Goal: Task Accomplishment & Management: Use online tool/utility

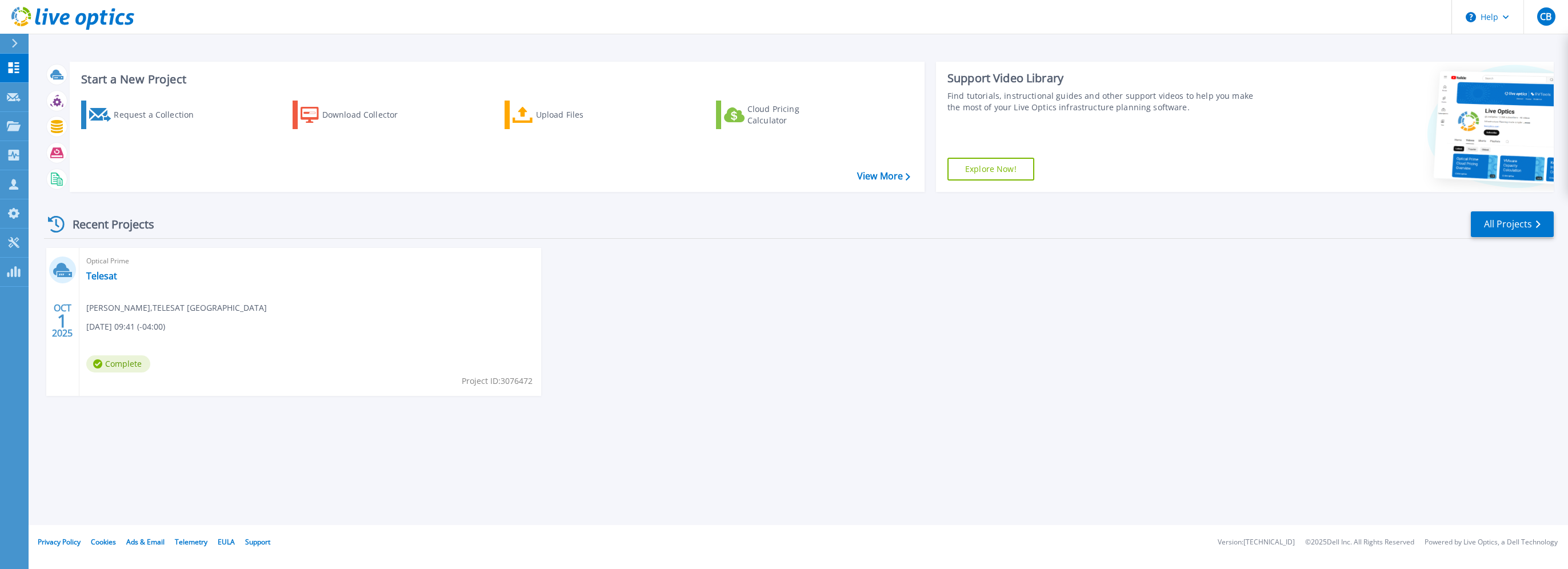
click at [186, 308] on span "[PERSON_NAME] , TELESAT CANADA" at bounding box center [176, 307] width 180 height 13
click at [100, 272] on link "Telesat" at bounding box center [102, 276] width 31 height 11
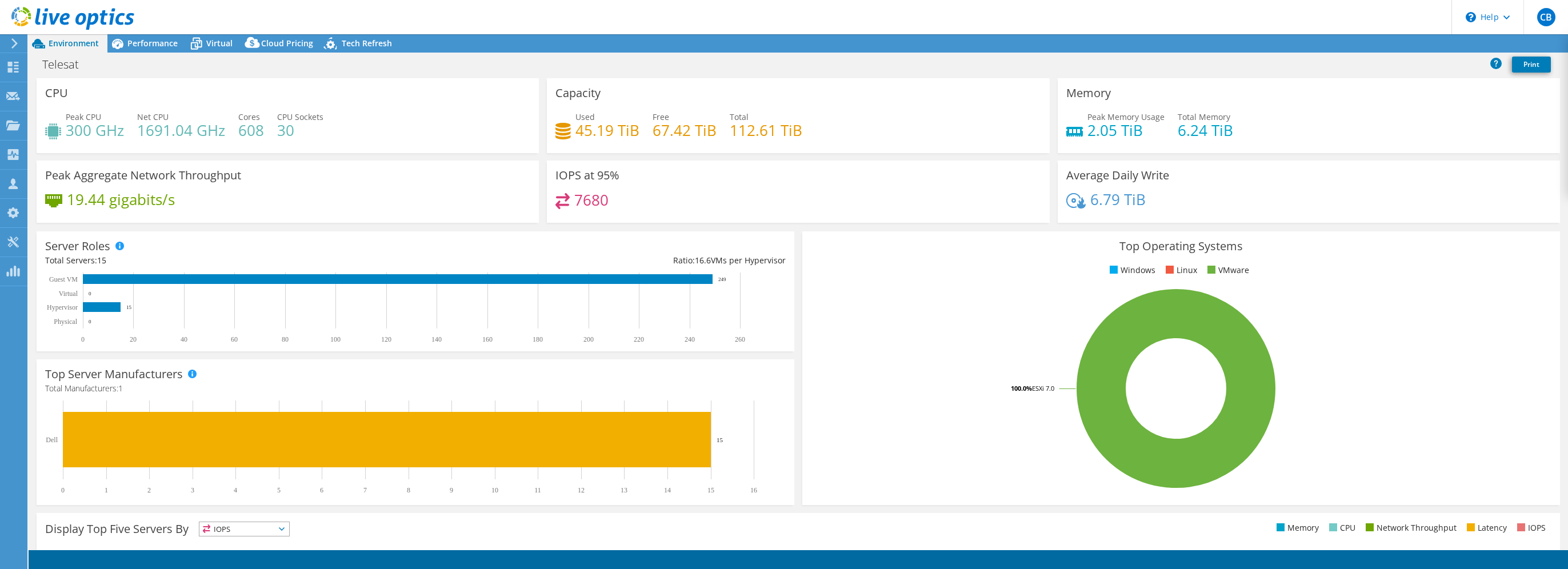
select select "USD"
click at [55, 560] on link "2" at bounding box center [48, 559] width 36 height 14
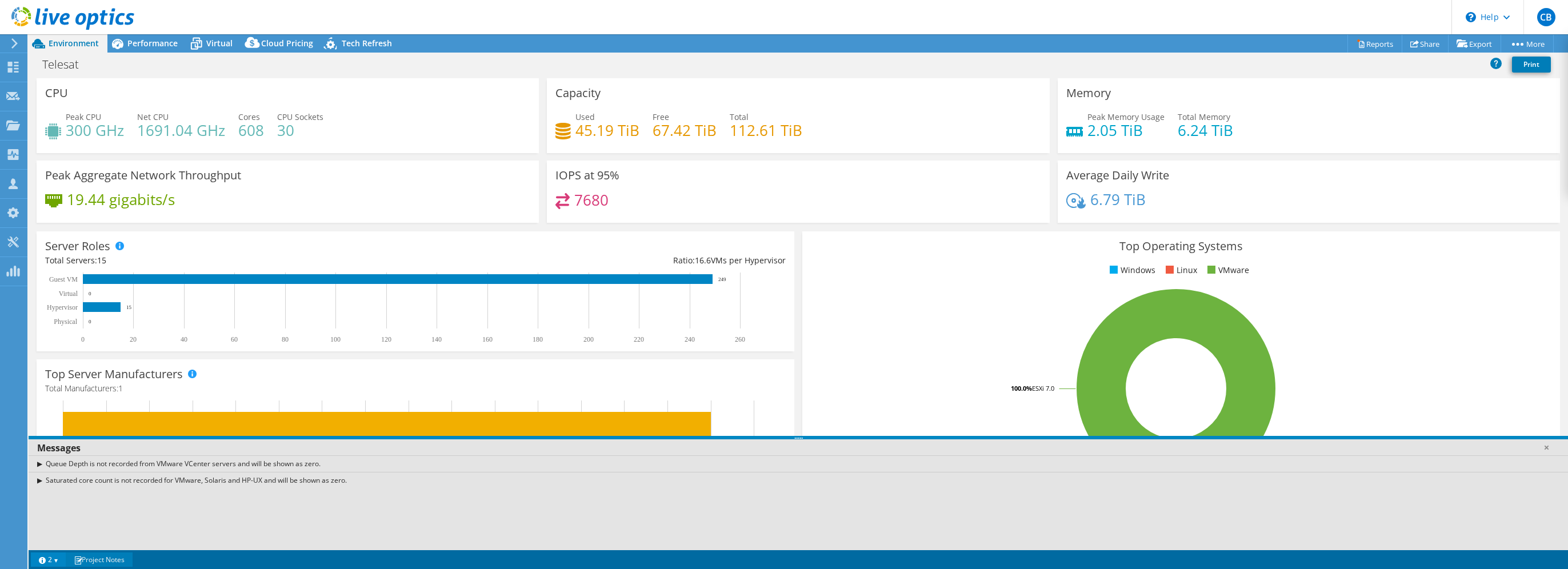
click at [104, 560] on link "Project Notes" at bounding box center [99, 559] width 67 height 14
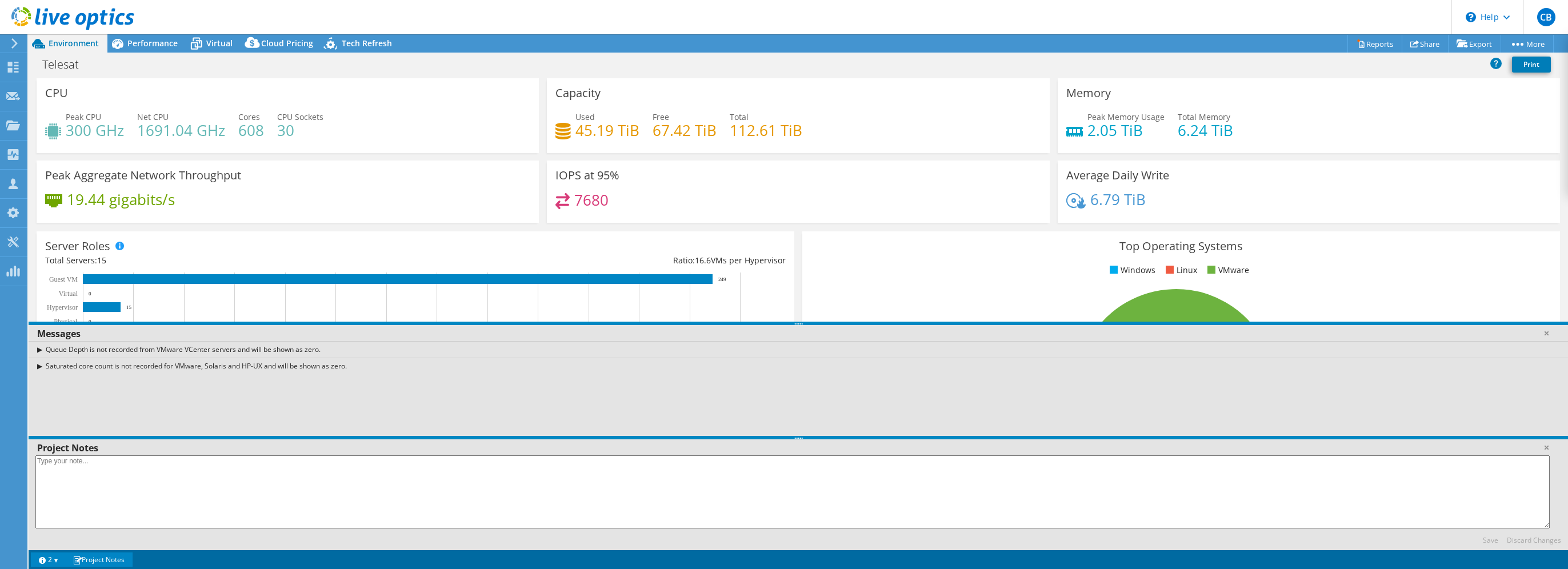
click at [108, 562] on link "Project Notes" at bounding box center [99, 559] width 67 height 14
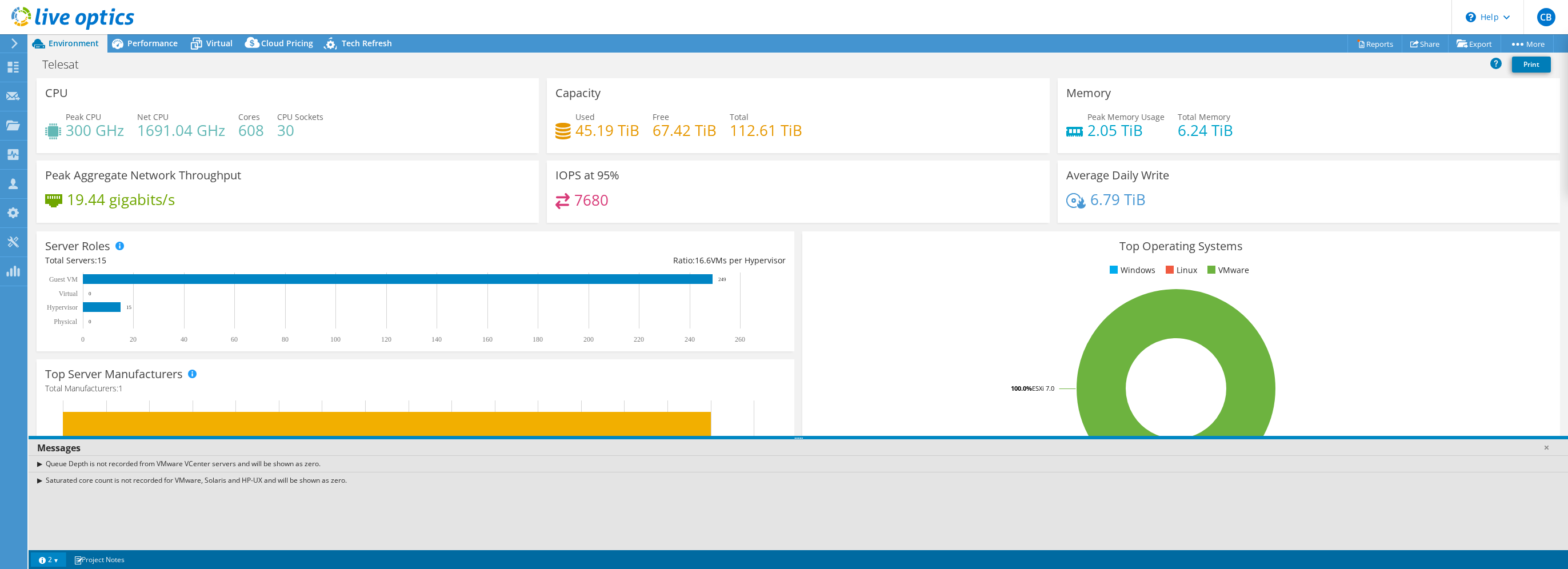
click at [53, 556] on link "2" at bounding box center [48, 559] width 36 height 14
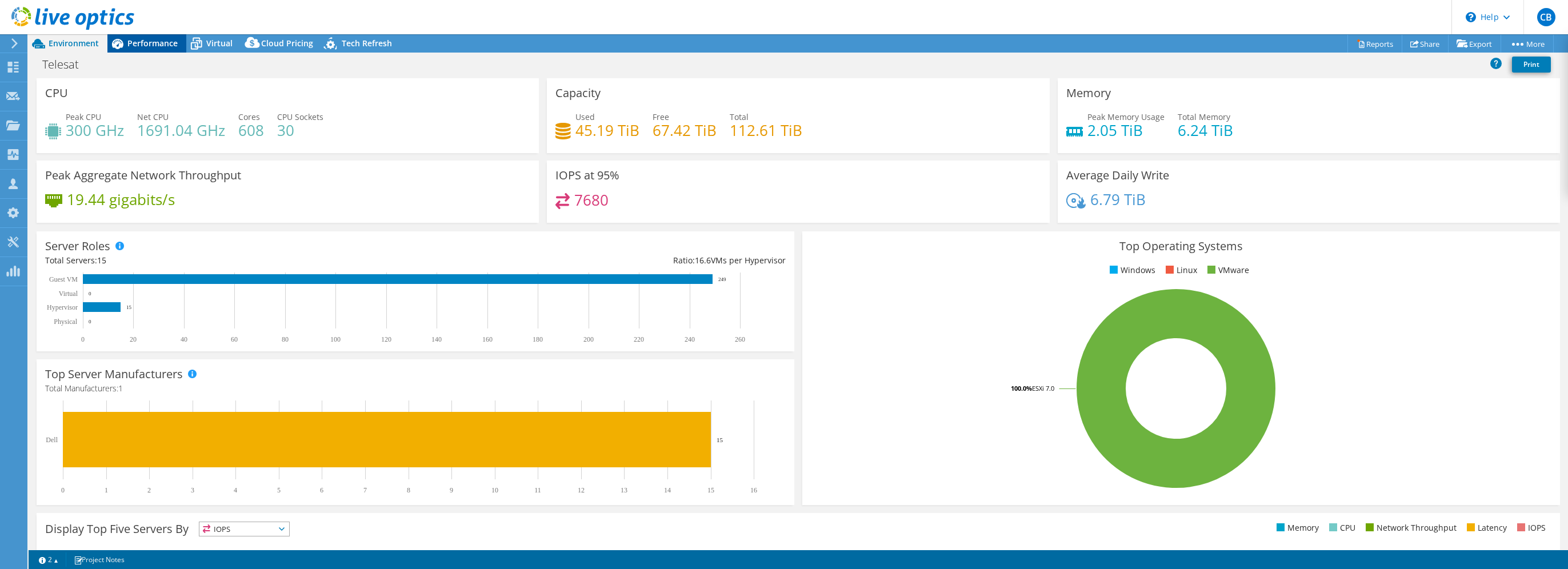
click at [146, 41] on span "Performance" at bounding box center [152, 43] width 50 height 11
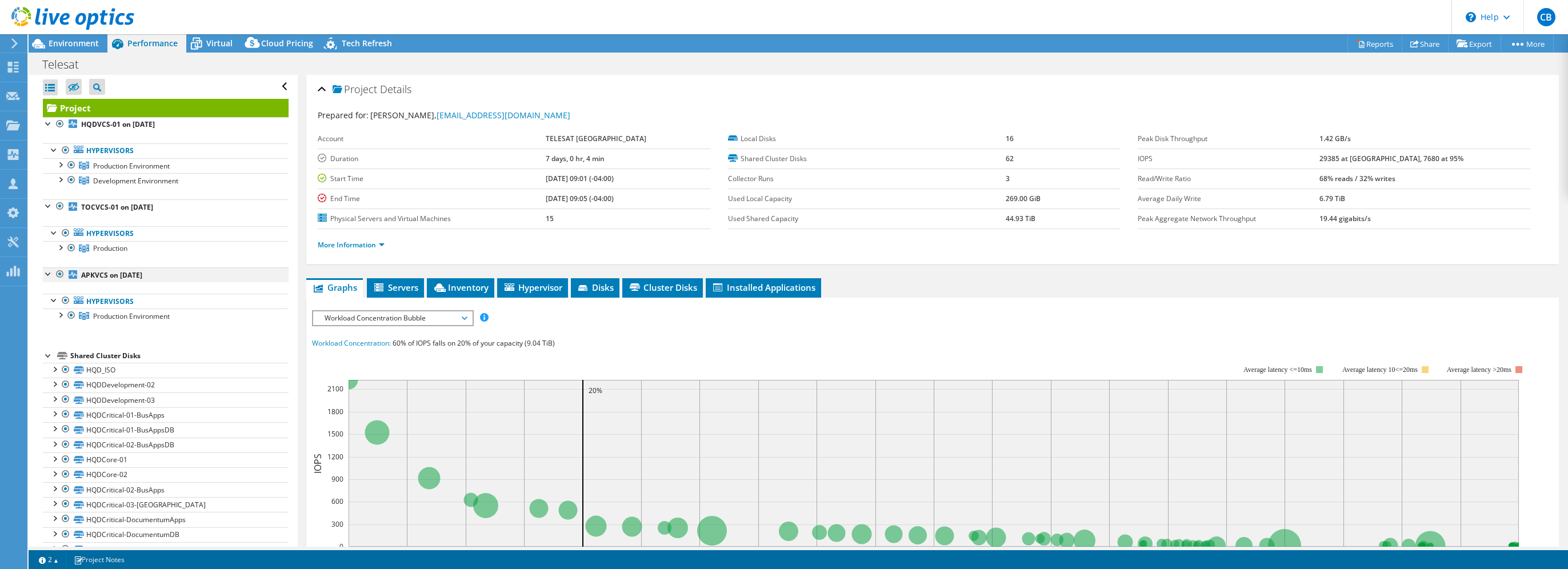
click at [57, 270] on div at bounding box center [60, 274] width 11 height 13
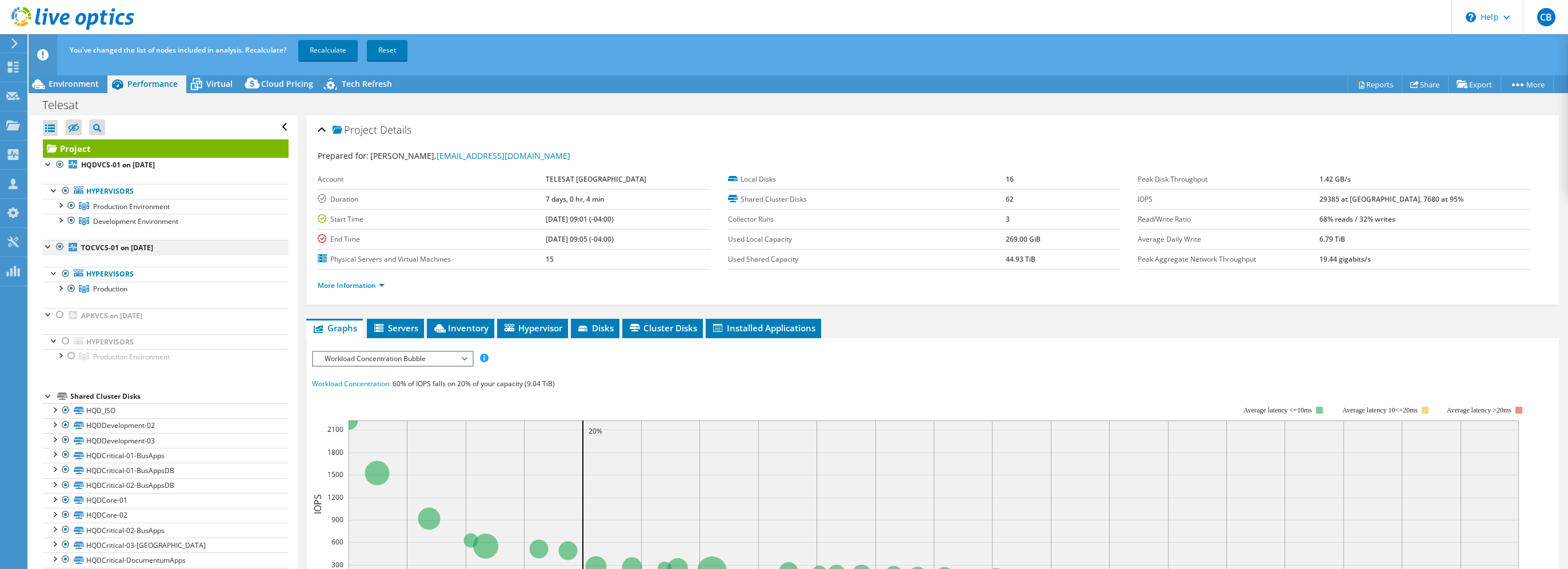
click at [59, 245] on div at bounding box center [60, 247] width 11 height 13
click at [1367, 83] on link "Reports" at bounding box center [1375, 84] width 55 height 17
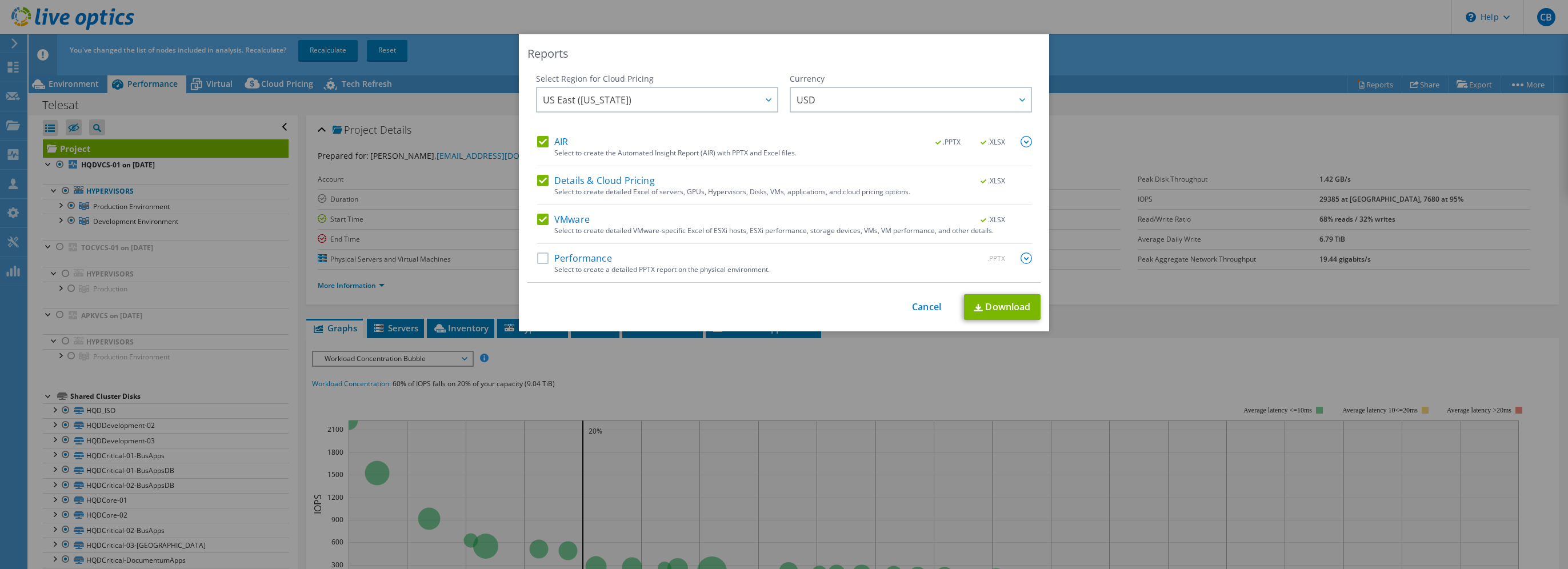
click at [537, 137] on label "AIR" at bounding box center [552, 141] width 31 height 11
click at [0, 0] on input "AIR" at bounding box center [0, 0] width 0 height 0
click at [537, 177] on label "Details & Cloud Pricing" at bounding box center [595, 180] width 118 height 11
click at [0, 0] on input "Details & Cloud Pricing" at bounding box center [0, 0] width 0 height 0
click at [539, 256] on label "Performance" at bounding box center [574, 258] width 75 height 11
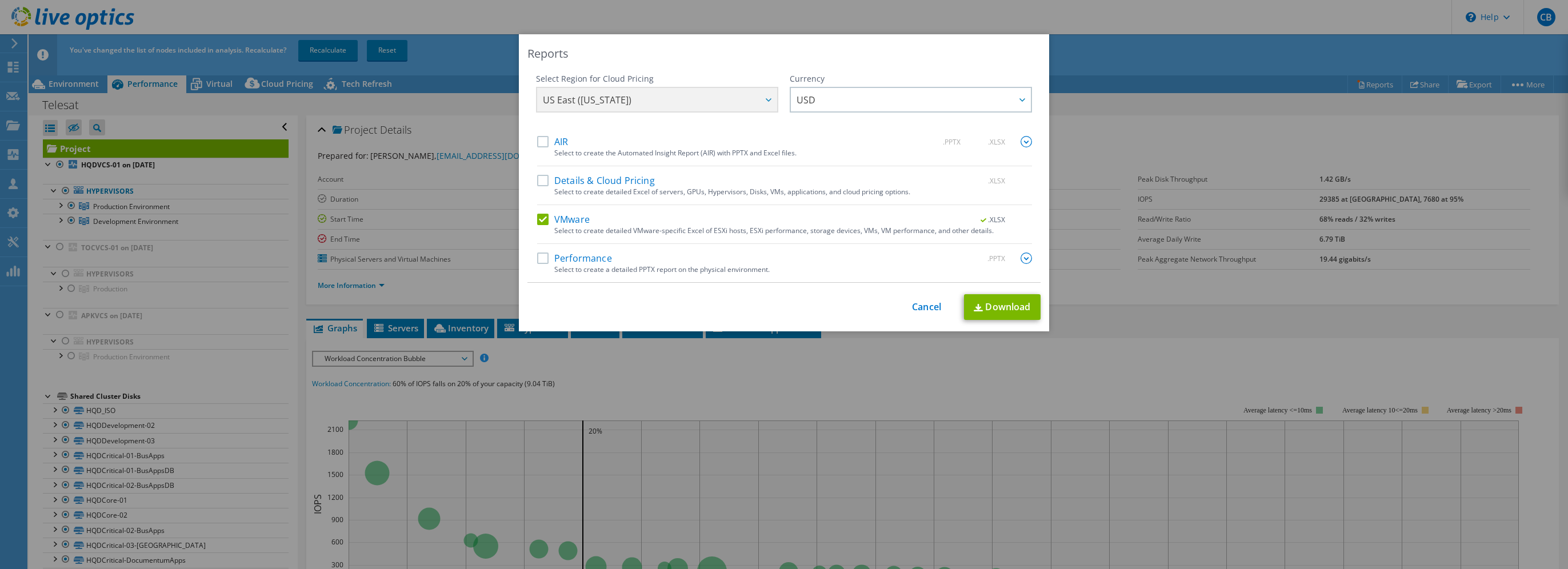
click at [0, 0] on input "Performance" at bounding box center [0, 0] width 0 height 0
drag, startPoint x: 990, startPoint y: 308, endPoint x: 1000, endPoint y: 310, distance: 10.2
click at [990, 308] on link "Download" at bounding box center [1002, 307] width 77 height 26
drag, startPoint x: 912, startPoint y: 303, endPoint x: 790, endPoint y: 293, distance: 122.4
click at [912, 303] on link "Cancel" at bounding box center [926, 307] width 29 height 11
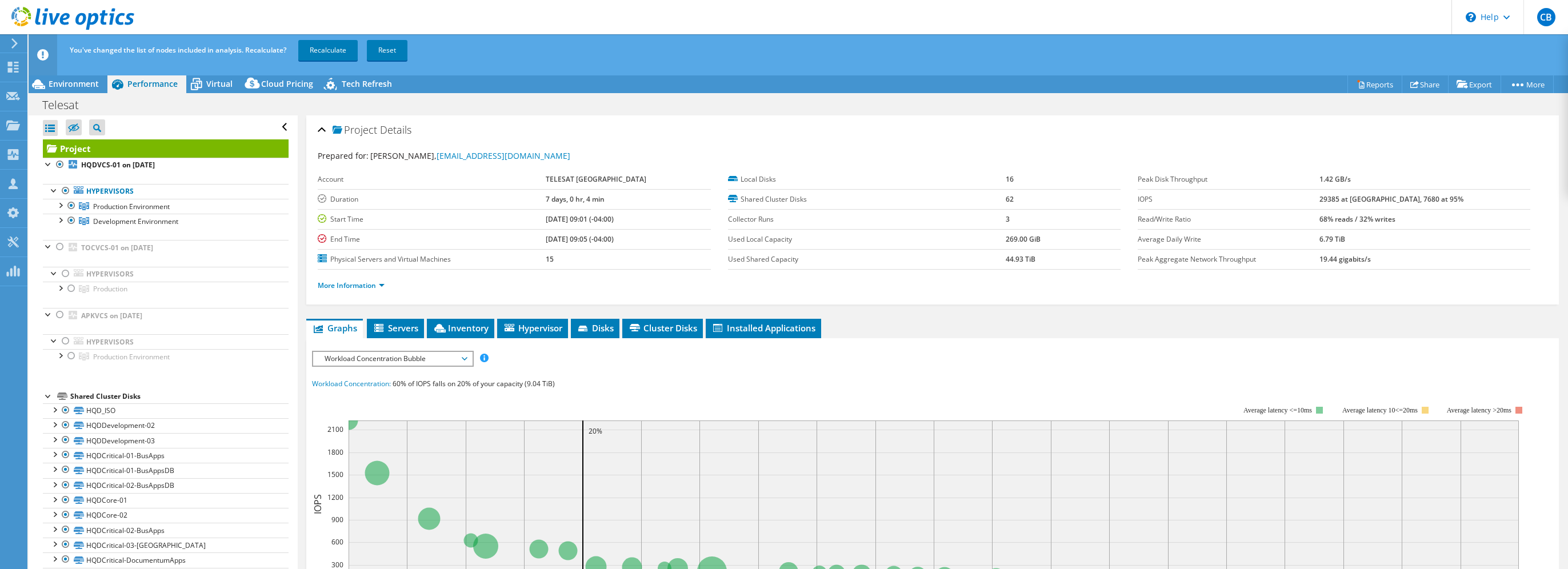
click at [9, 38] on div at bounding box center [12, 43] width 13 height 10
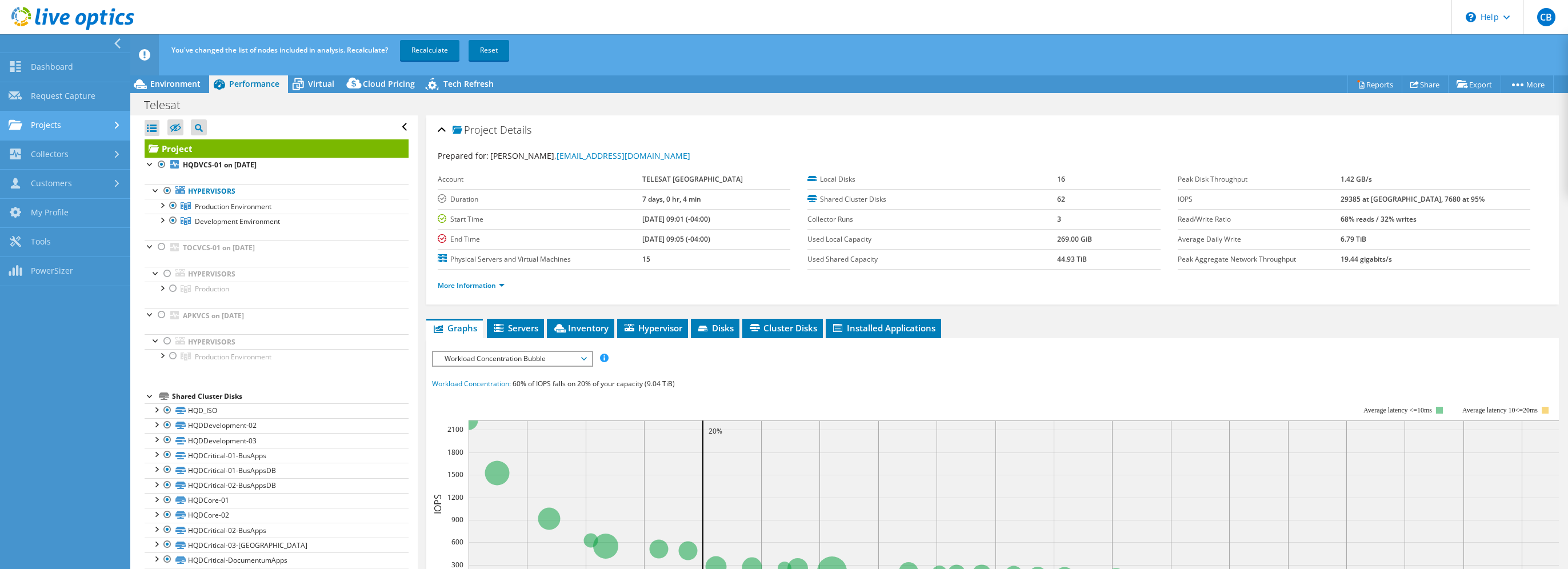
click at [73, 123] on link "Projects" at bounding box center [65, 126] width 130 height 29
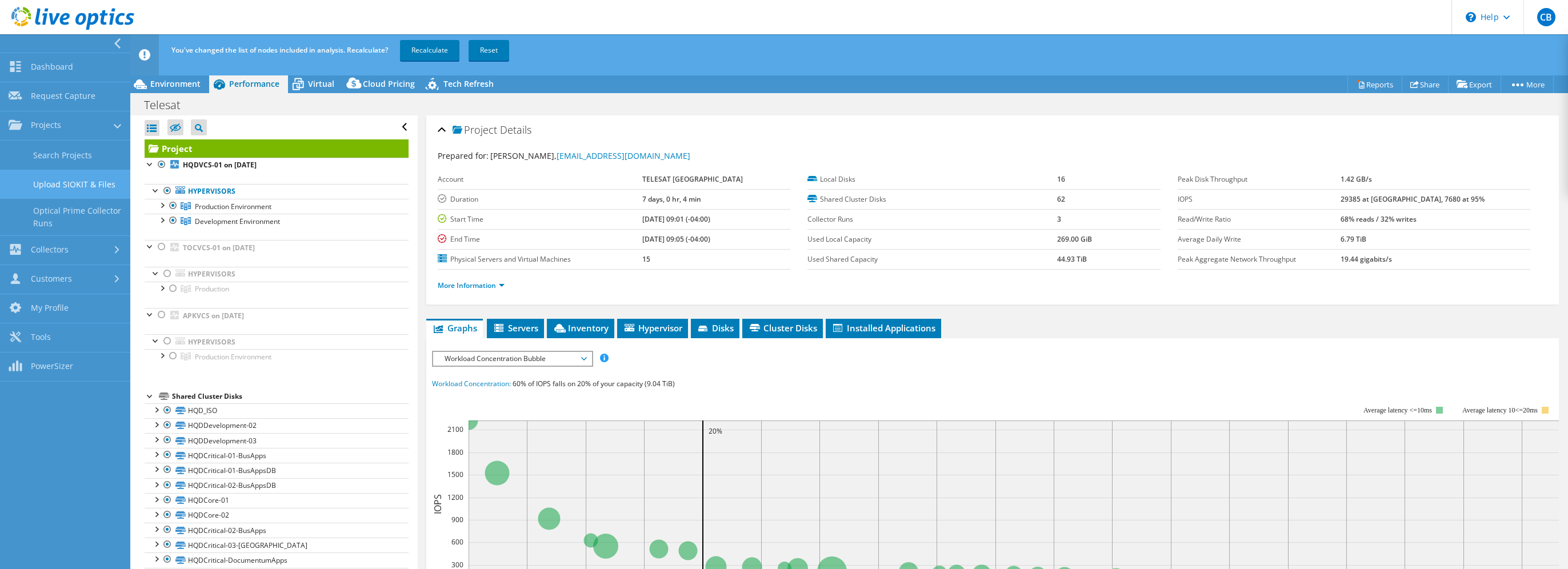
click at [69, 180] on link "Upload SIOKIT & Files" at bounding box center [65, 184] width 130 height 29
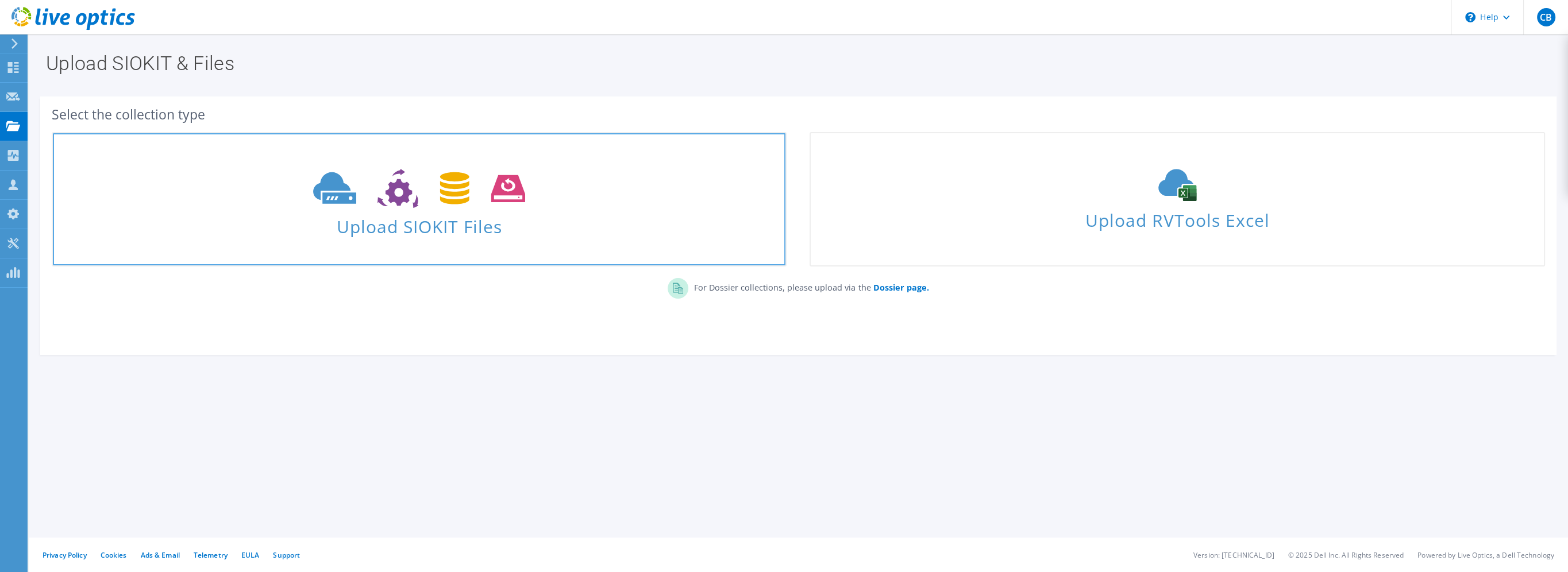
click at [463, 219] on span "Upload SIOKIT Files" at bounding box center [419, 223] width 733 height 25
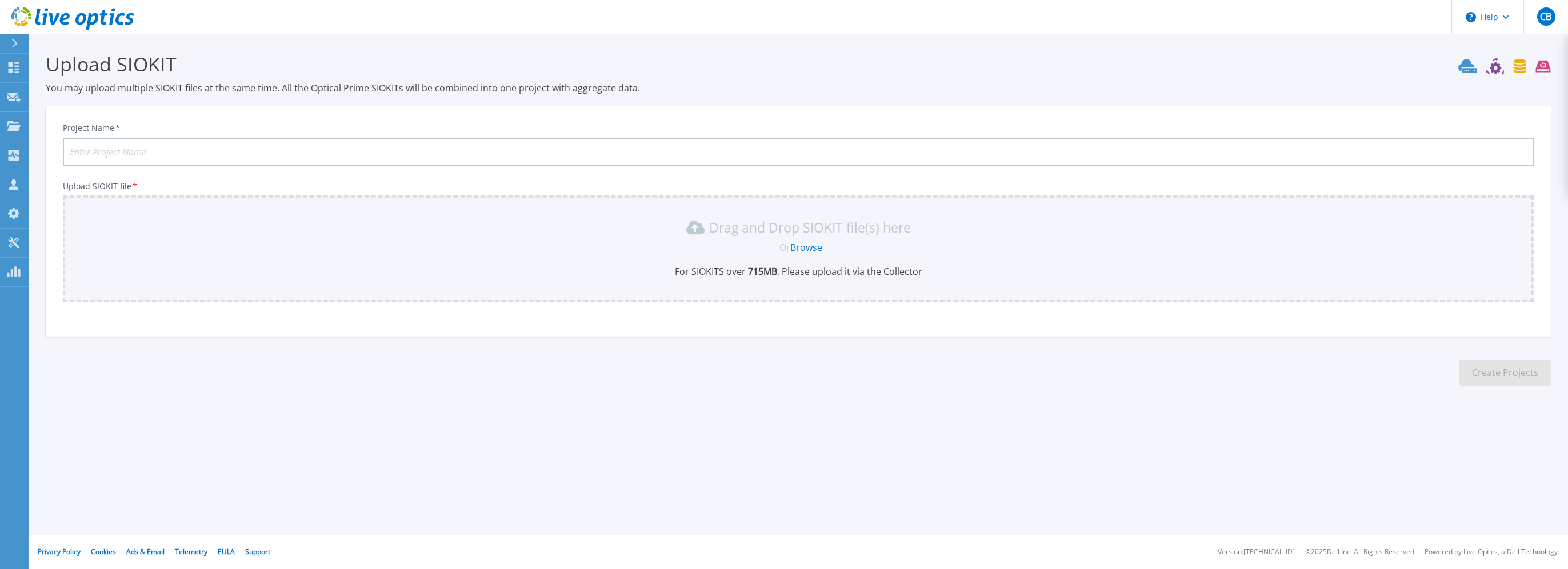
click at [187, 149] on input "Project Name *" at bounding box center [798, 152] width 1470 height 28
type input "Telesat HQ"
click at [818, 245] on link "Browse" at bounding box center [807, 247] width 32 height 13
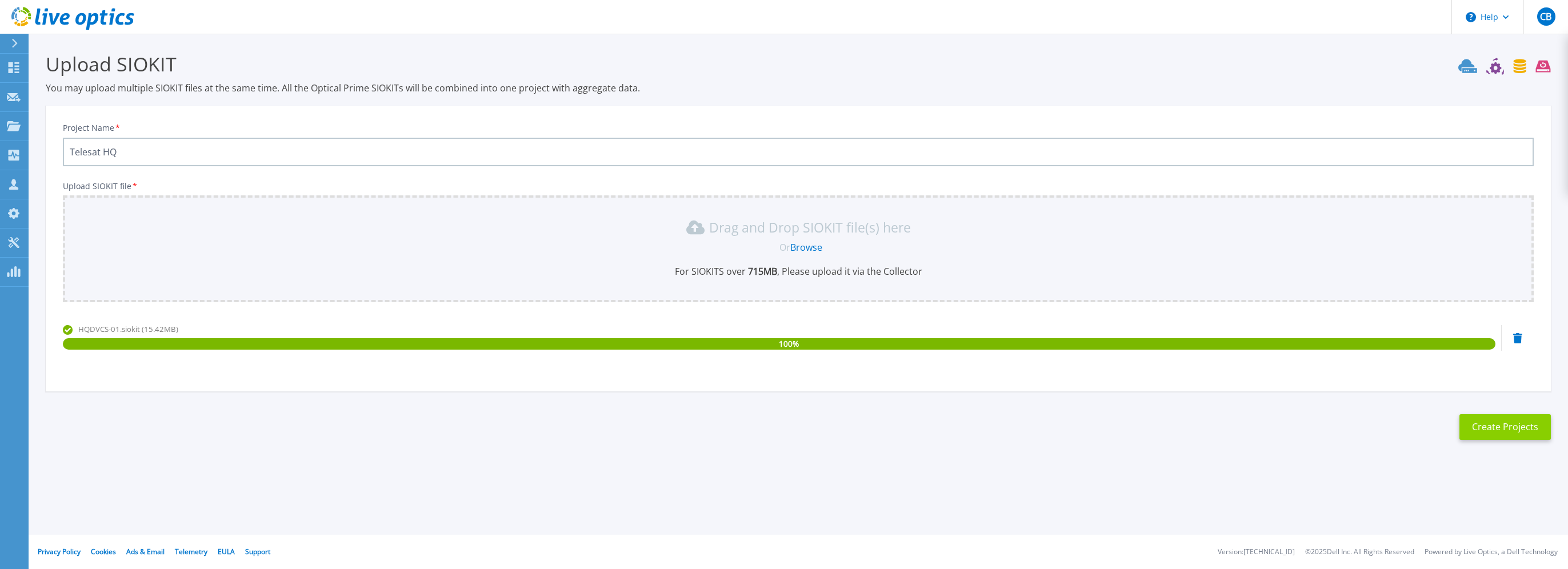
click at [1506, 429] on button "Create Projects" at bounding box center [1505, 427] width 91 height 26
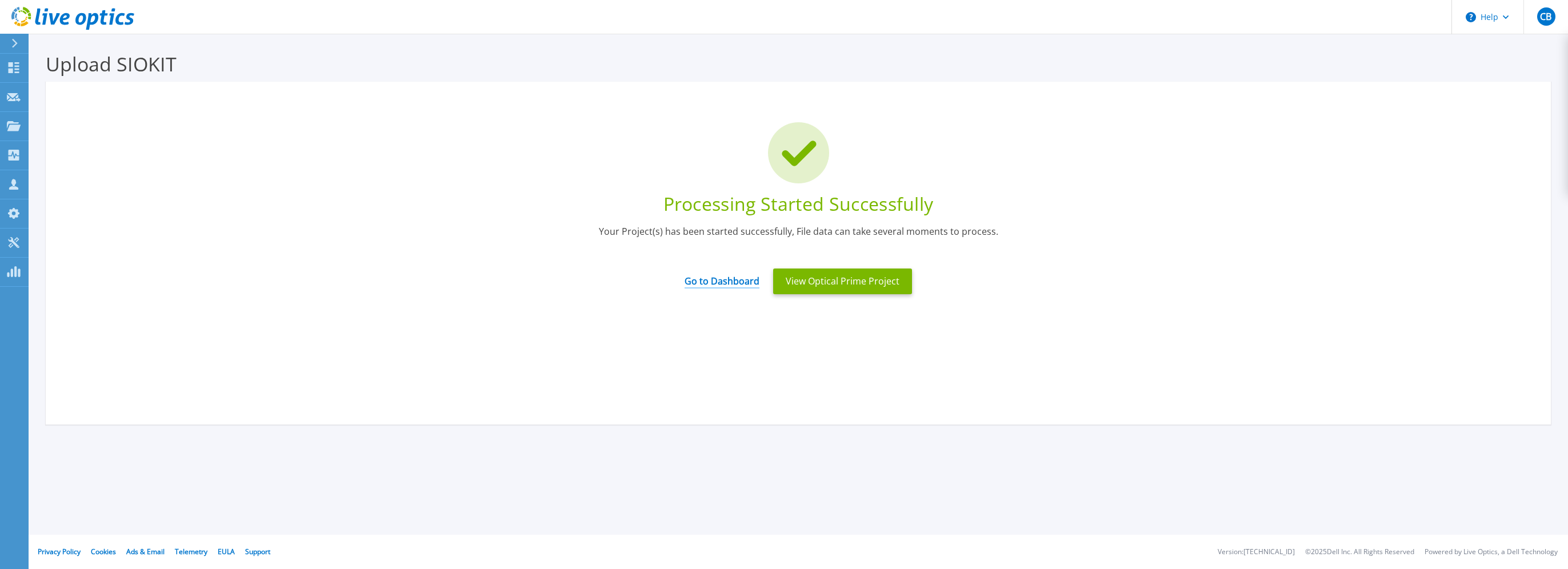
click at [729, 282] on link "Go to Dashboard" at bounding box center [722, 277] width 75 height 22
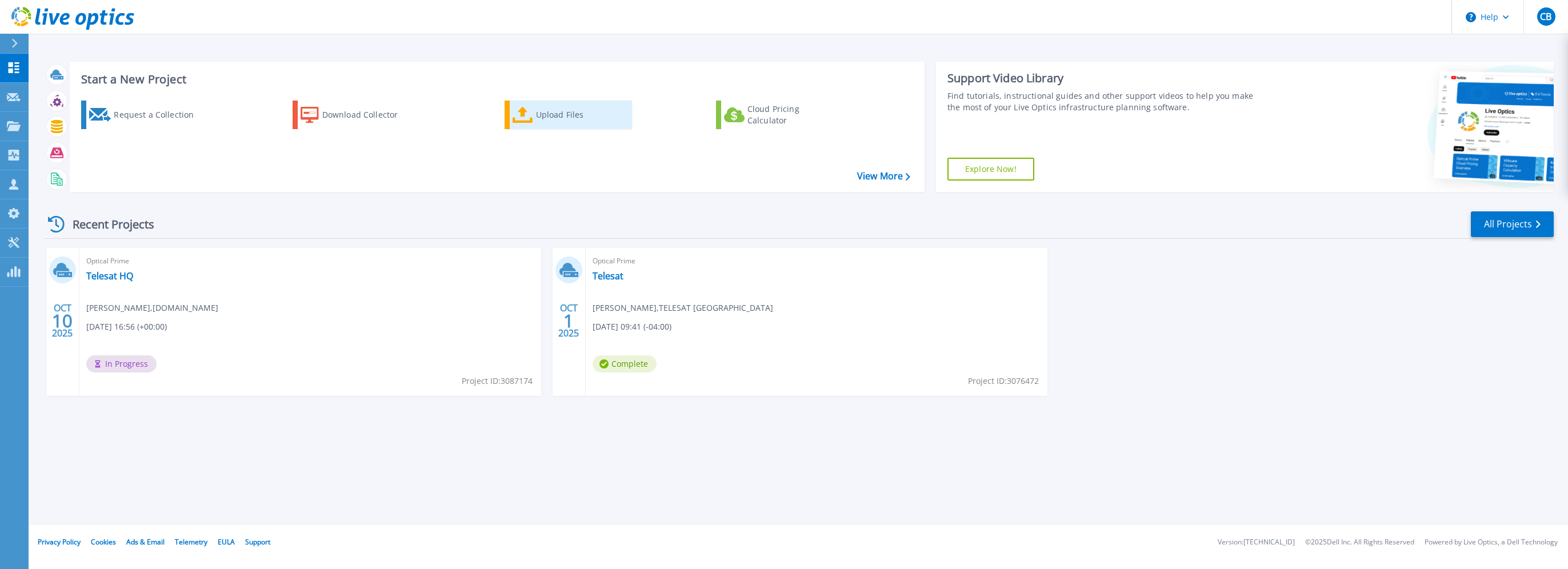
click at [566, 114] on div "Upload Files" at bounding box center [582, 115] width 91 height 23
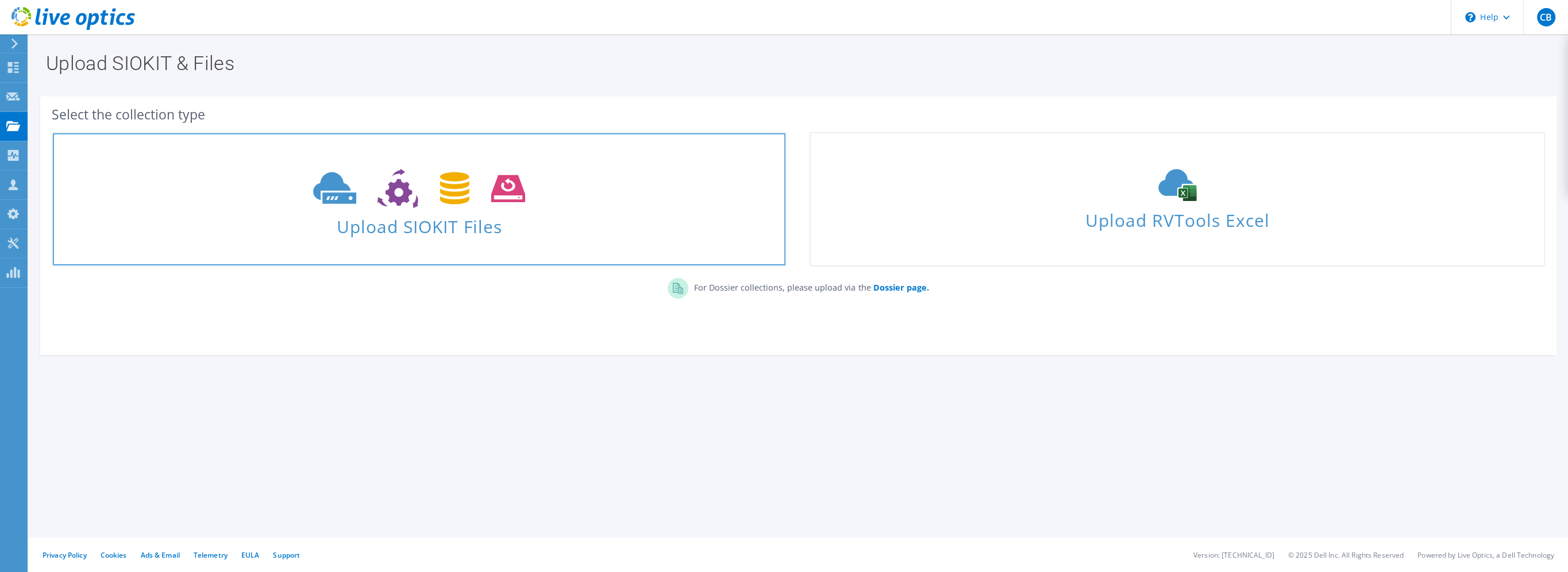
click at [448, 201] on use at bounding box center [419, 189] width 212 height 40
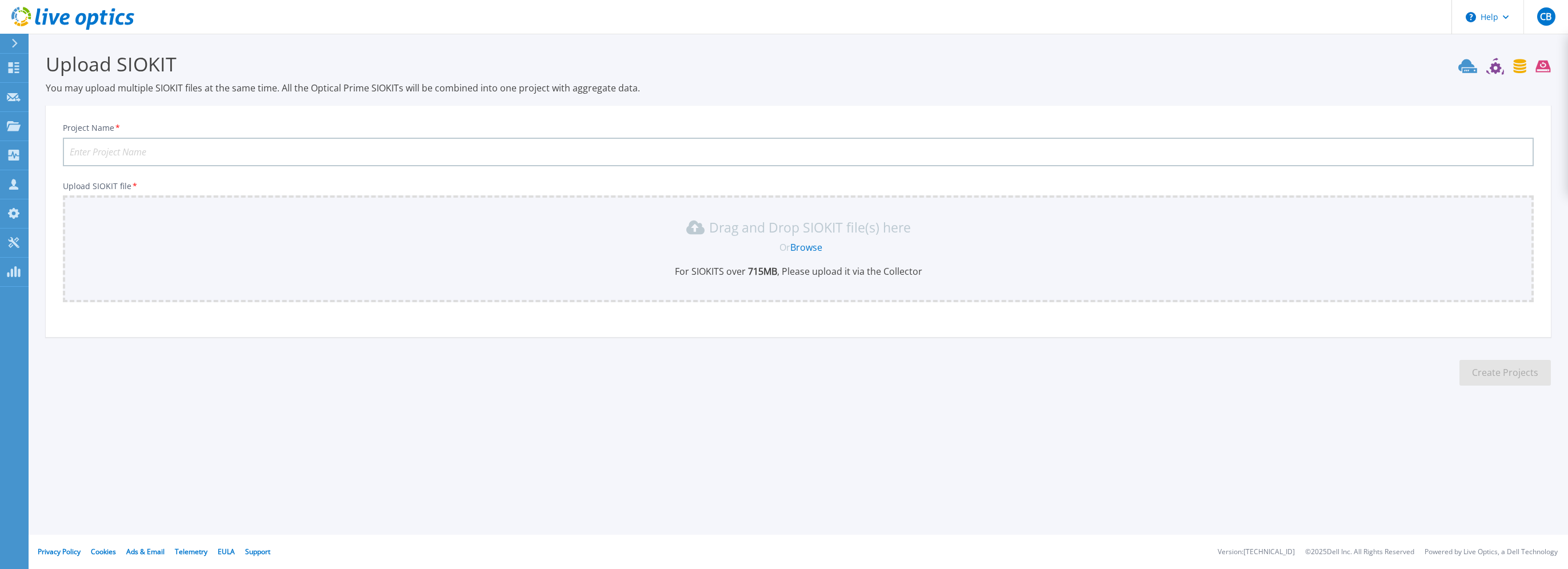
click at [345, 155] on input "Project Name *" at bounding box center [798, 152] width 1470 height 28
click at [130, 158] on input "Telesat AL" at bounding box center [798, 152] width 1470 height 28
type input "Telesat APK"
click at [813, 250] on link "Browse" at bounding box center [807, 247] width 32 height 13
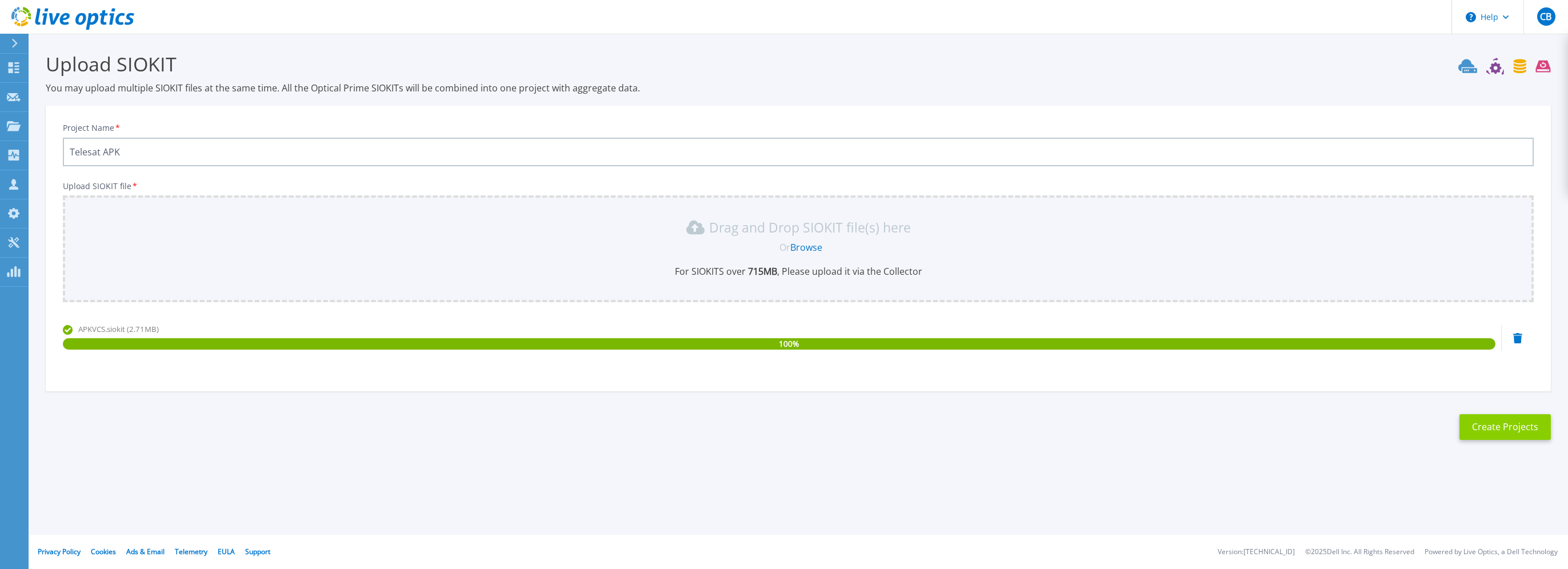
click at [1505, 430] on button "Create Projects" at bounding box center [1505, 427] width 91 height 26
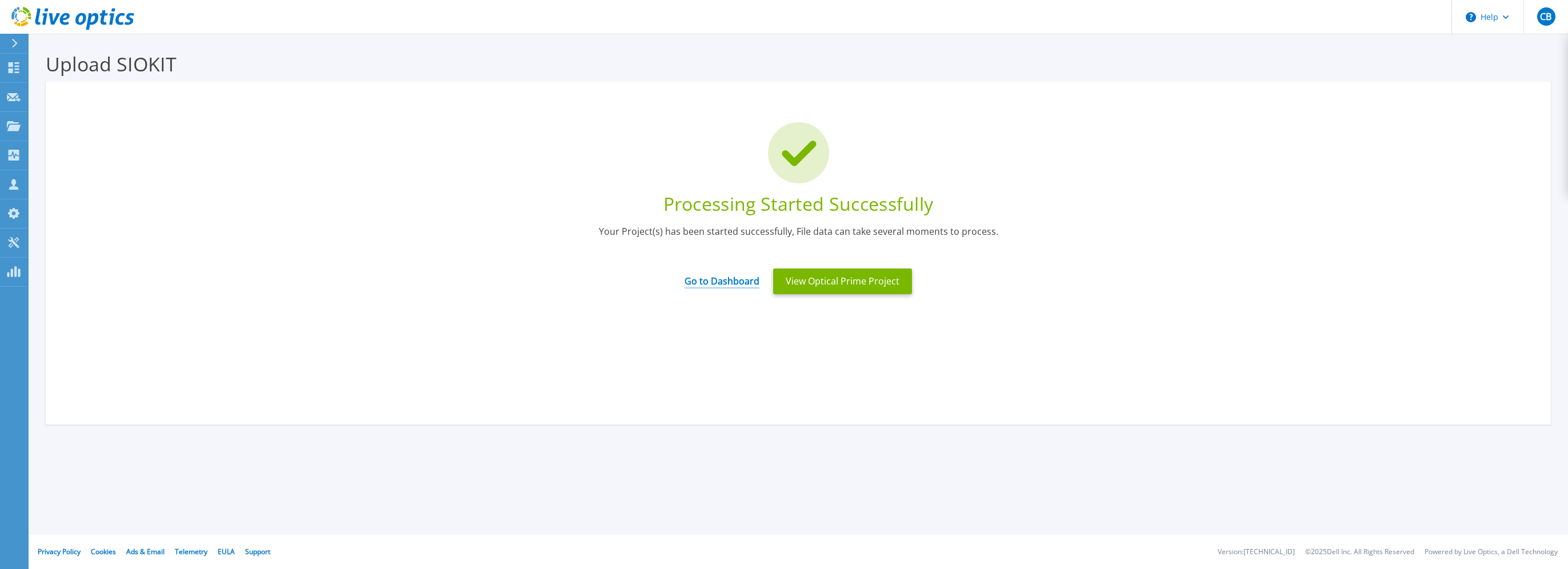
click at [738, 280] on link "Go to Dashboard" at bounding box center [722, 277] width 75 height 22
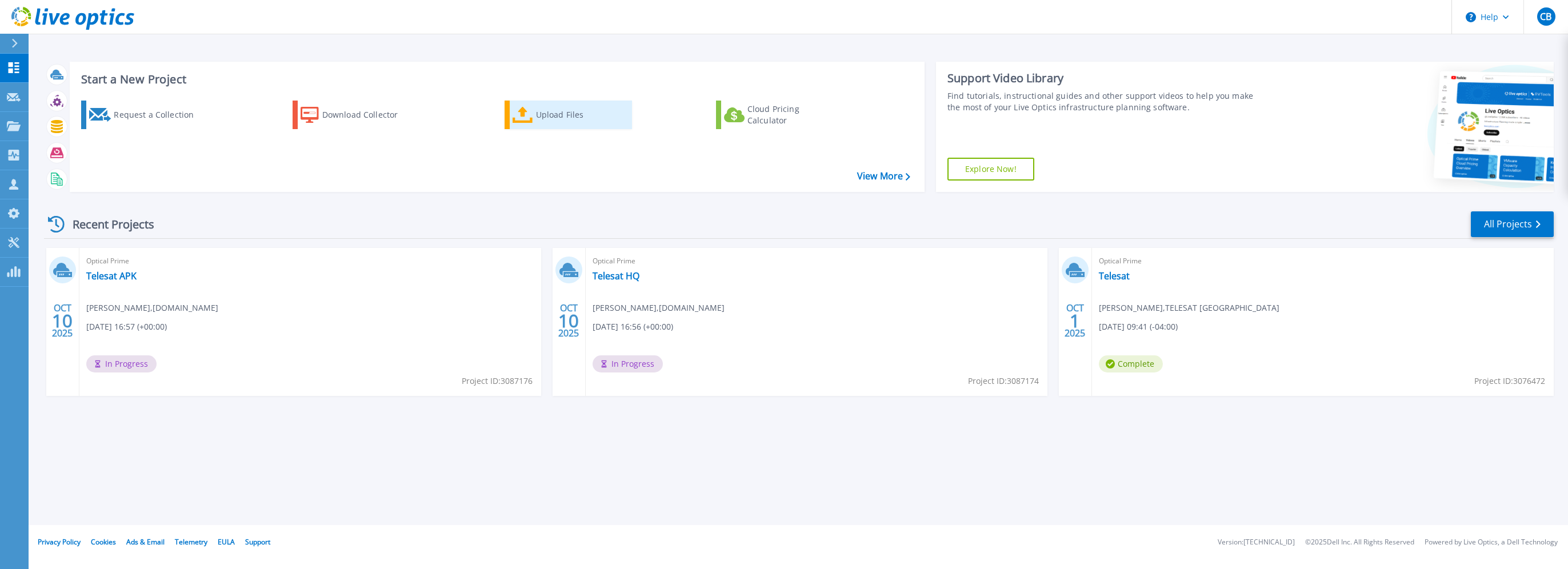
click at [541, 112] on div "Upload Files" at bounding box center [582, 115] width 91 height 23
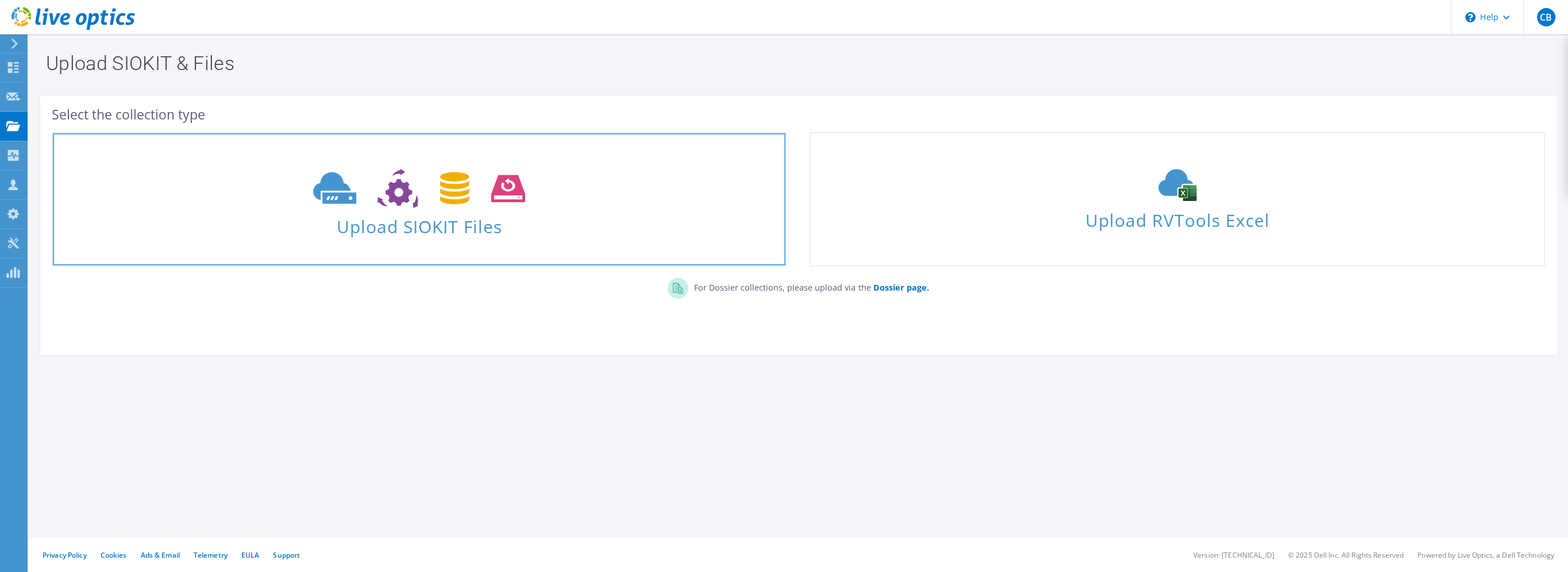
click at [413, 193] on icon at bounding box center [419, 189] width 212 height 40
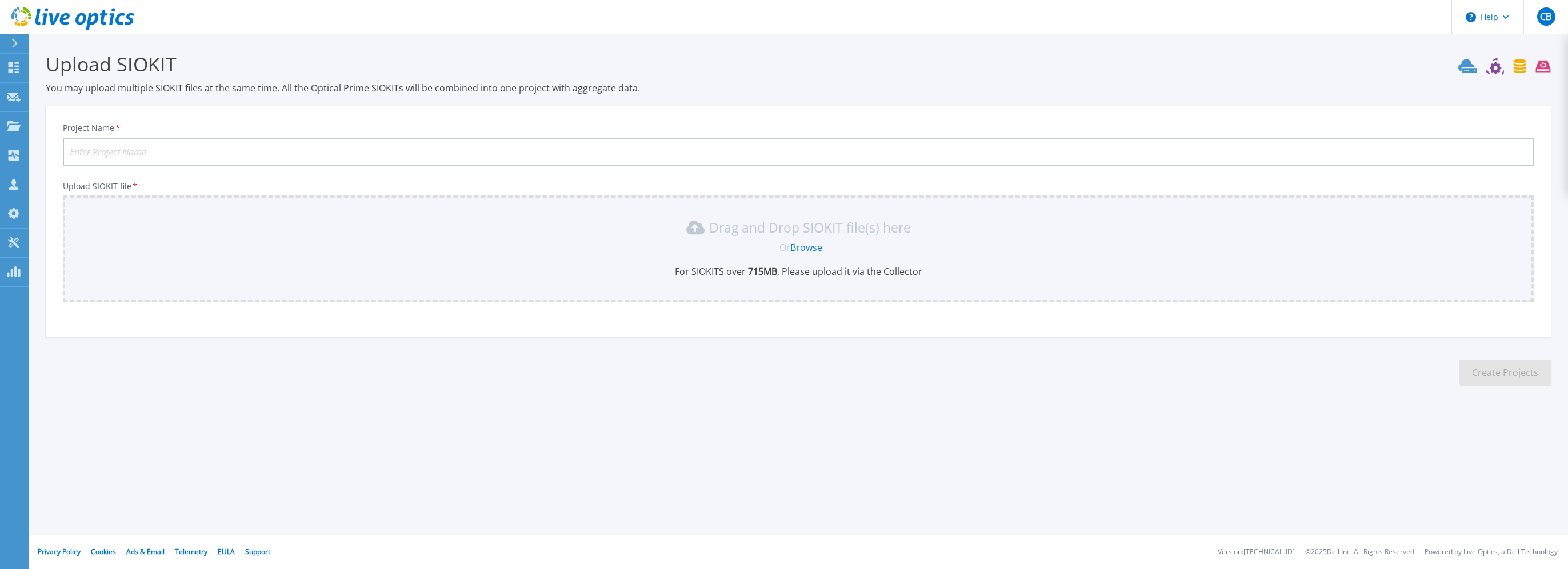
click at [334, 147] on input "Project Name *" at bounding box center [798, 152] width 1470 height 28
type input "Telesat DR"
click at [809, 247] on link "Browse" at bounding box center [807, 247] width 32 height 13
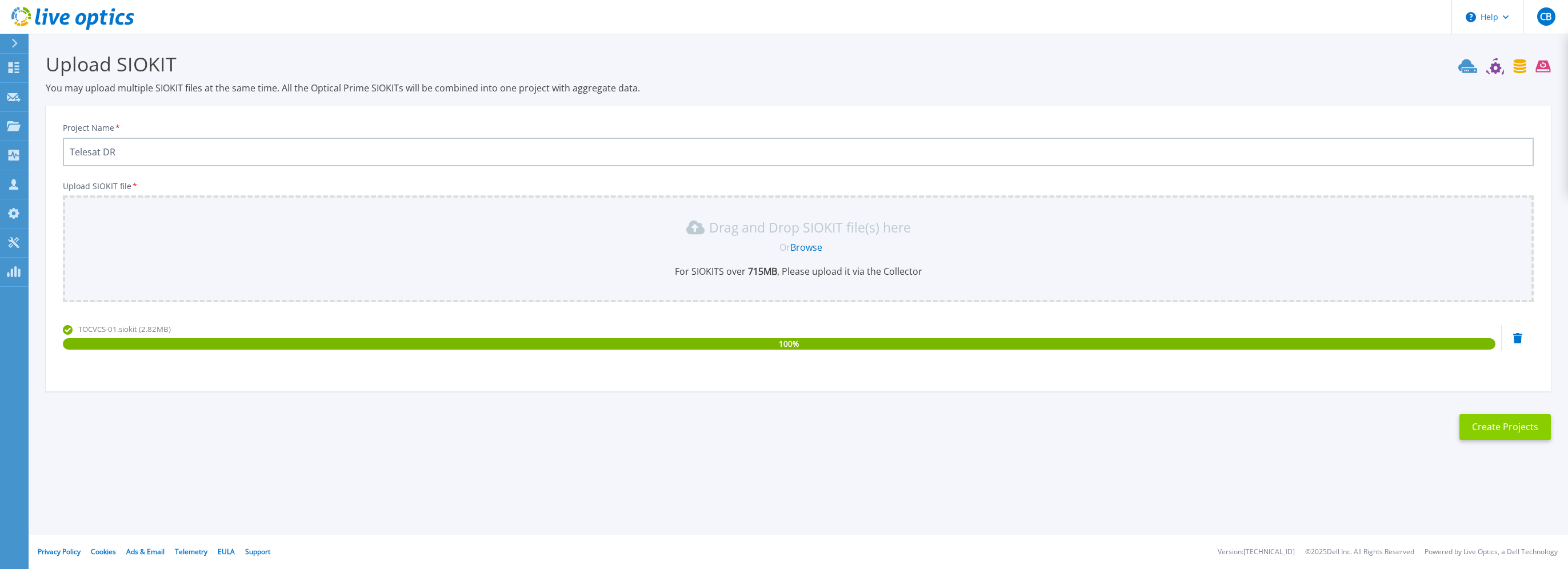
click at [1494, 423] on button "Create Projects" at bounding box center [1505, 427] width 91 height 26
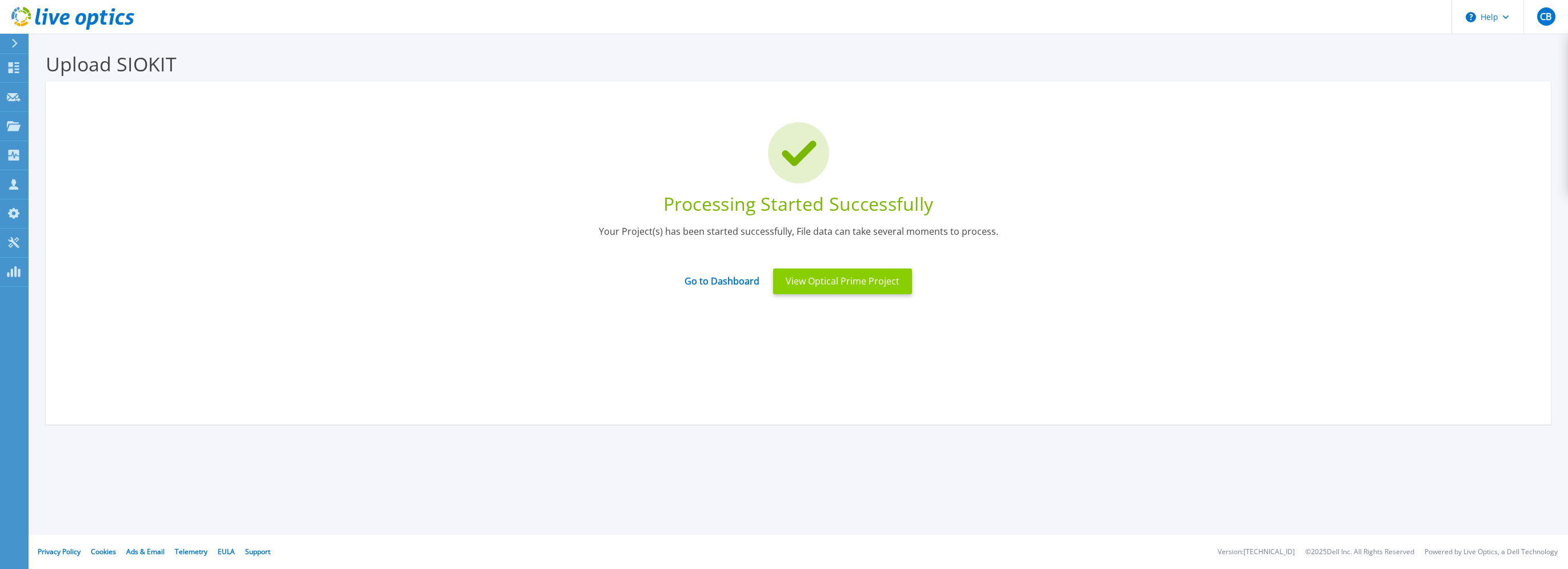
click at [844, 282] on button "View Optical Prime Project" at bounding box center [842, 281] width 139 height 26
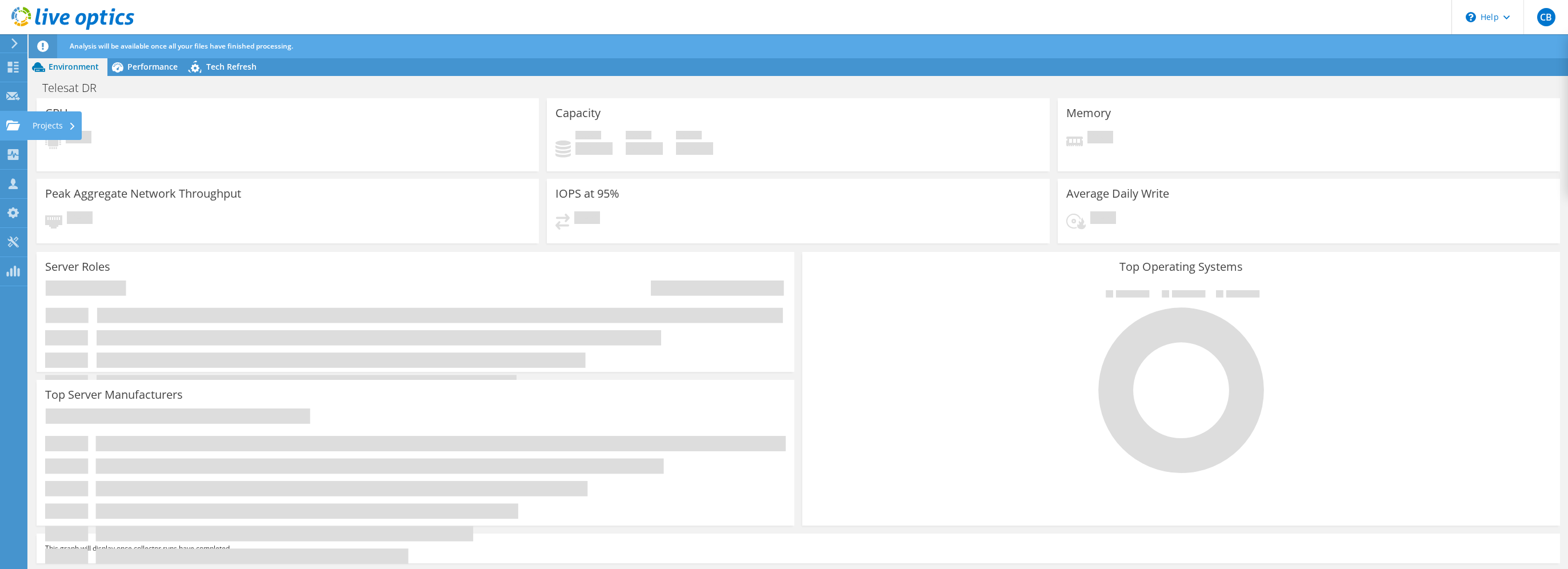
click at [43, 123] on div "Projects" at bounding box center [54, 126] width 55 height 28
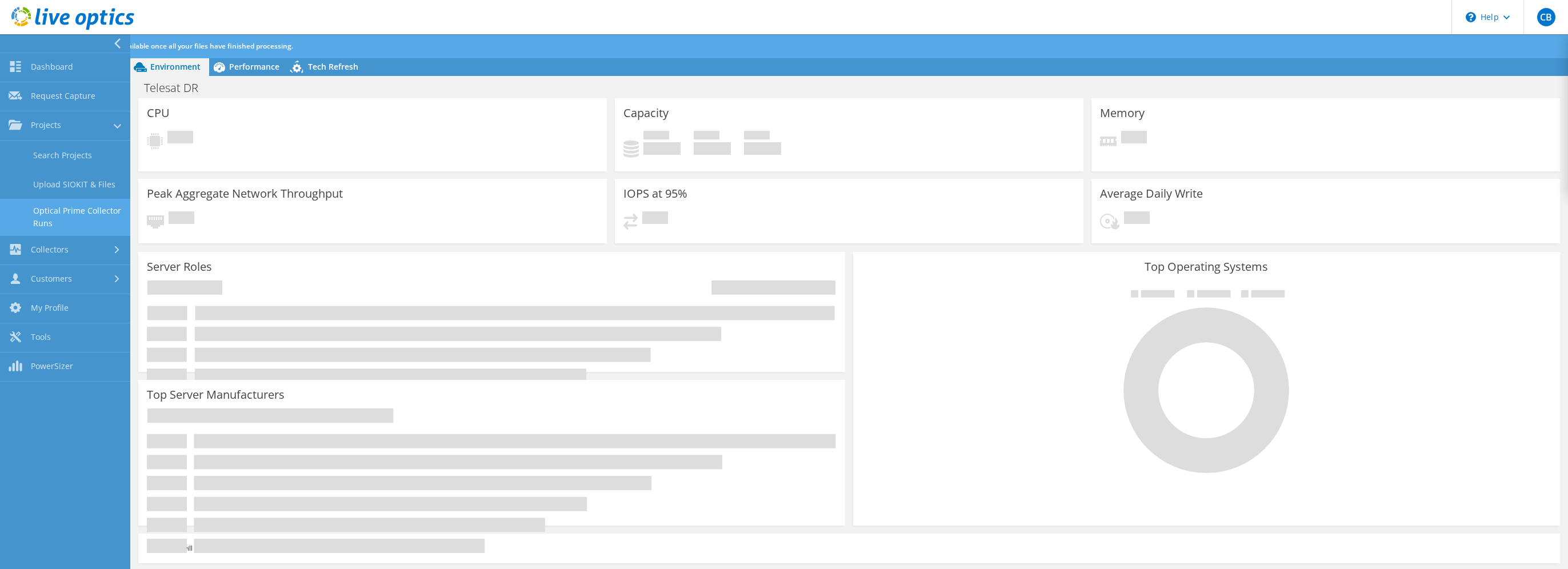
click at [89, 208] on link "Optical Prime Collector Runs" at bounding box center [65, 217] width 130 height 36
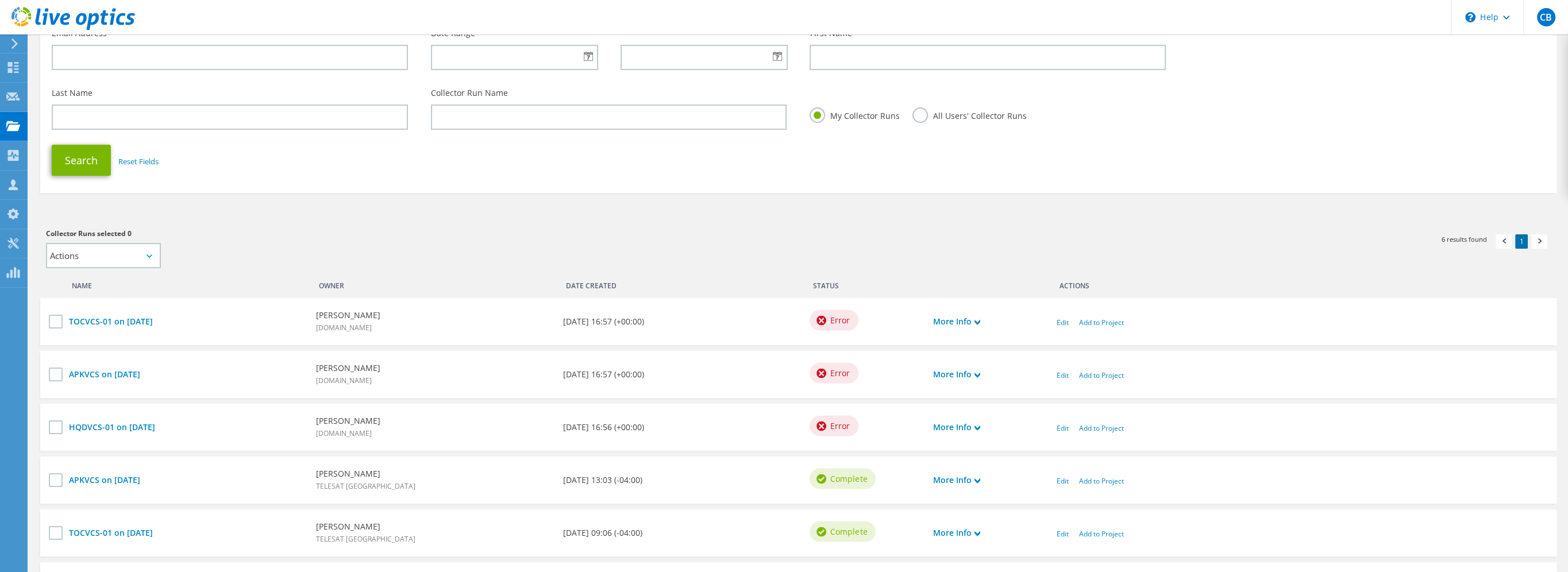
scroll to position [172, 0]
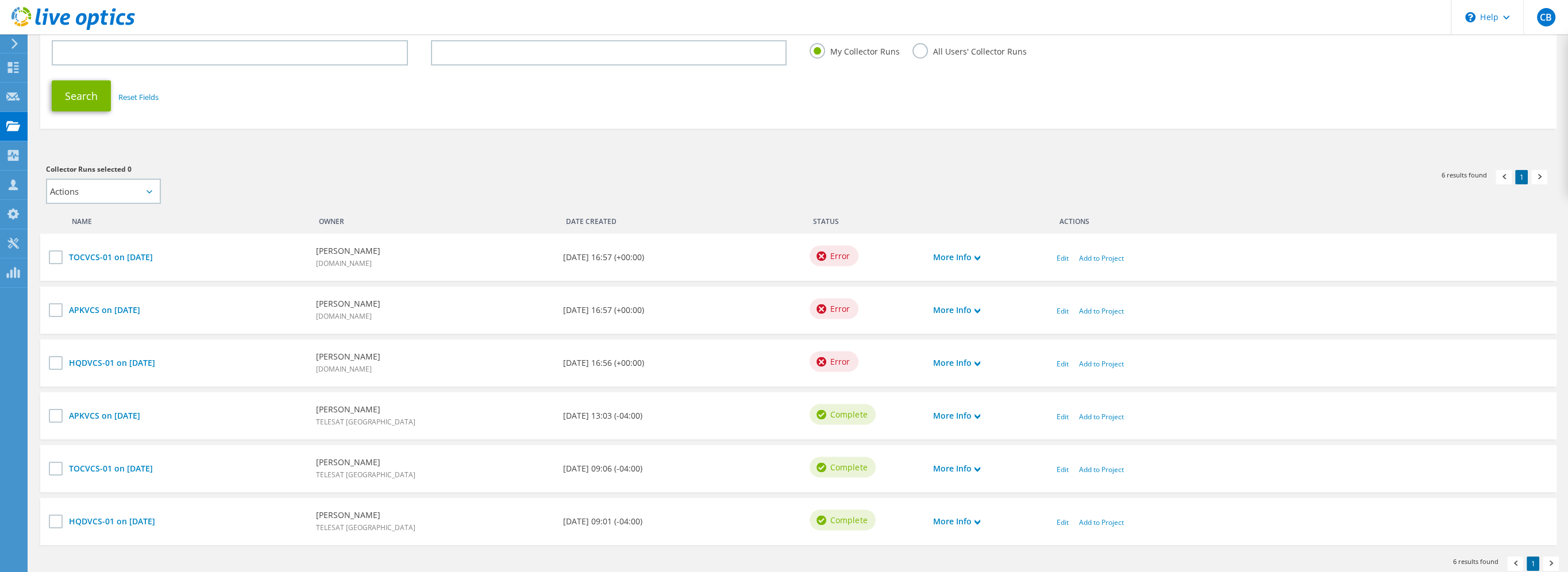
click at [835, 251] on span "Error" at bounding box center [839, 256] width 20 height 13
click at [835, 260] on span "Error" at bounding box center [839, 256] width 20 height 13
click at [979, 259] on use at bounding box center [977, 258] width 5 height 5
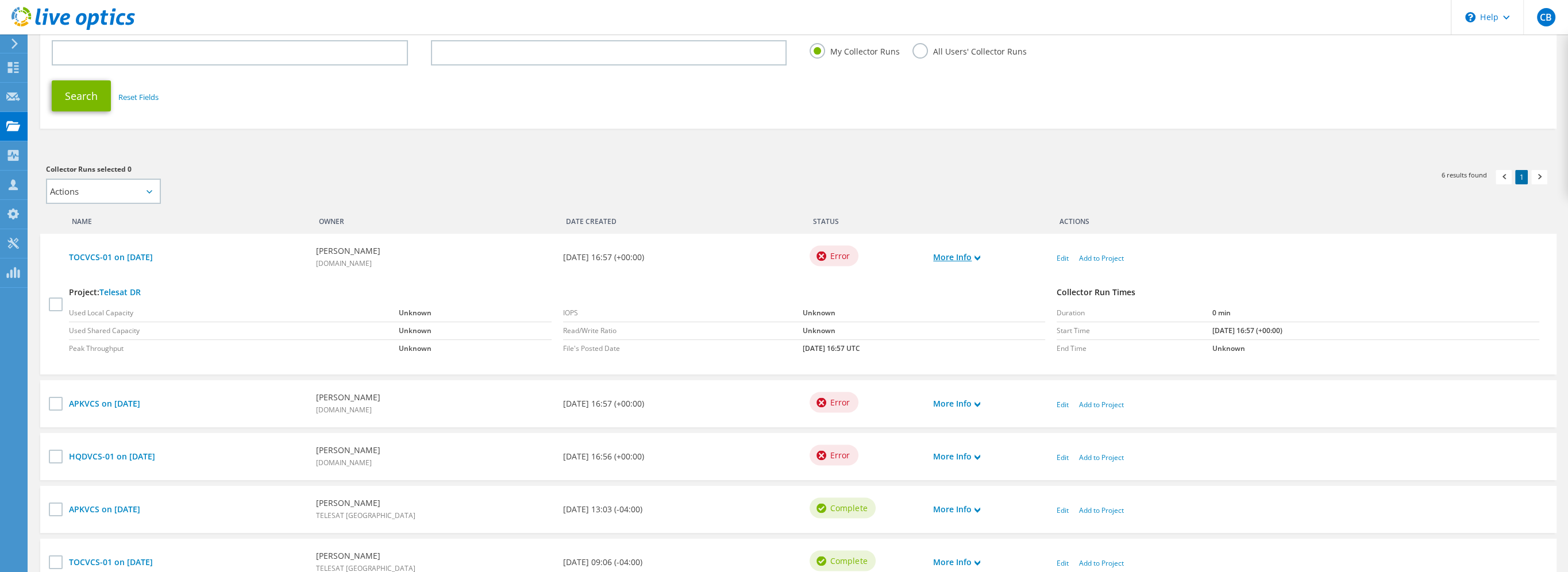
click at [979, 259] on use at bounding box center [977, 258] width 5 height 5
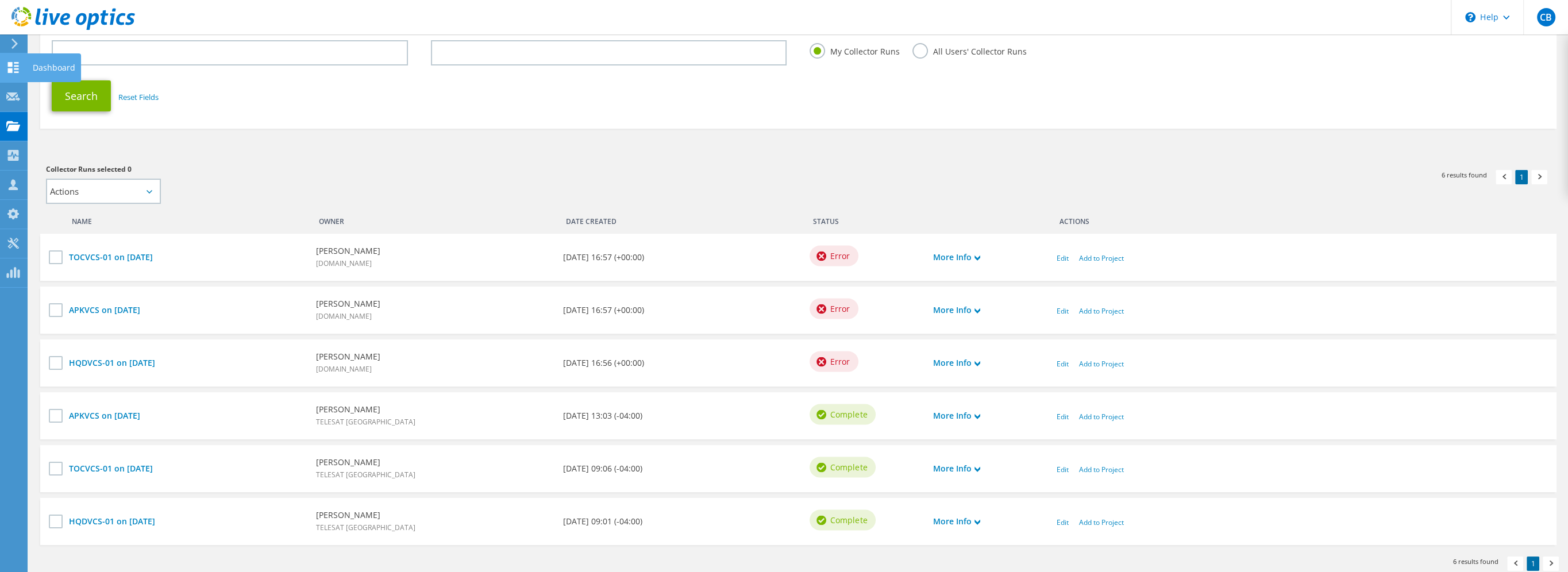
click at [51, 70] on div "Dashboard" at bounding box center [54, 68] width 54 height 28
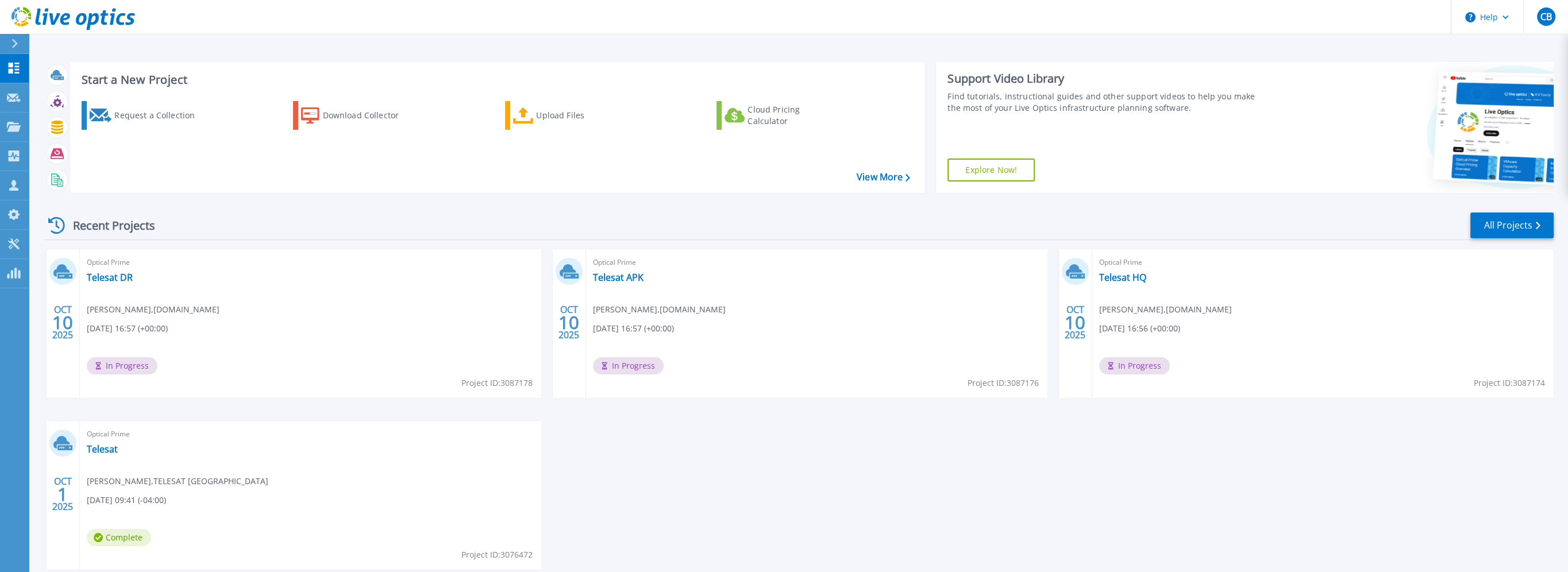
scroll to position [57, 0]
click at [106, 450] on link "Telesat" at bounding box center [102, 449] width 31 height 11
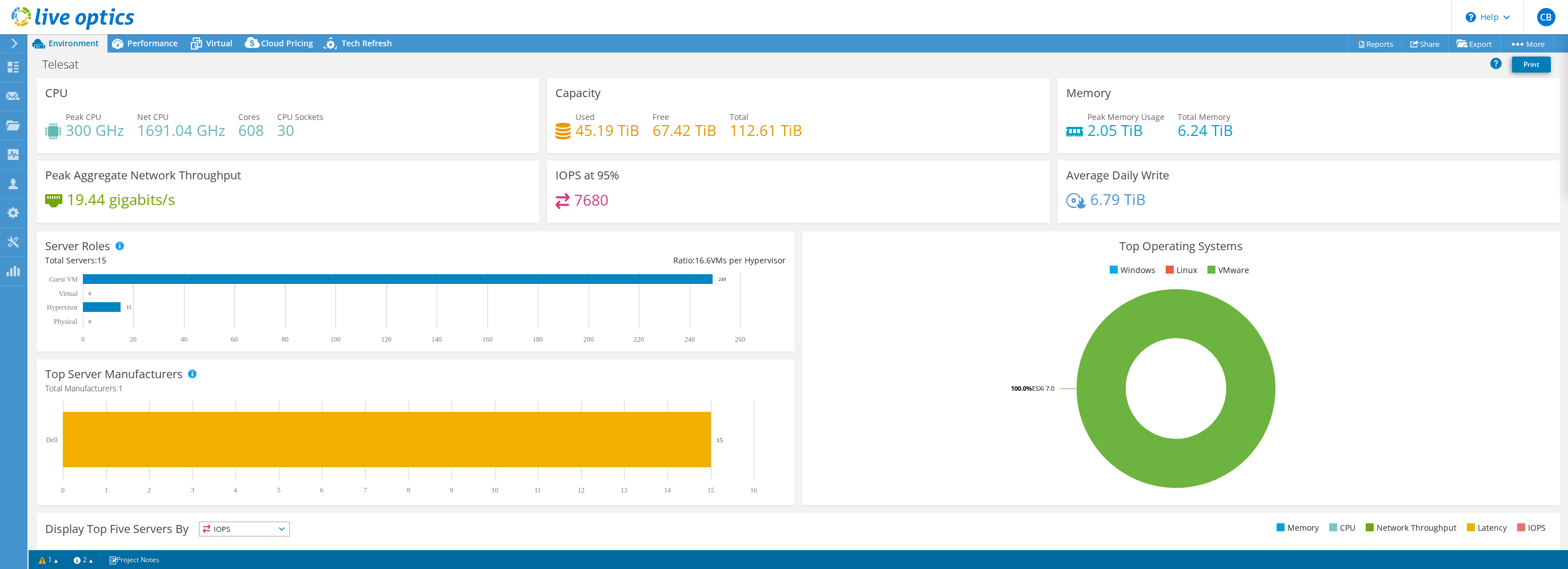
select select "USD"
click at [141, 42] on span "Performance" at bounding box center [152, 43] width 50 height 11
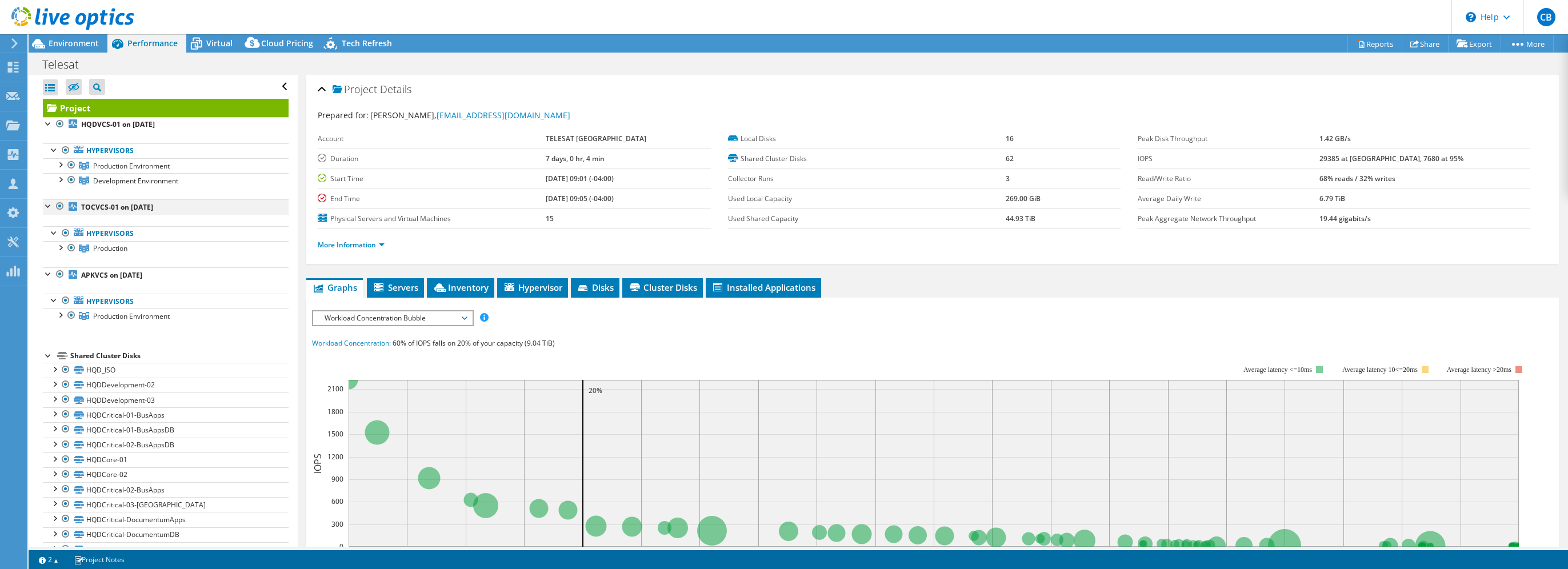
click at [60, 204] on div at bounding box center [60, 206] width 11 height 13
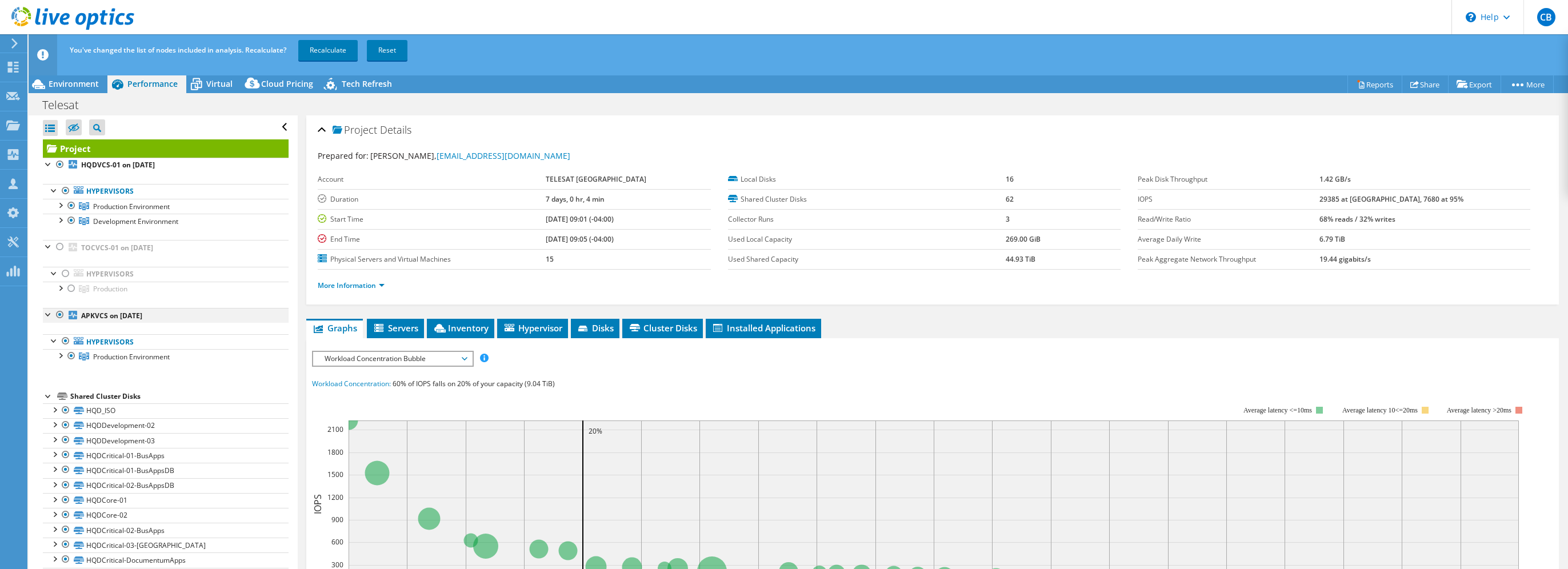
click at [59, 313] on div at bounding box center [60, 315] width 11 height 13
click at [139, 163] on b "HQDVCS-01 on 10/1/2025" at bounding box center [118, 165] width 74 height 9
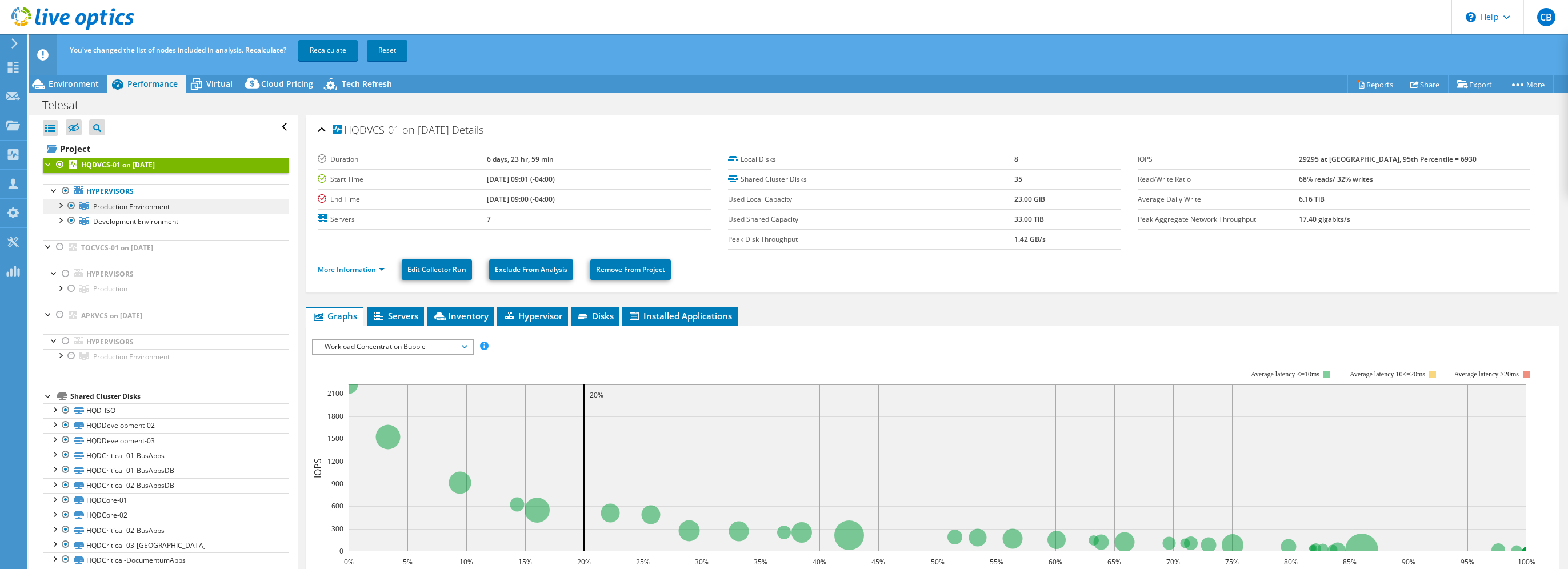
click at [148, 204] on span "Production Environment" at bounding box center [131, 206] width 77 height 9
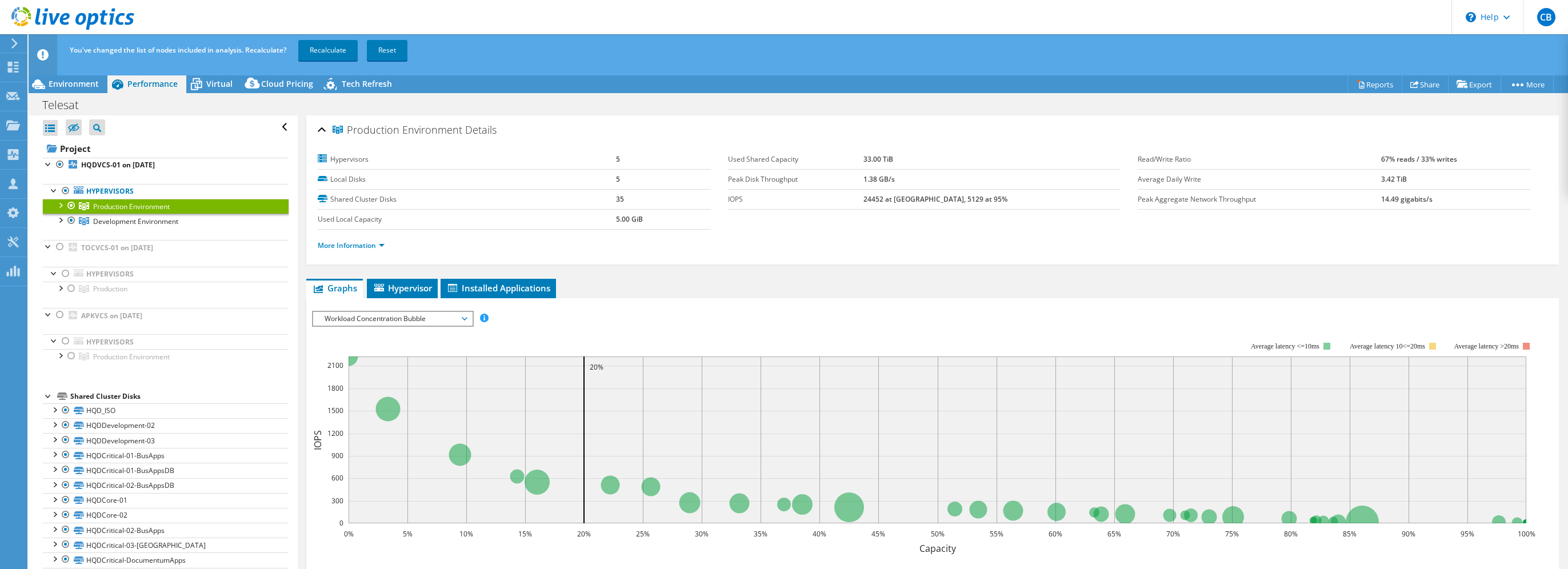
click at [411, 315] on span "Workload Concentration Bubble" at bounding box center [392, 319] width 147 height 13
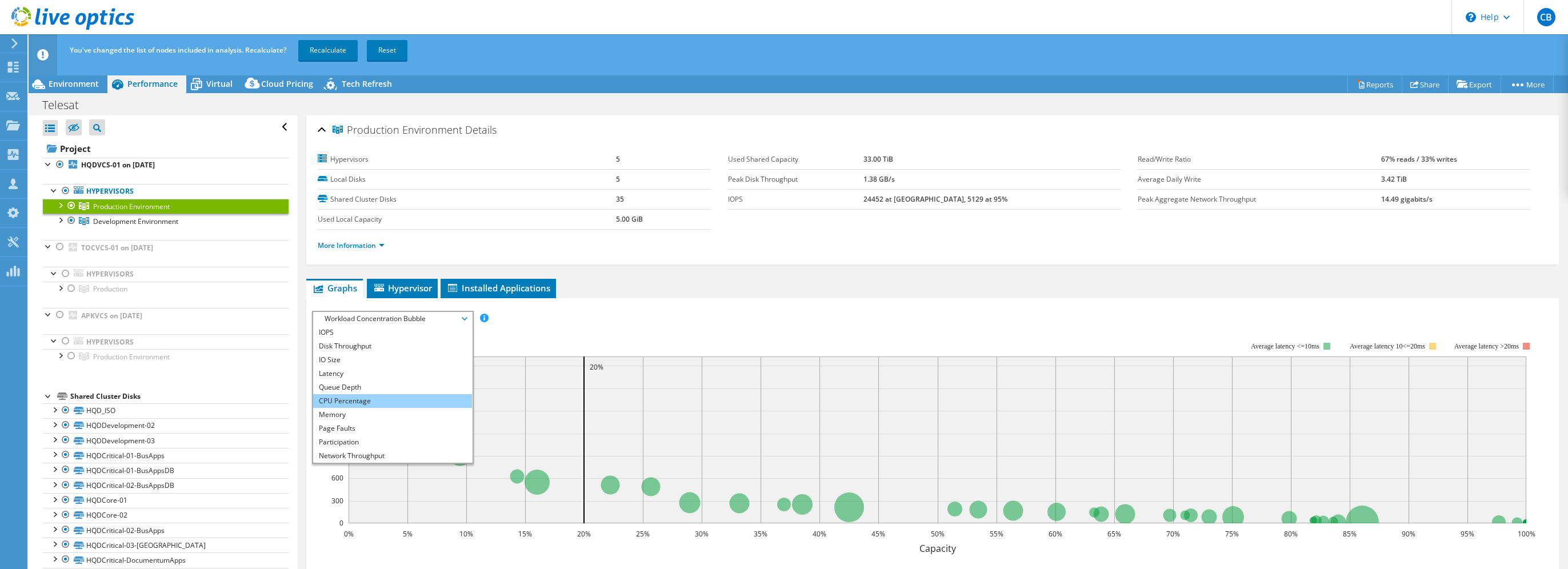
click at [357, 400] on li "CPU Percentage" at bounding box center [391, 401] width 158 height 13
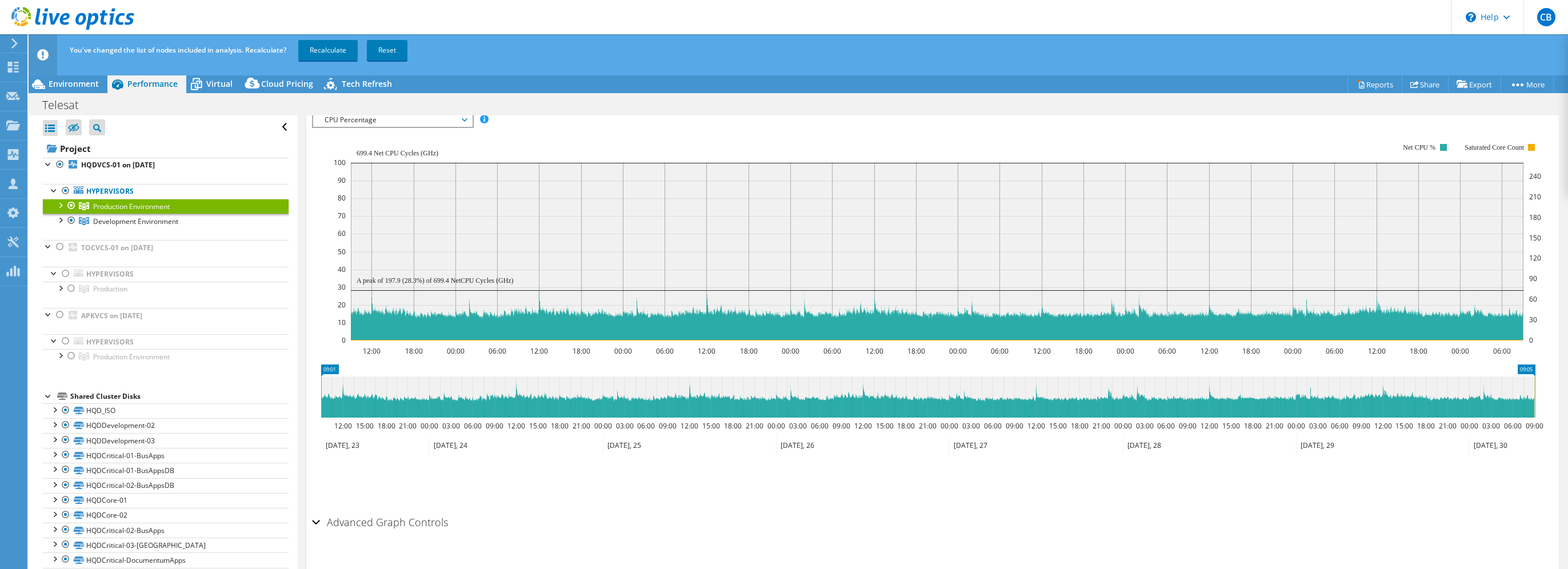
scroll to position [85, 0]
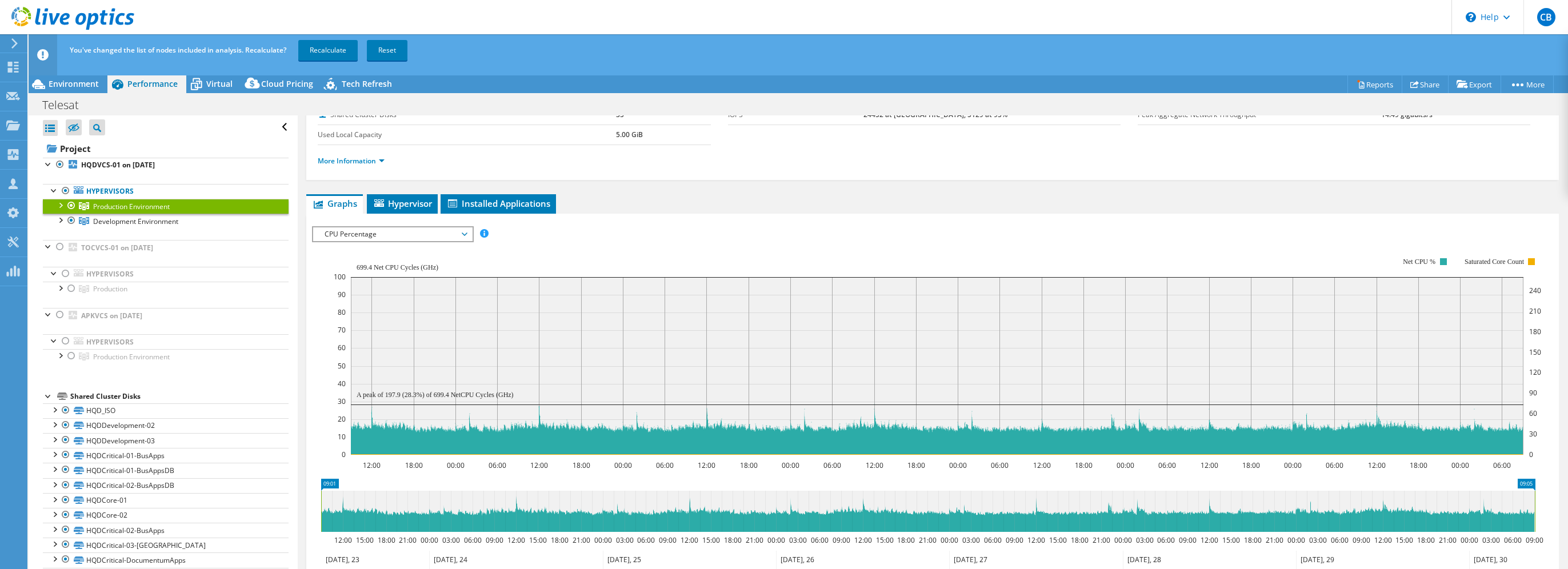
click at [389, 232] on span "CPU Percentage" at bounding box center [392, 234] width 147 height 13
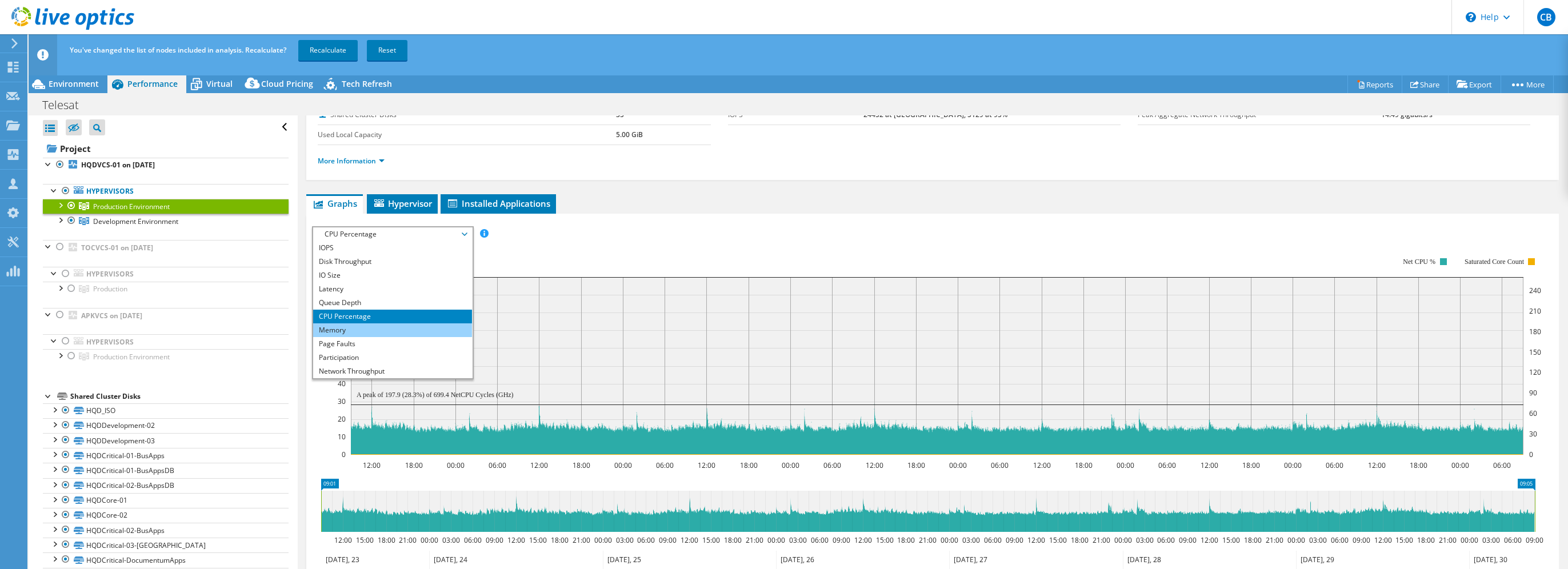
click at [370, 324] on li "Memory" at bounding box center [391, 330] width 158 height 13
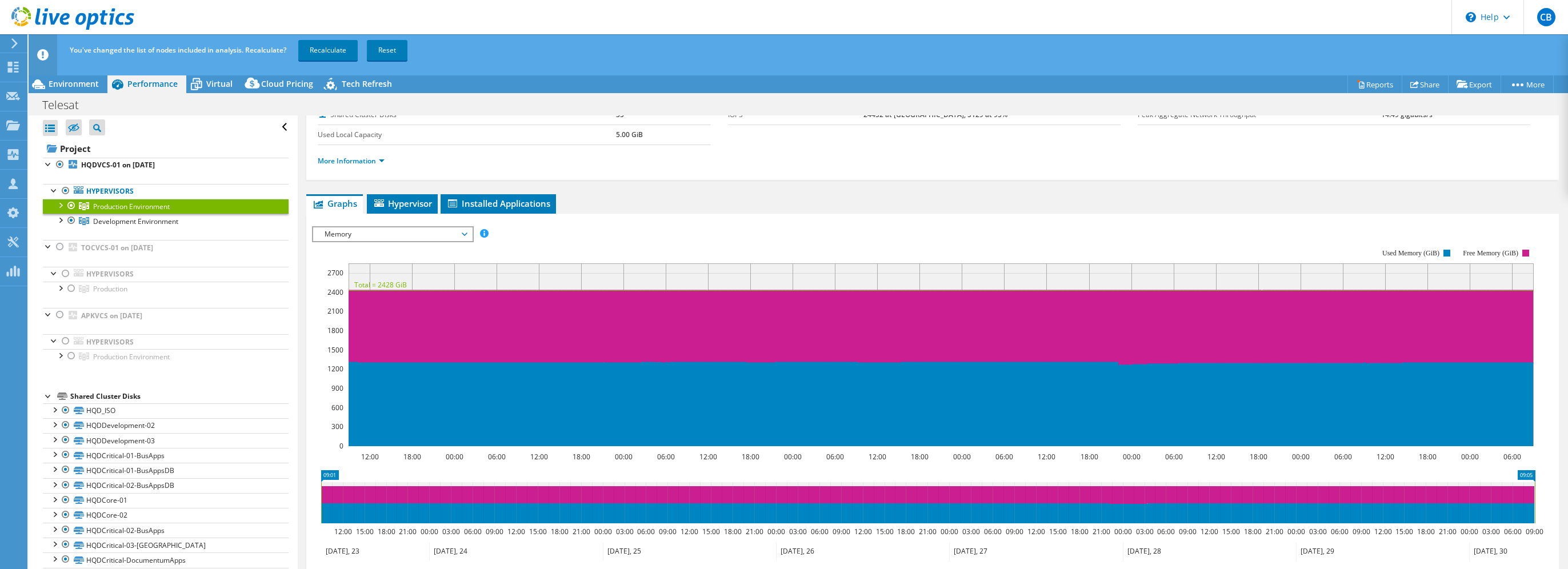
click at [438, 240] on rect at bounding box center [924, 348] width 1223 height 229
click at [445, 230] on span "Memory" at bounding box center [392, 234] width 147 height 13
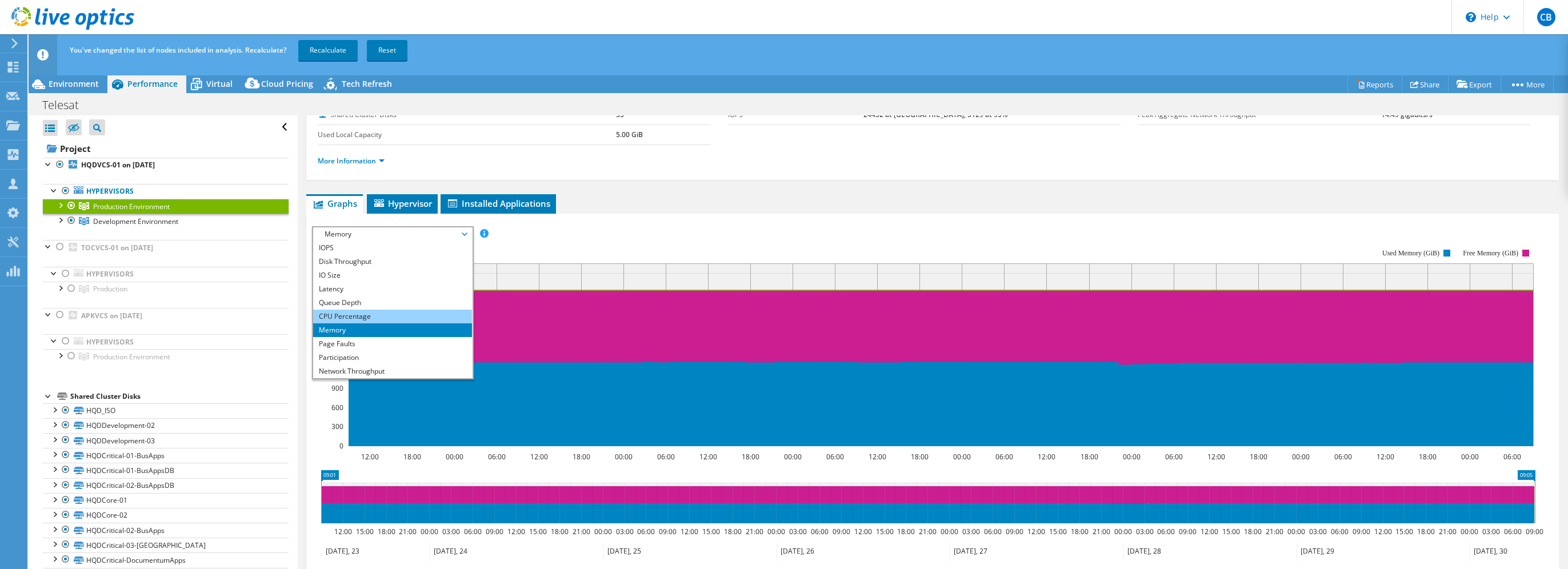
click at [386, 315] on li "CPU Percentage" at bounding box center [391, 316] width 158 height 13
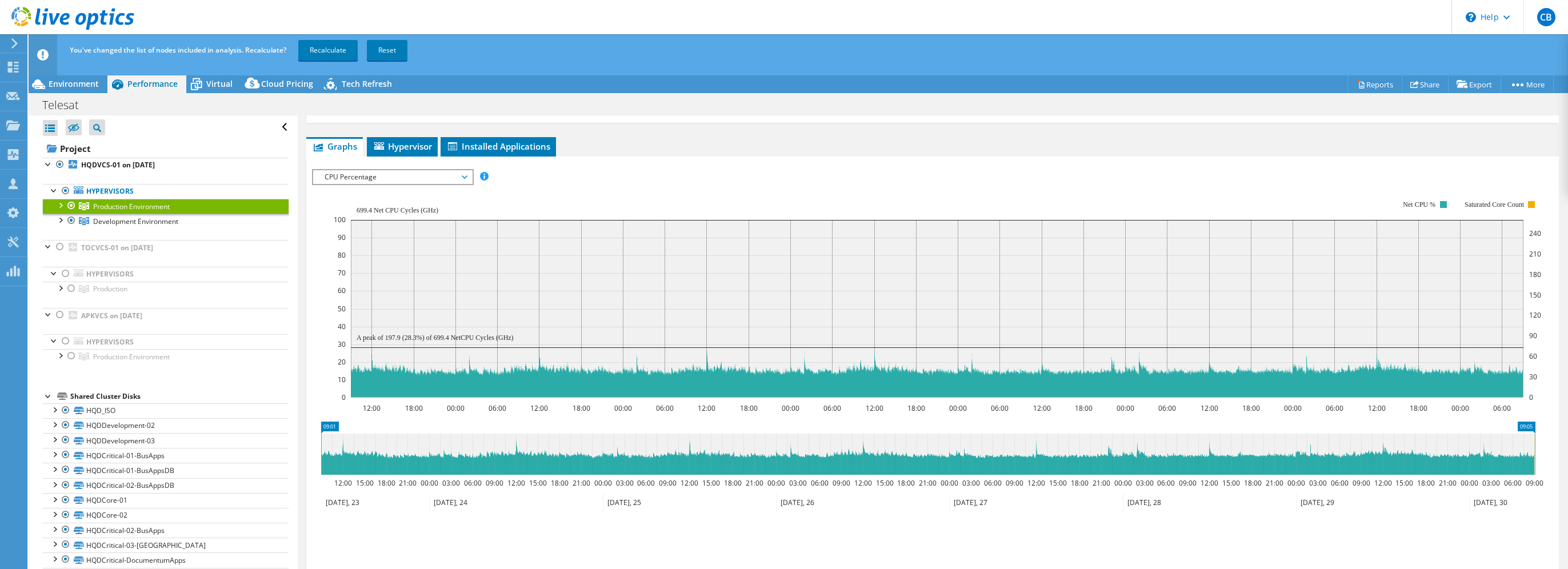
scroll to position [199, 0]
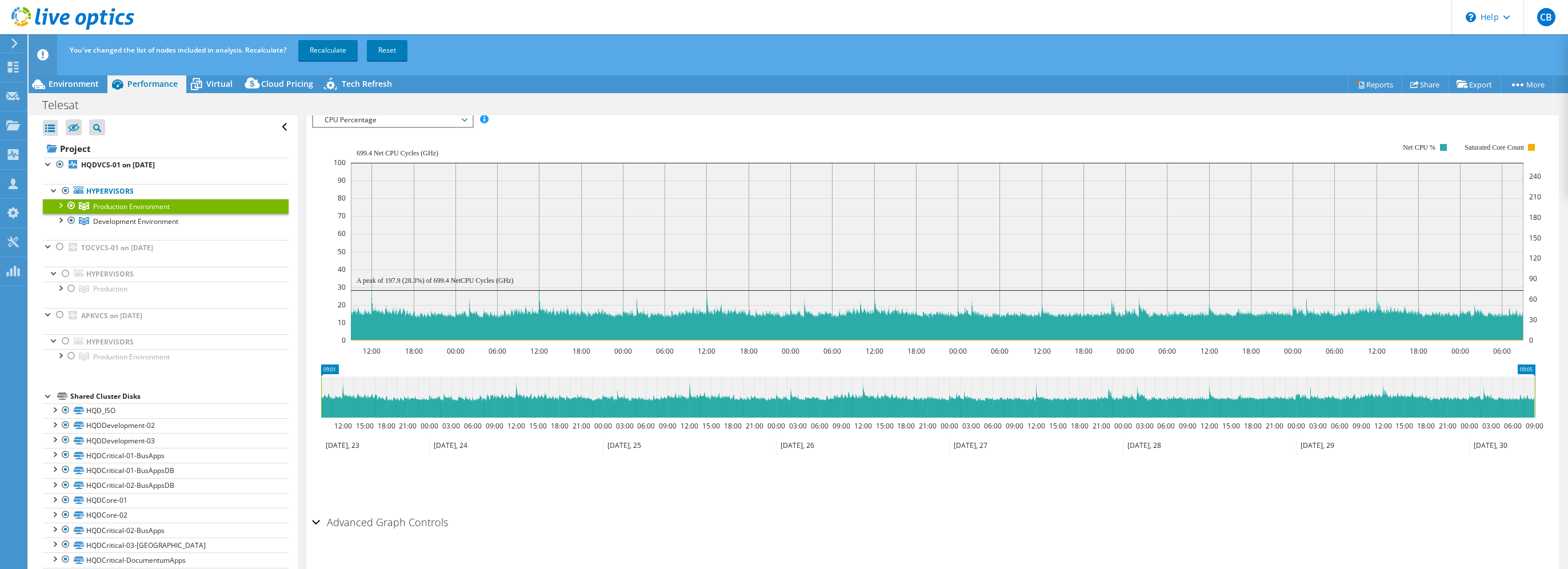
click at [431, 519] on h2 "Advanced Graph Controls" at bounding box center [380, 522] width 136 height 23
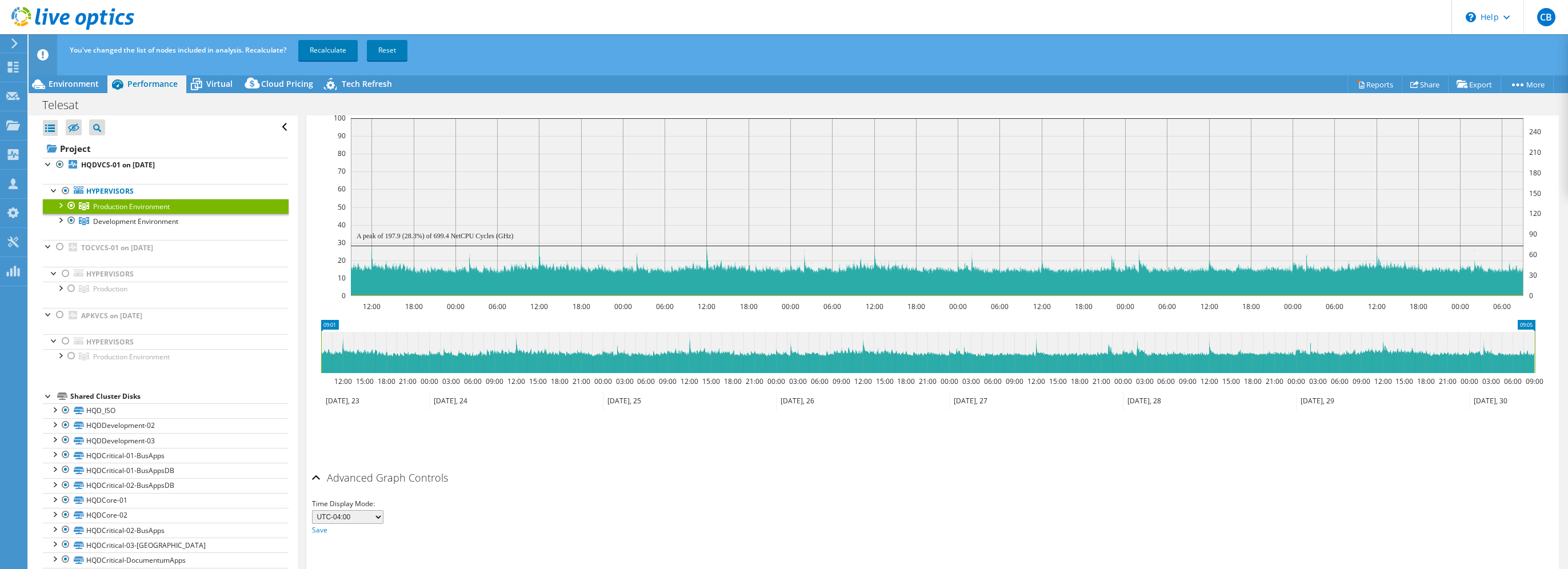
scroll to position [0, 0]
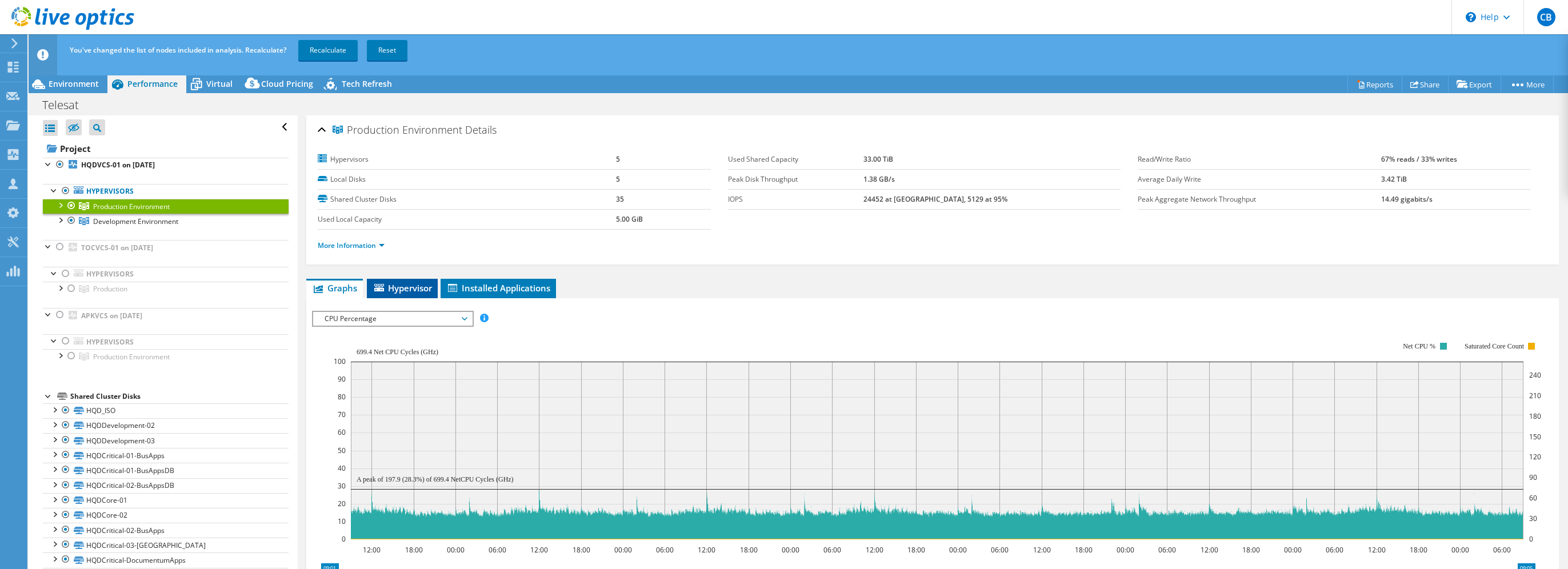
click at [408, 287] on span "Hypervisor" at bounding box center [402, 288] width 59 height 11
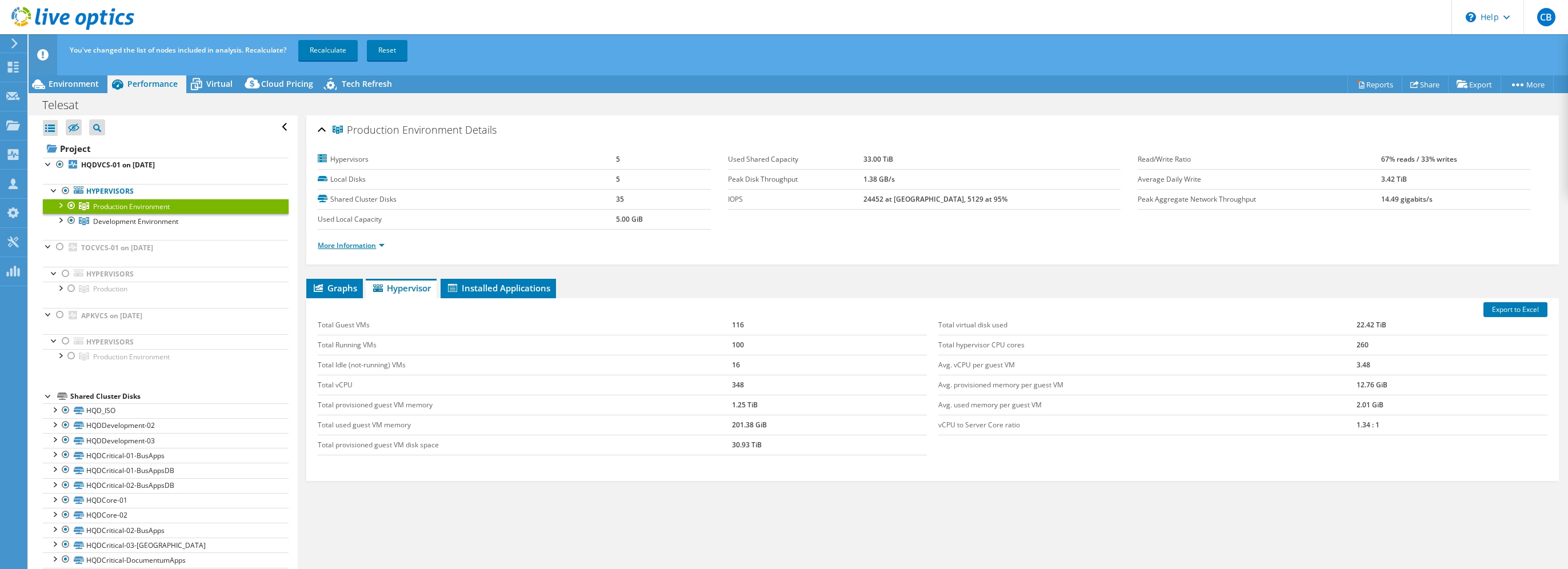
click at [374, 242] on link "More Information" at bounding box center [350, 245] width 67 height 9
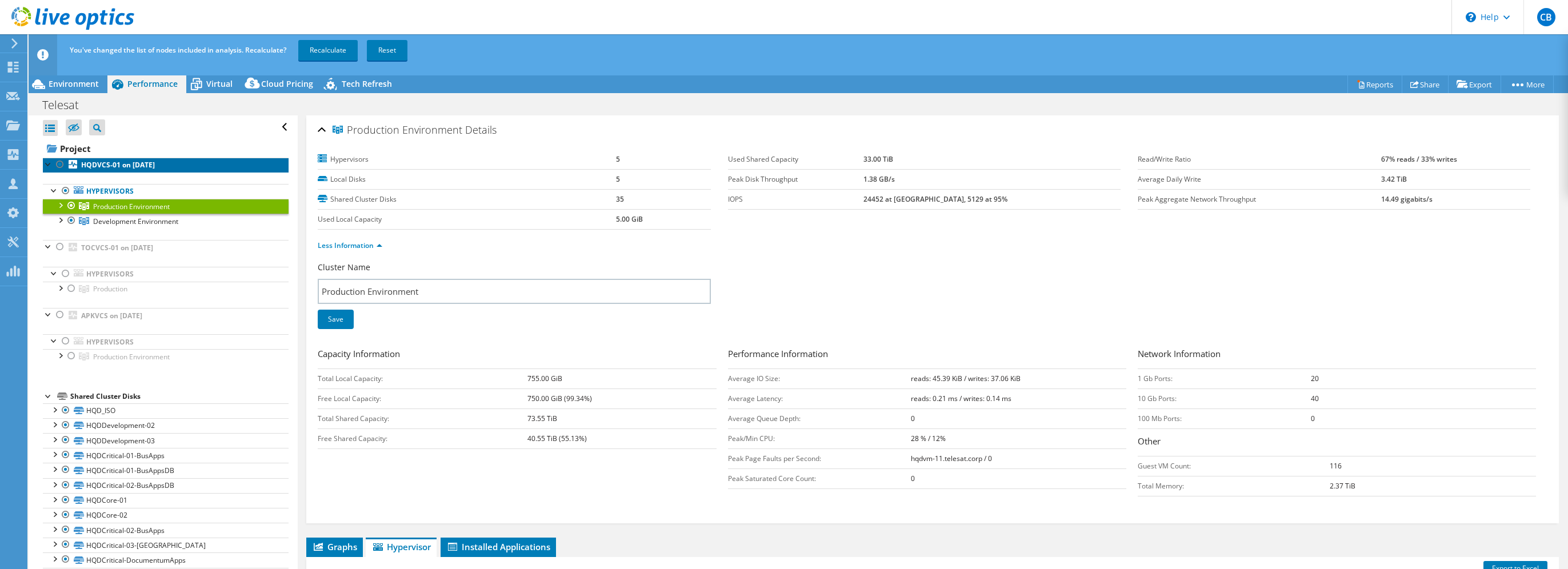
click at [155, 161] on b "HQDVCS-01 on 10/1/2025" at bounding box center [118, 165] width 74 height 9
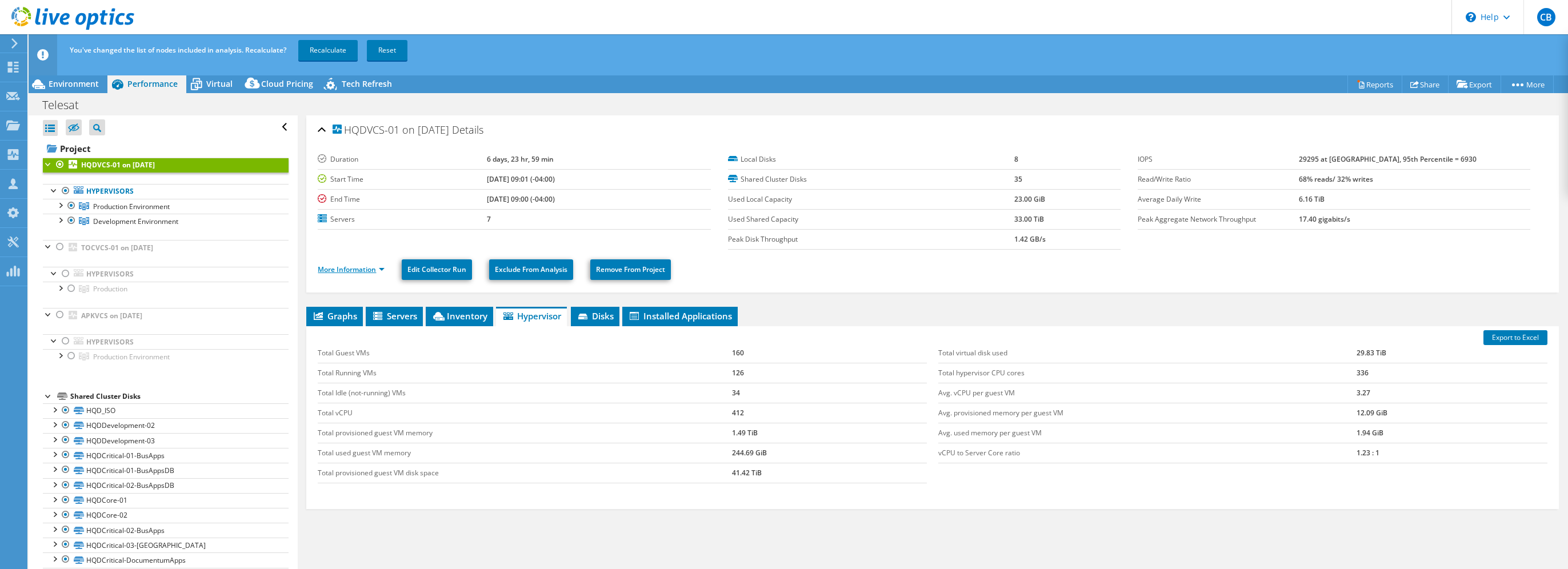
click at [354, 268] on link "More Information" at bounding box center [350, 269] width 67 height 9
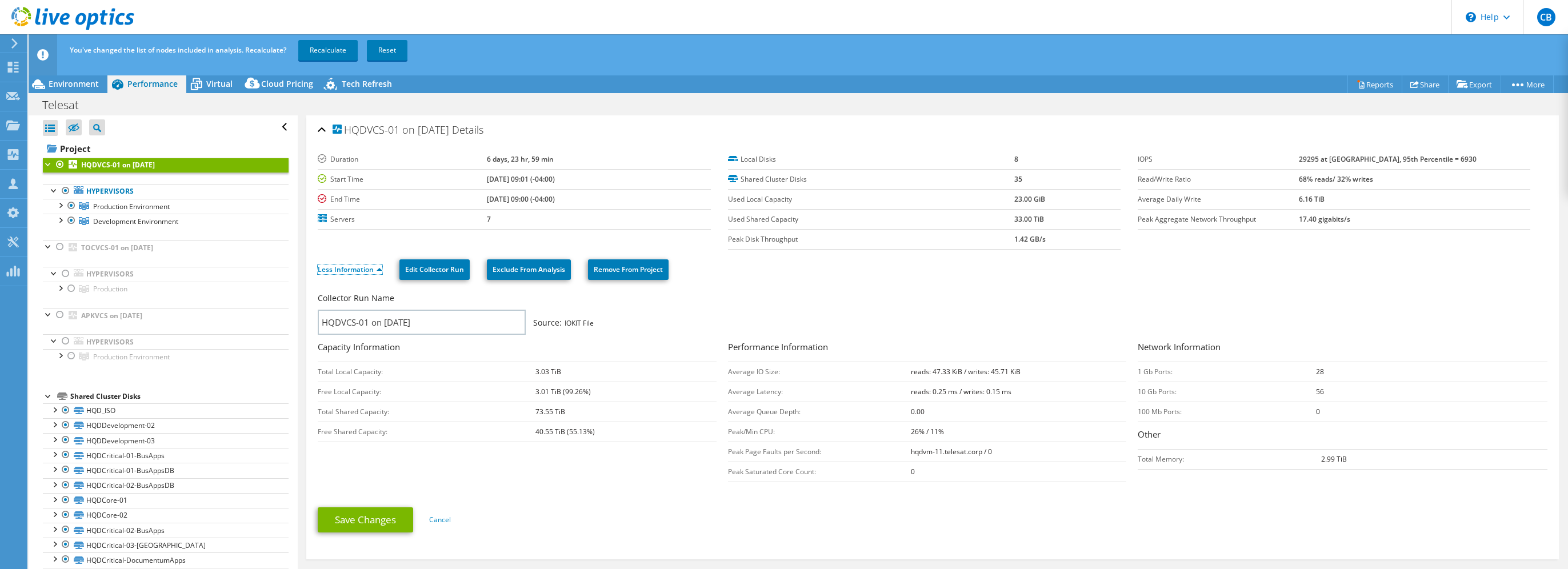
scroll to position [229, 0]
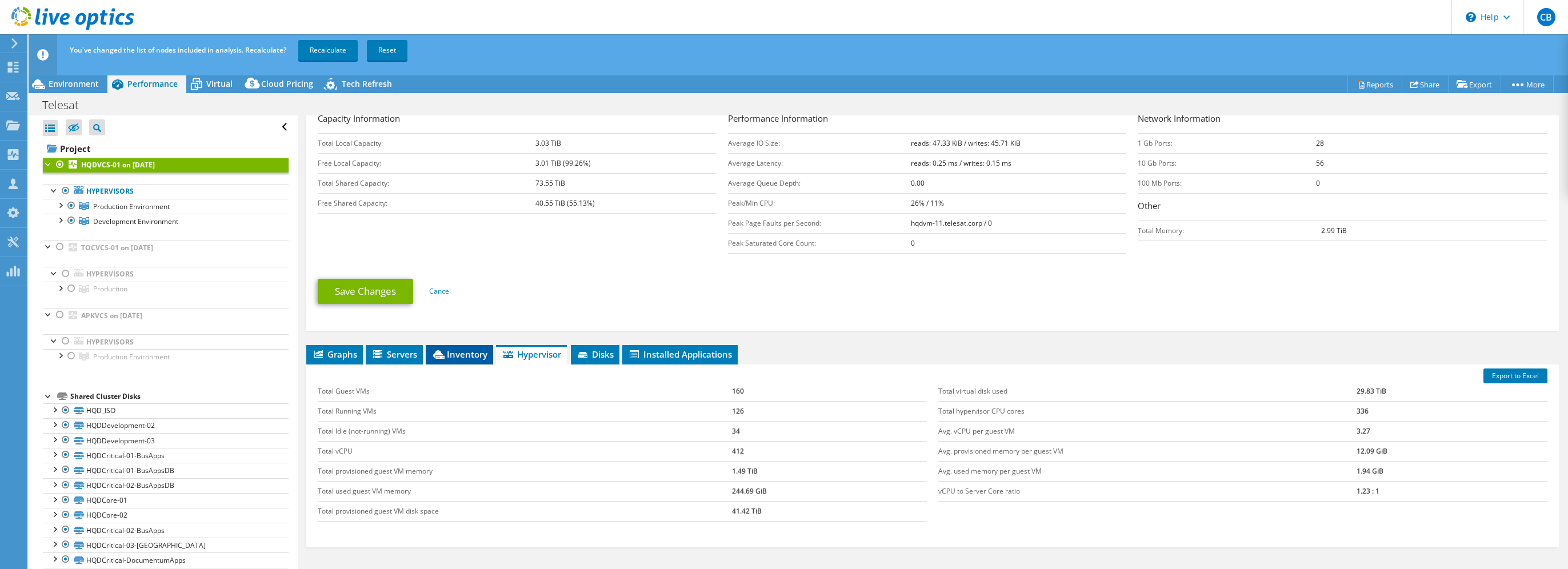
click at [451, 352] on span "Inventory" at bounding box center [459, 354] width 56 height 11
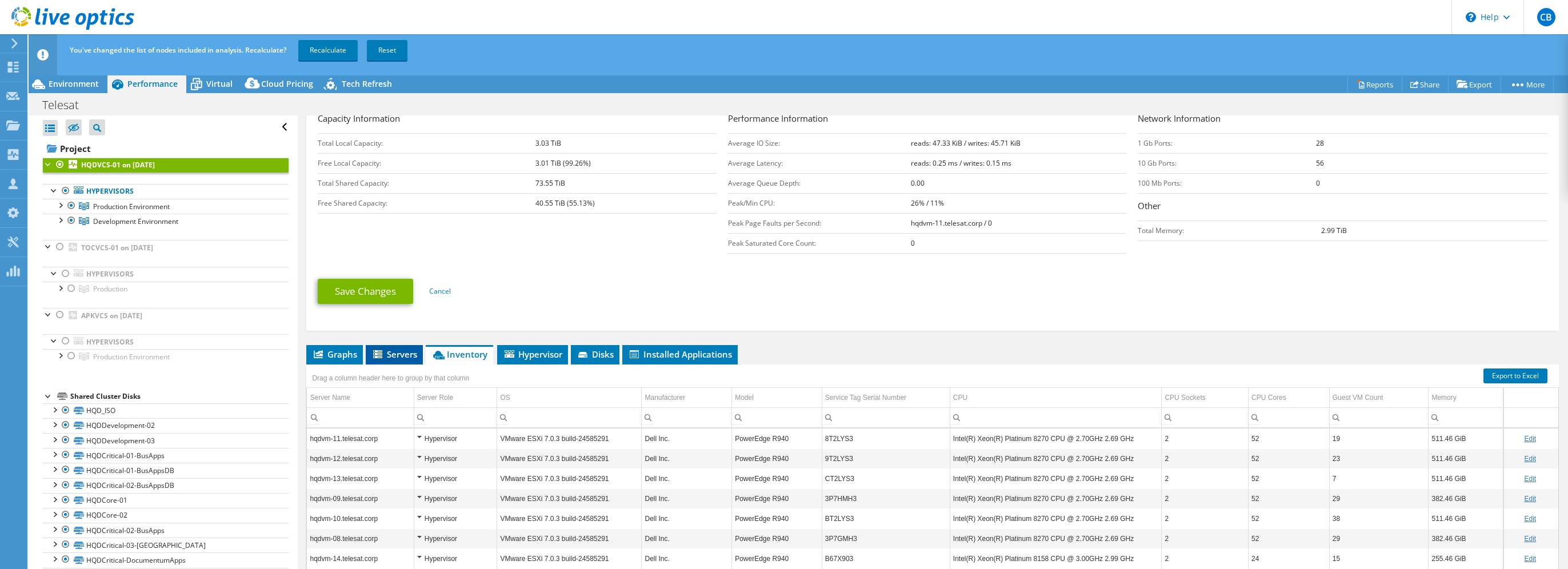
click at [400, 349] on span "Servers" at bounding box center [394, 354] width 46 height 11
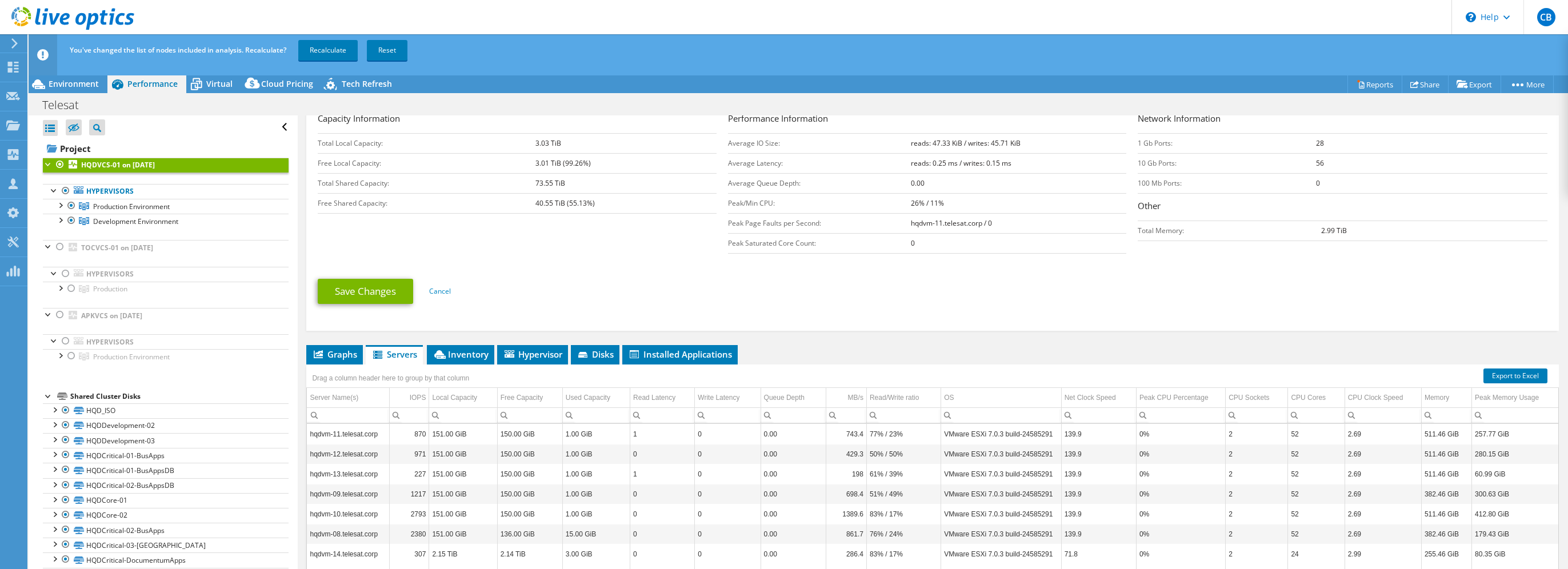
scroll to position [289, 0]
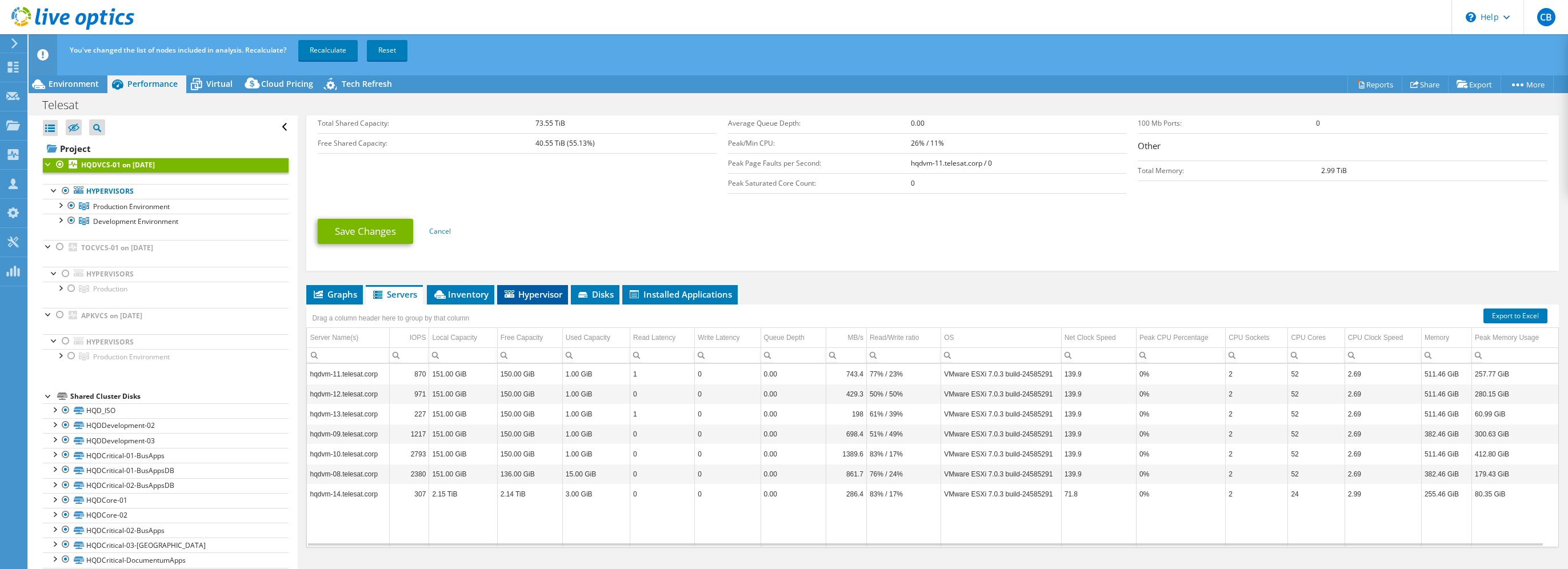
click at [535, 289] on span "Hypervisor" at bounding box center [532, 294] width 59 height 11
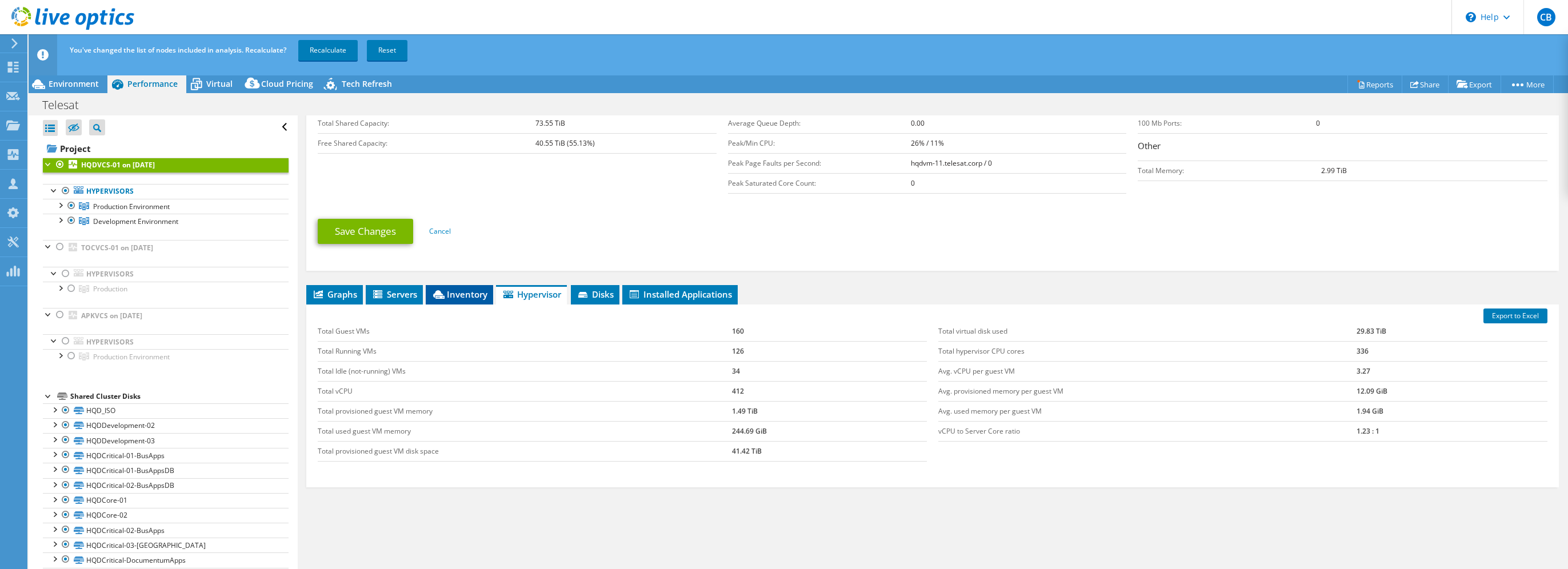
click at [472, 289] on span "Inventory" at bounding box center [459, 294] width 56 height 11
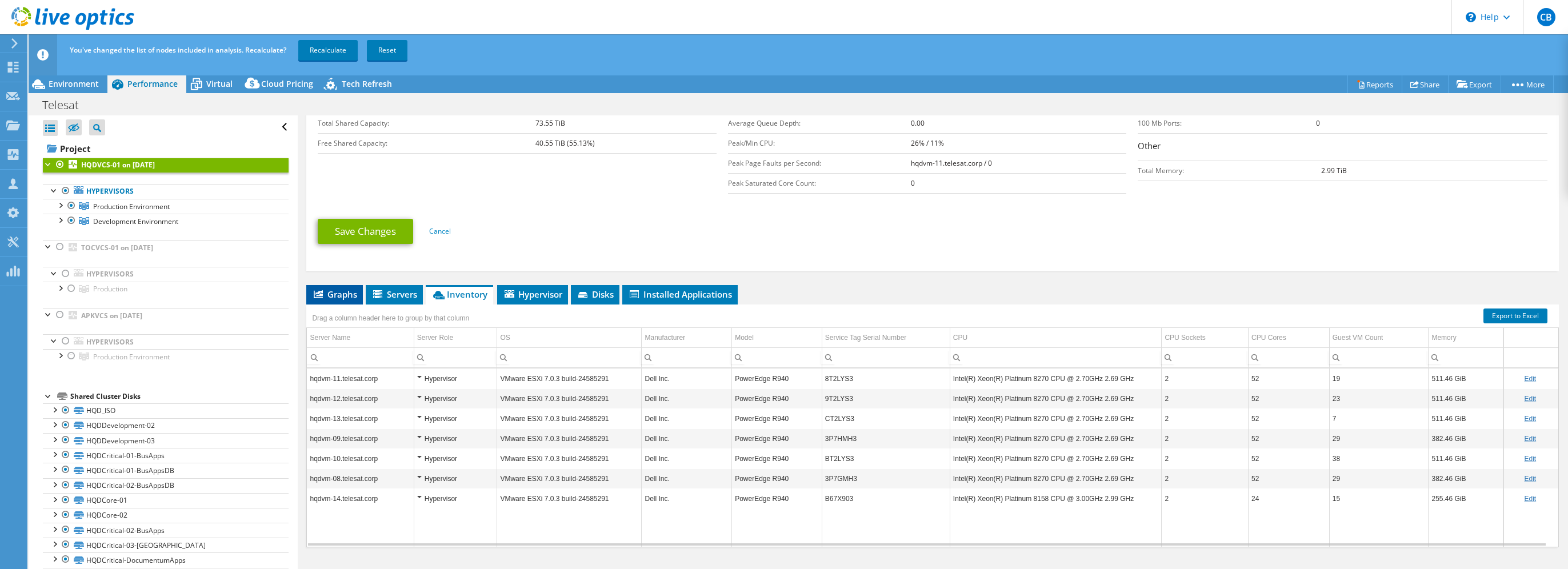
click at [346, 290] on span "Graphs" at bounding box center [334, 294] width 45 height 11
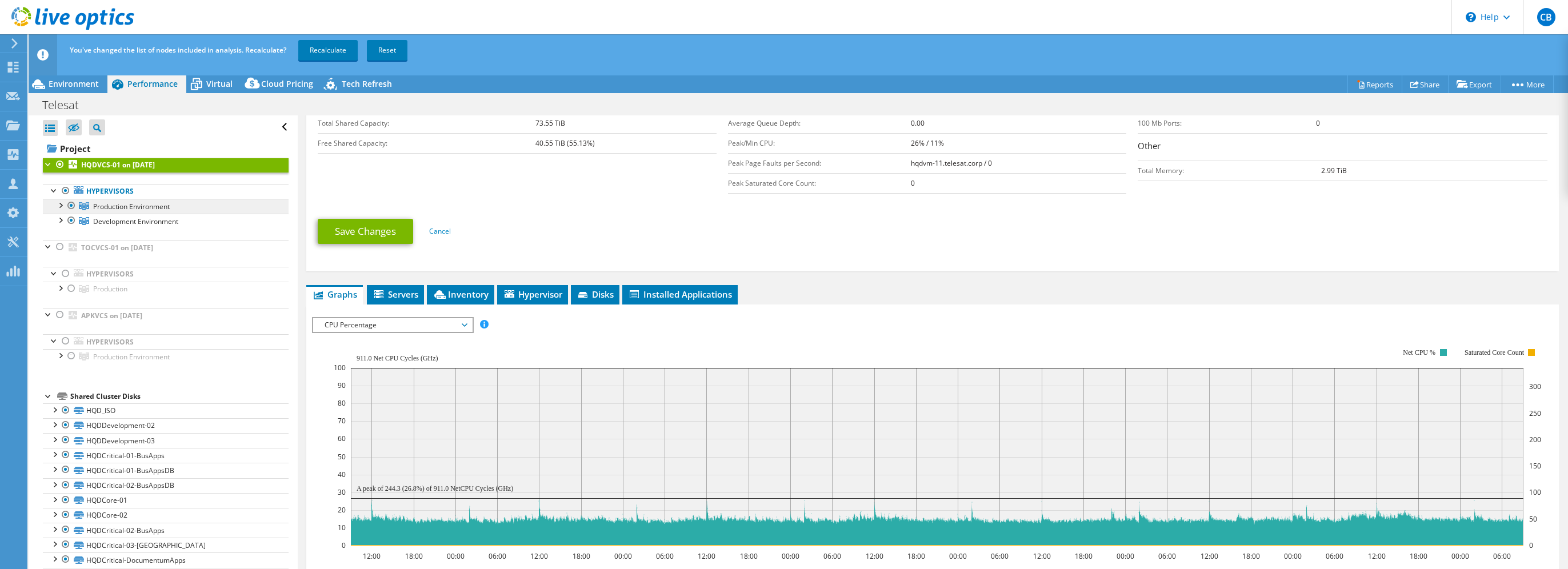
click at [170, 205] on span "Production Environment" at bounding box center [131, 206] width 77 height 9
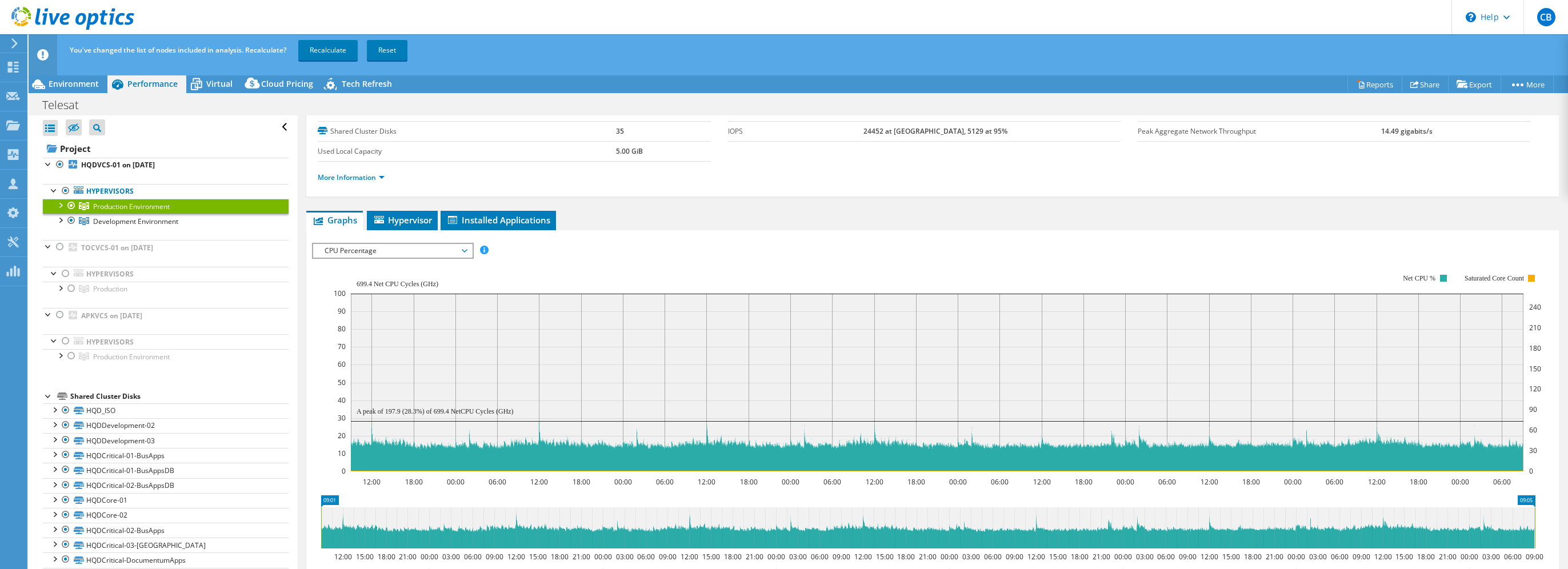
scroll to position [63, 0]
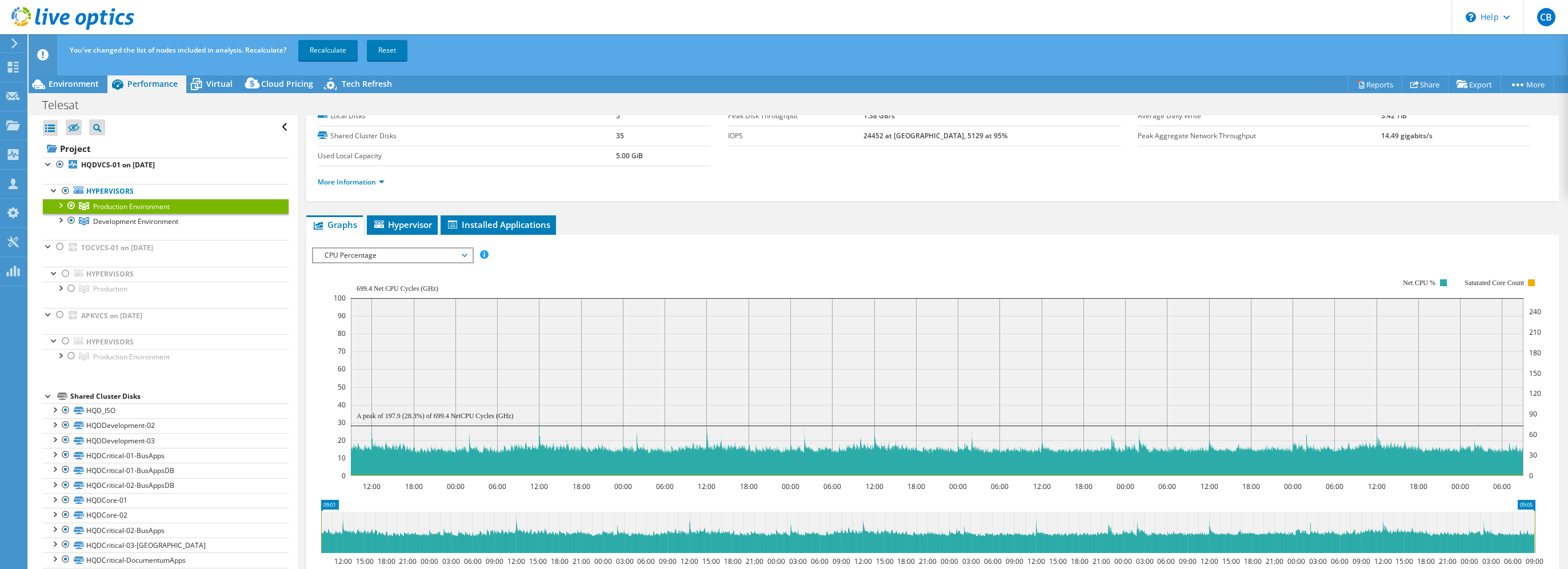
click at [445, 252] on span "CPU Percentage" at bounding box center [392, 255] width 147 height 13
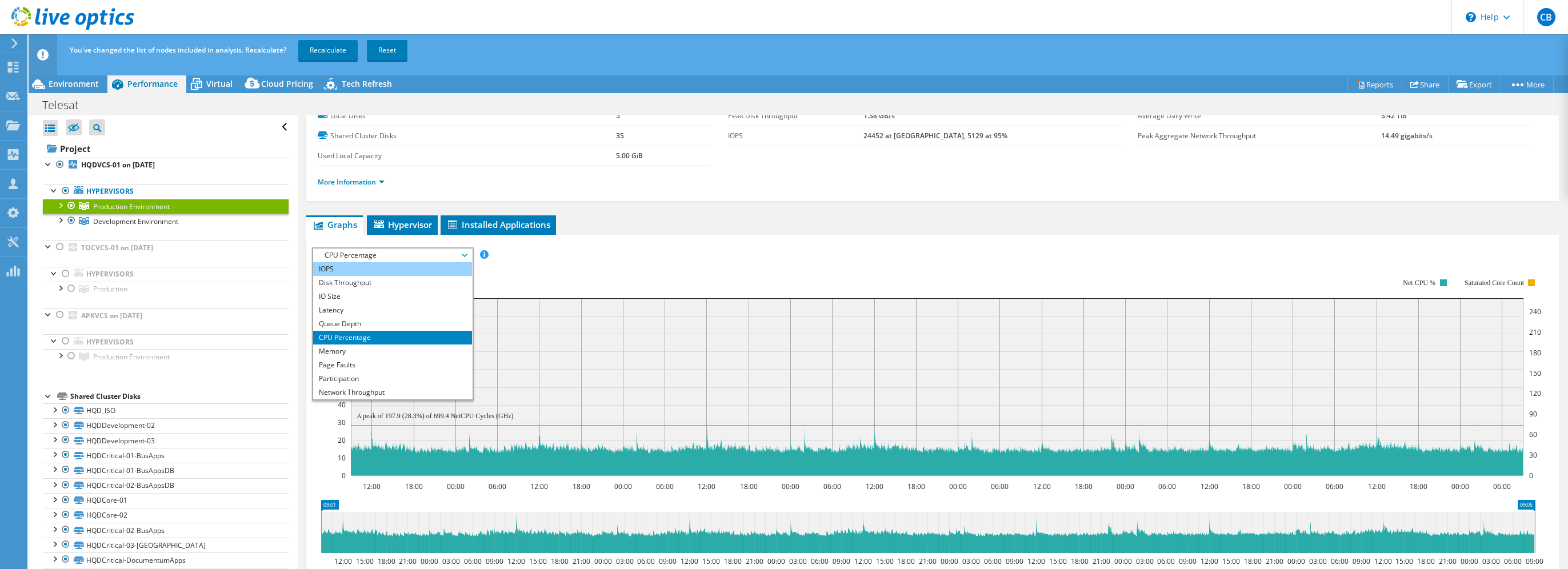
click at [402, 267] on li "IOPS" at bounding box center [391, 269] width 158 height 13
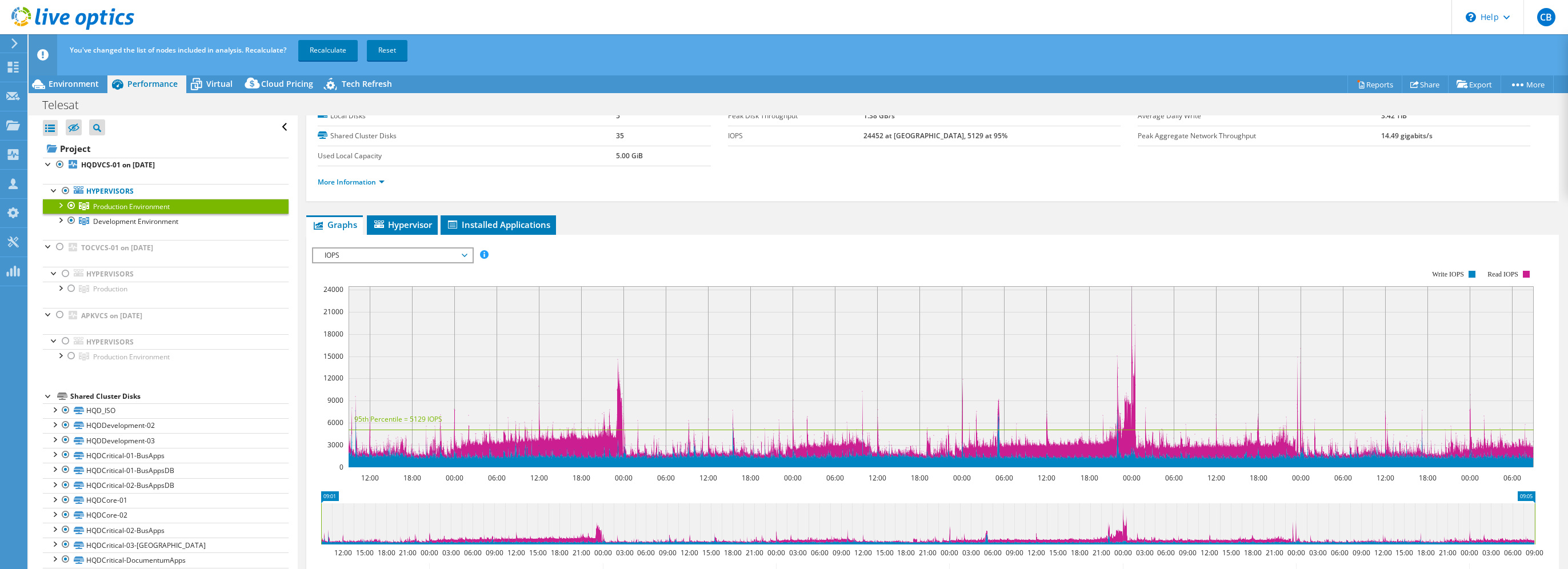
click at [384, 258] on span "IOPS" at bounding box center [392, 255] width 147 height 13
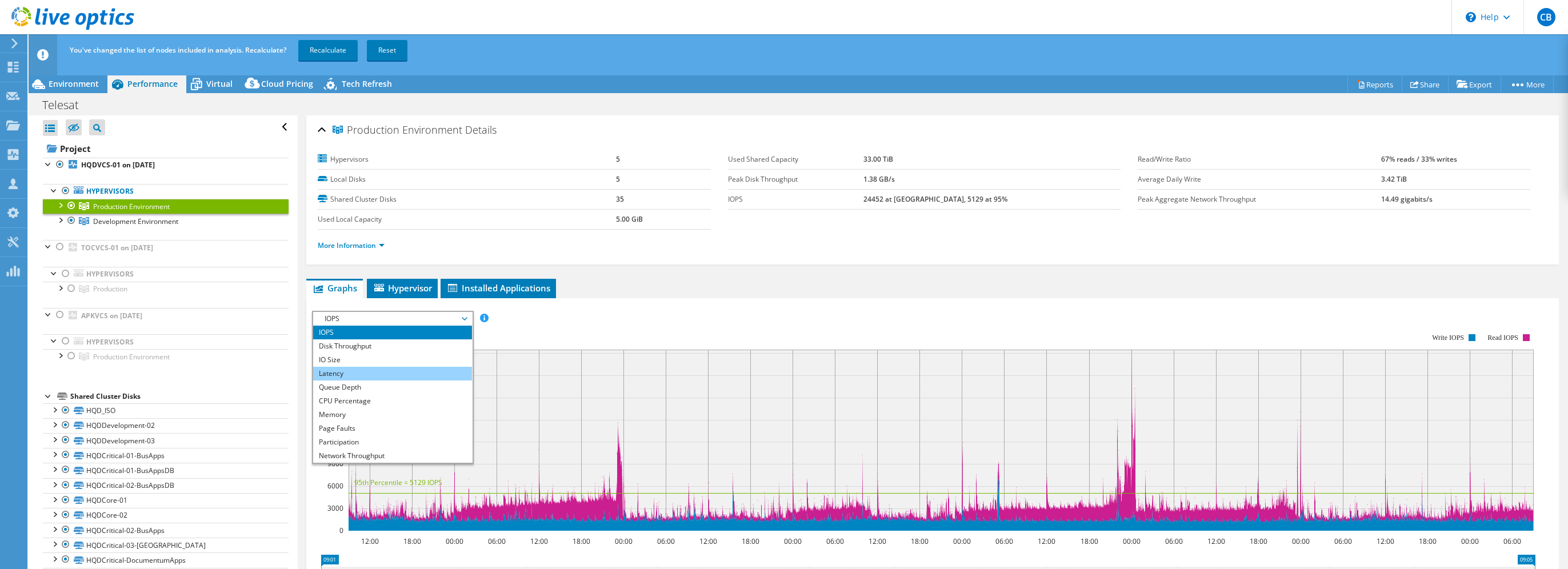
scroll to position [41, 0]
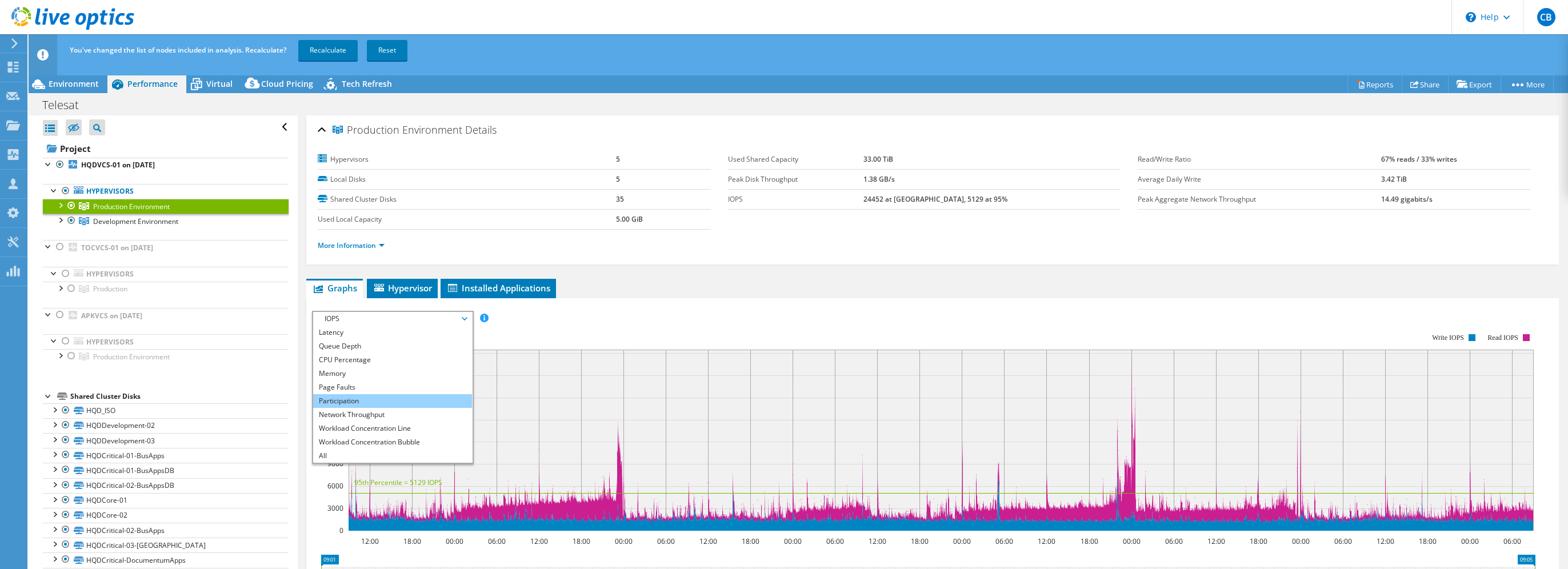
click at [381, 402] on li "Participation" at bounding box center [391, 401] width 158 height 13
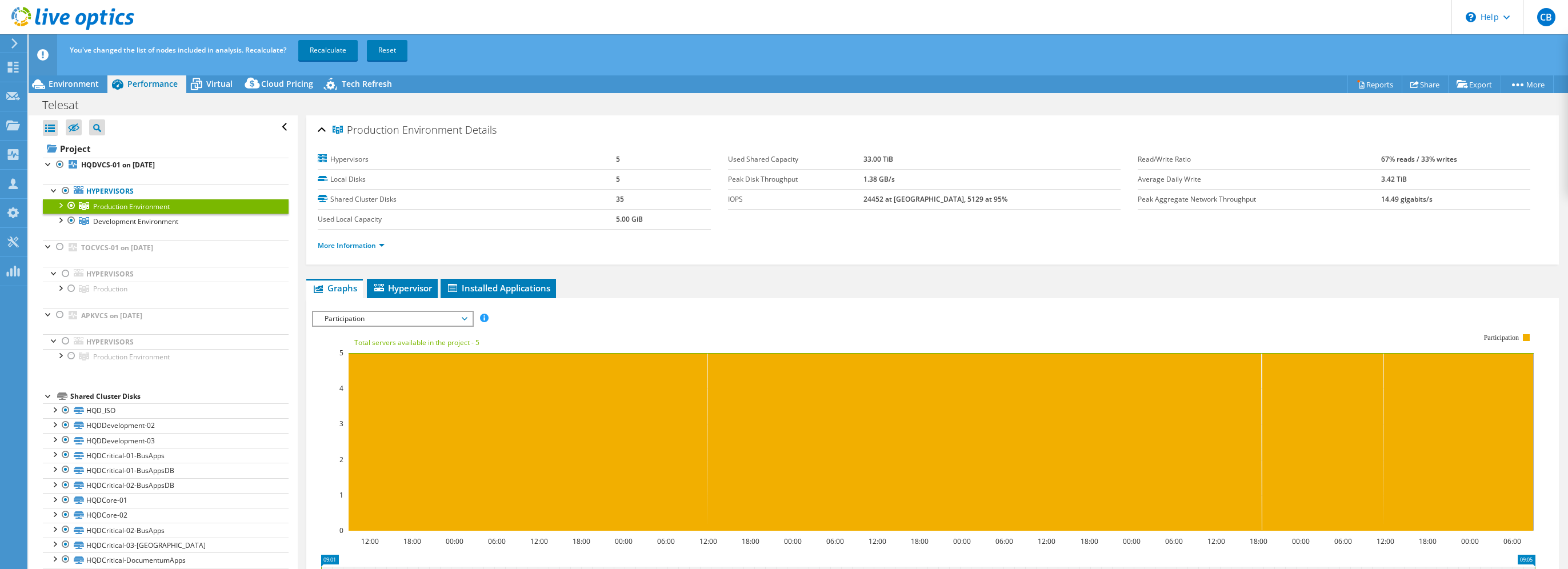
click at [401, 314] on span "Participation" at bounding box center [392, 319] width 147 height 13
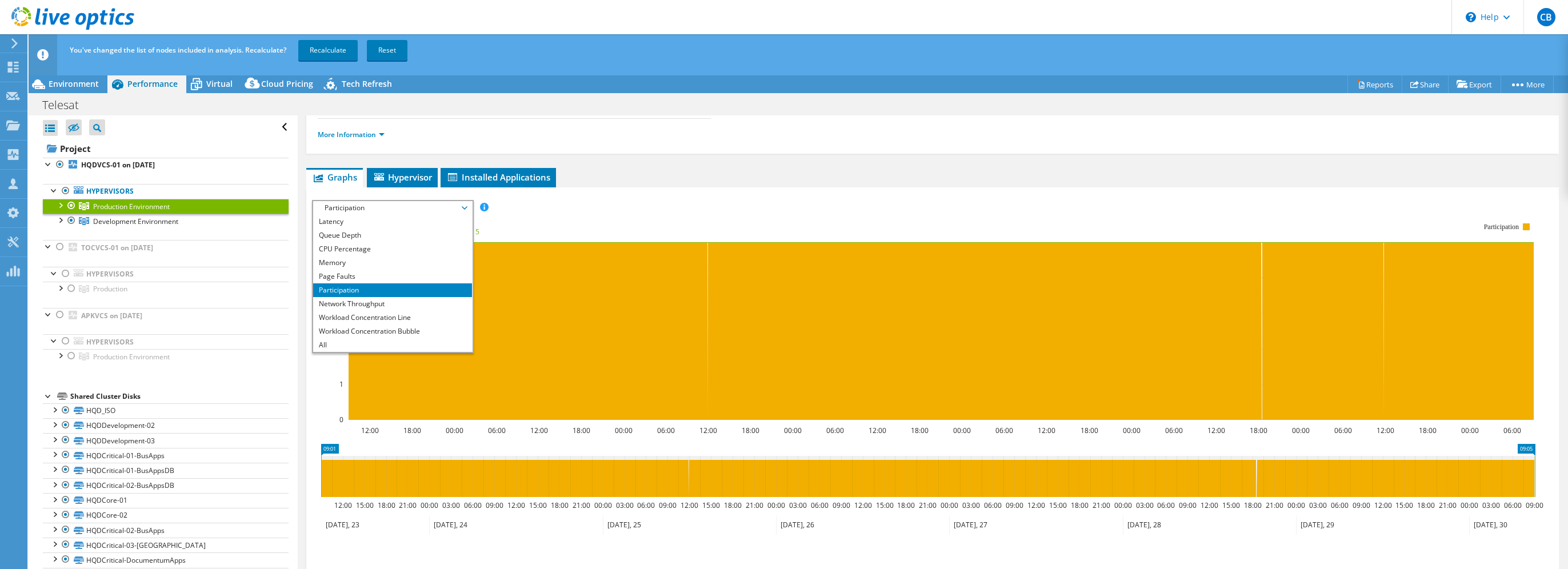
scroll to position [114, 0]
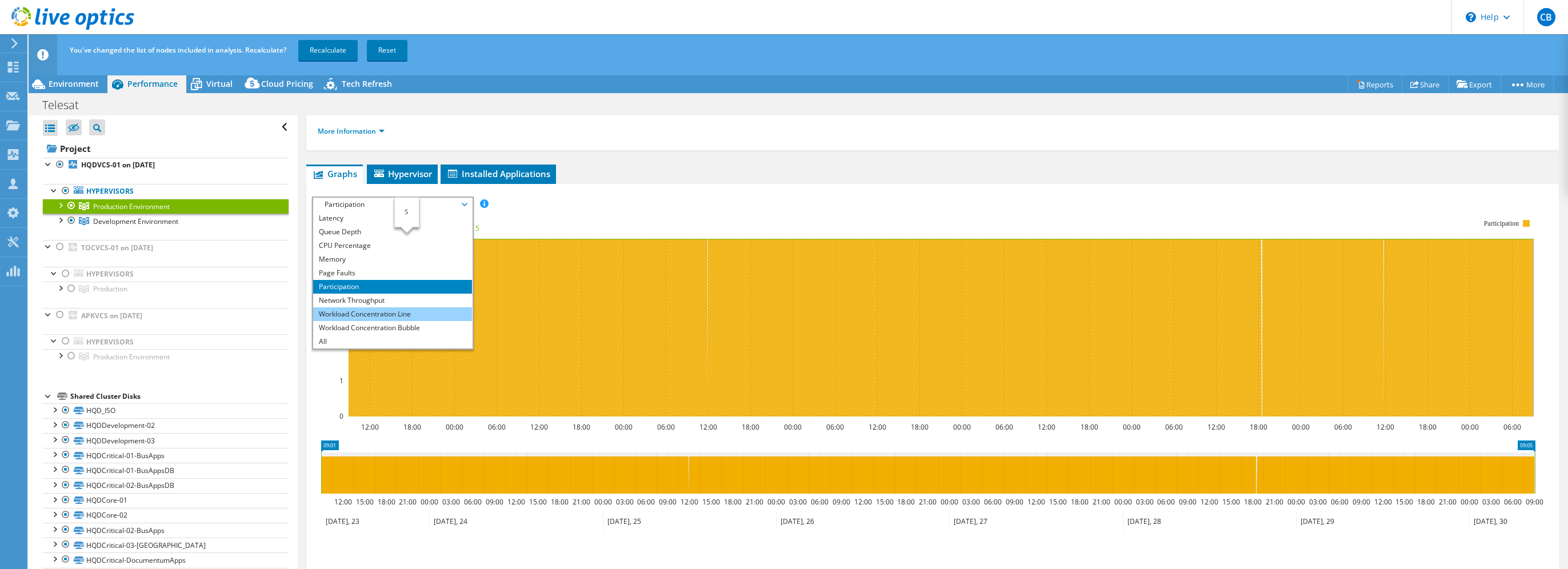
click at [384, 316] on li "Workload Concentration Line" at bounding box center [391, 314] width 158 height 13
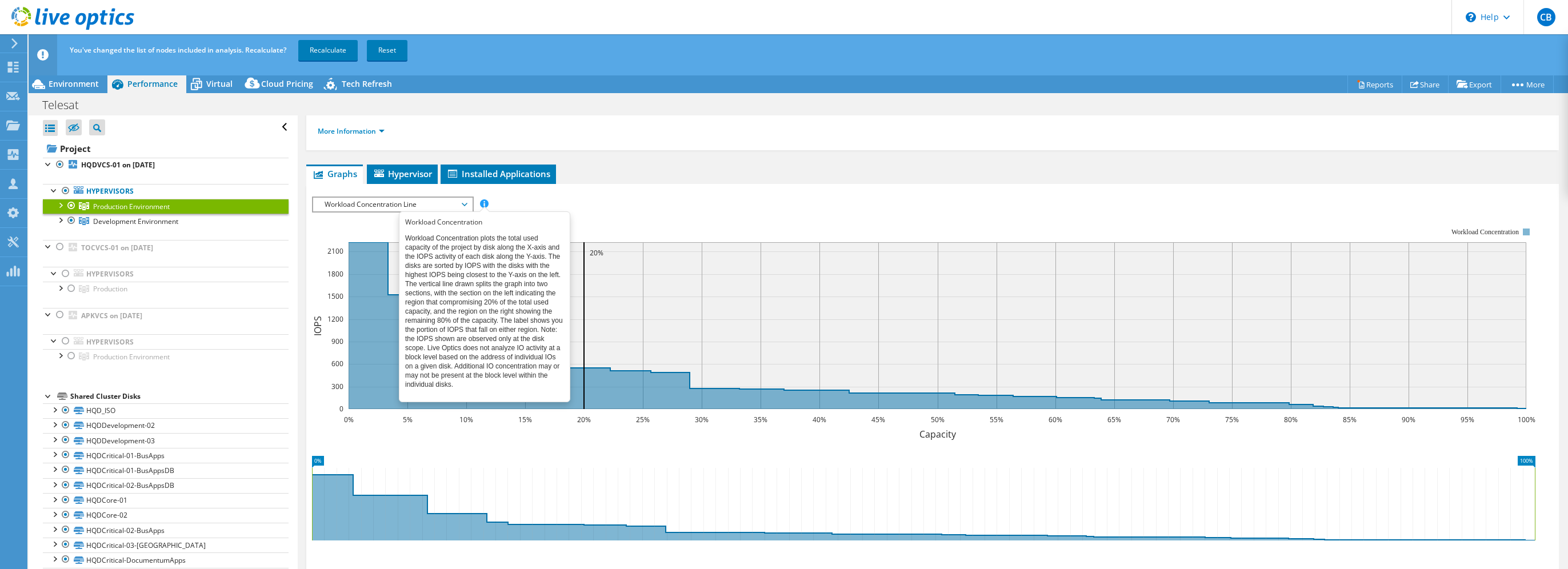
click at [482, 201] on span at bounding box center [484, 203] width 8 height 8
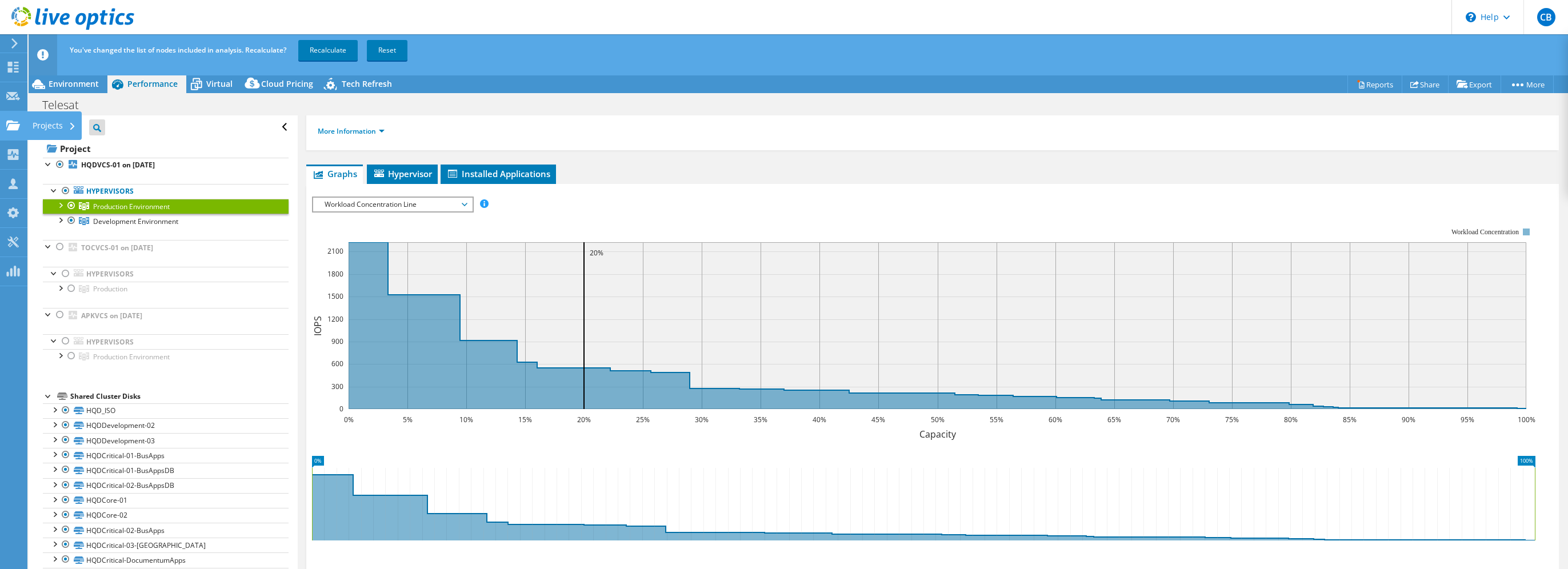
click at [36, 120] on div "Projects" at bounding box center [54, 126] width 55 height 28
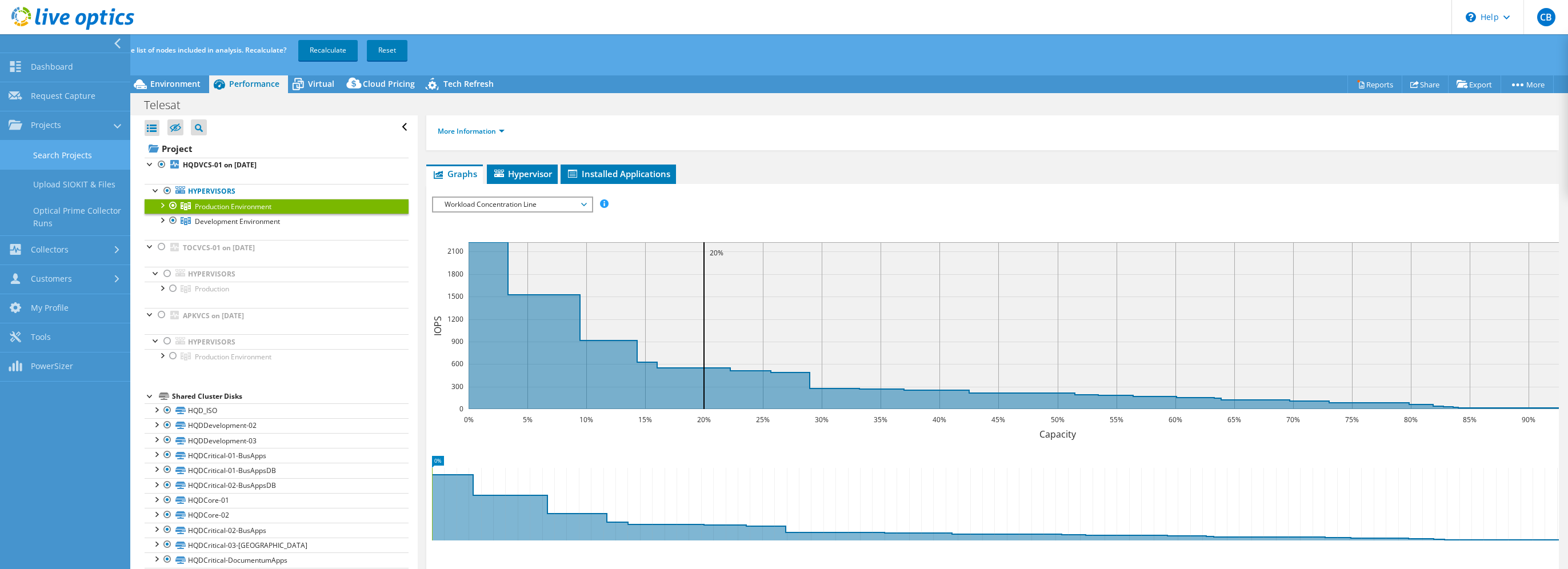
click at [78, 151] on link "Search Projects" at bounding box center [65, 155] width 130 height 29
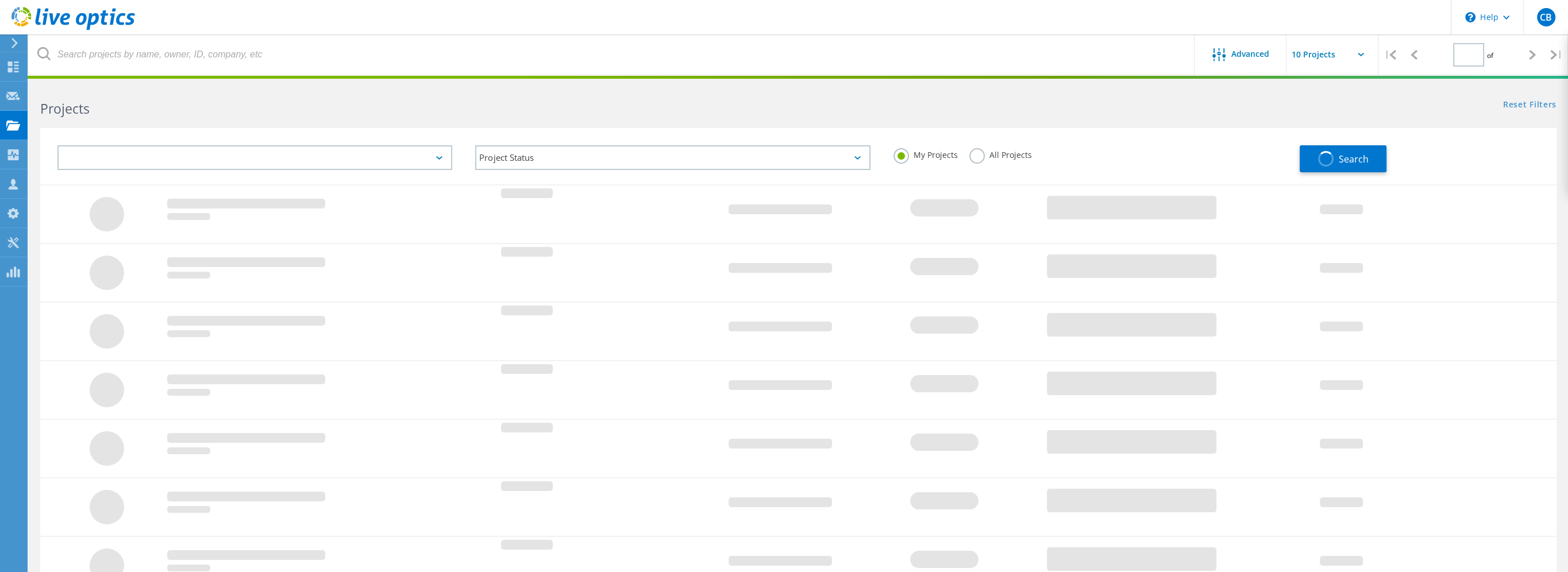
type input "1"
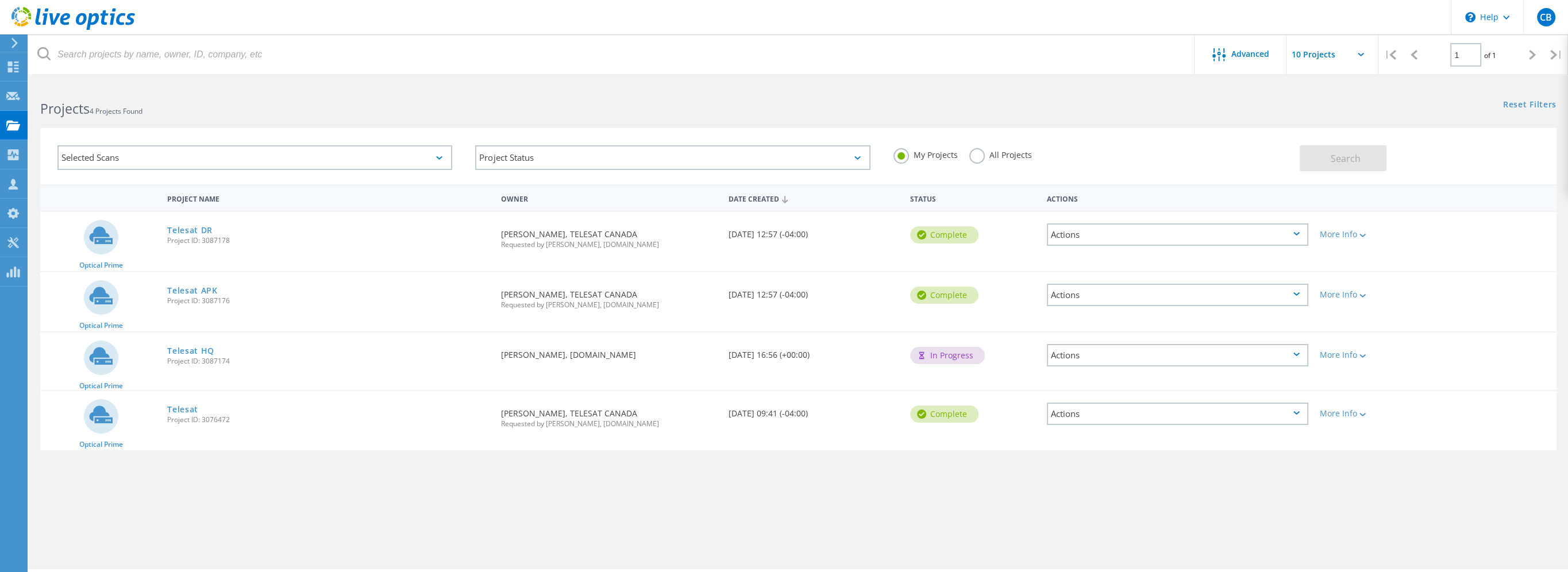
click at [1253, 229] on div "Actions" at bounding box center [1178, 234] width 261 height 22
click at [1491, 268] on div "Optical Prime Telesat DR Project ID: 3087178 Requested By Herminio Gabutero, TE…" at bounding box center [798, 241] width 1516 height 59
click at [209, 289] on link "Telesat APK" at bounding box center [192, 291] width 51 height 8
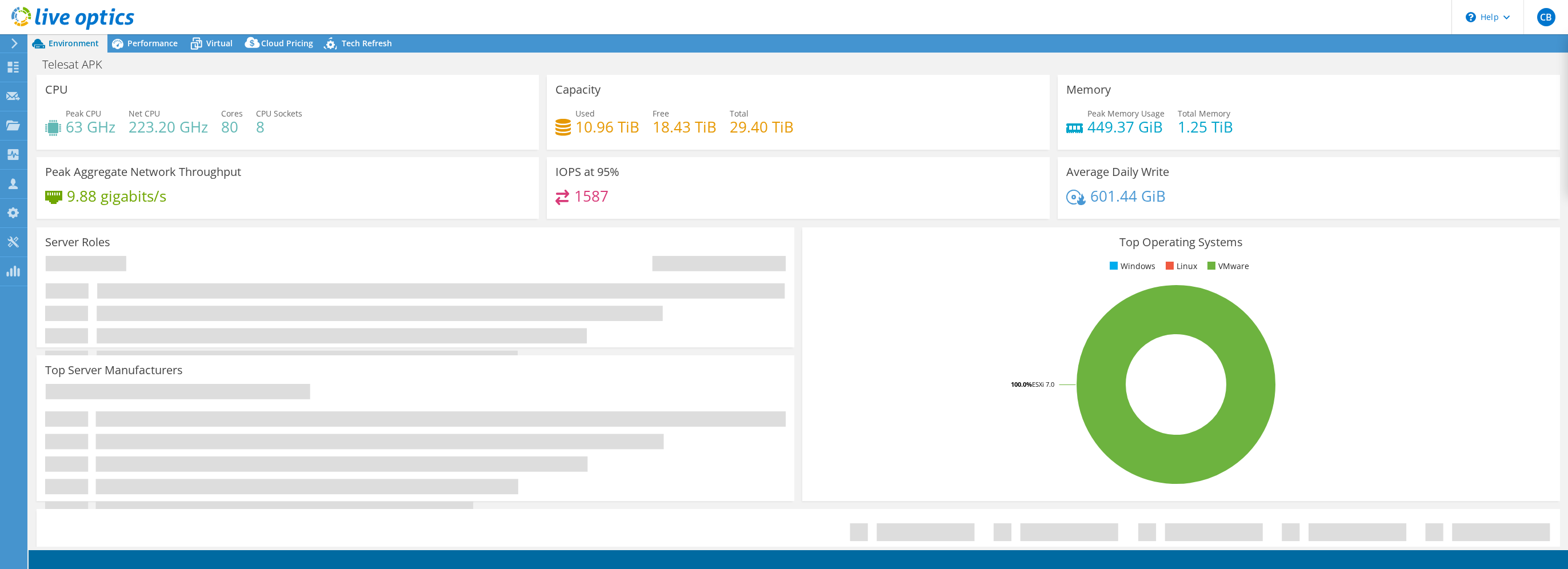
select select "USD"
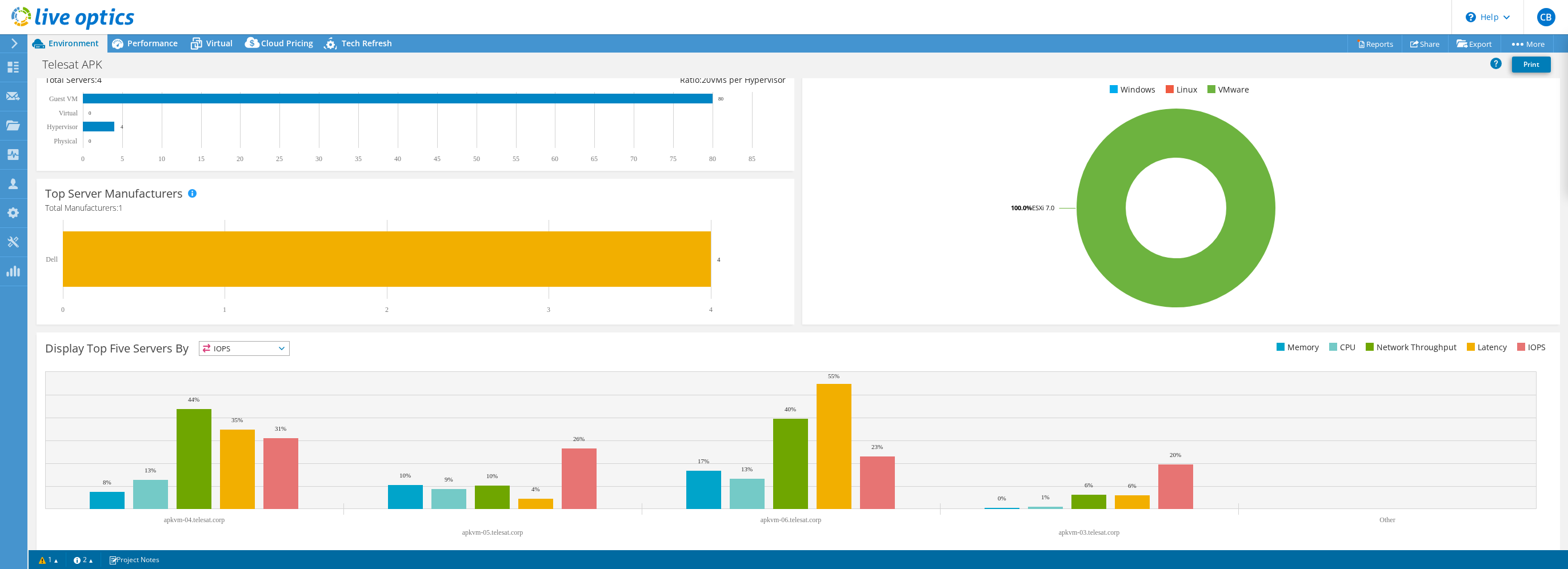
scroll to position [193, 0]
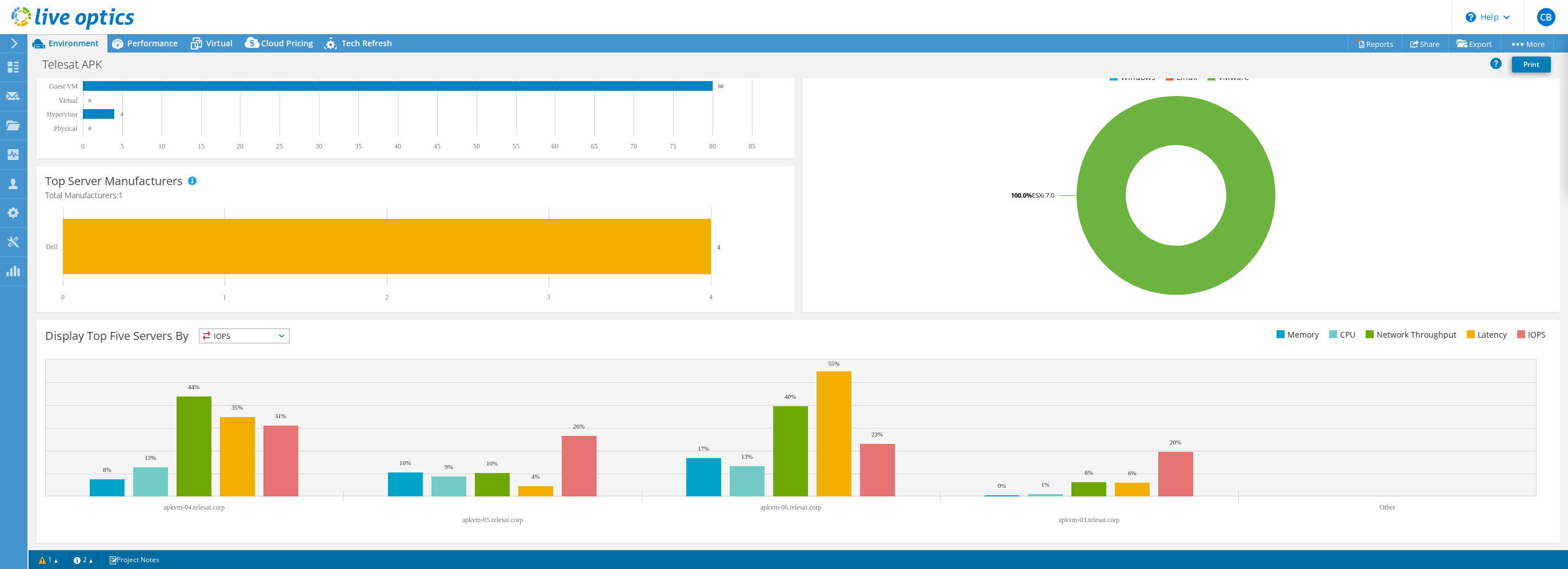
click at [270, 338] on span "IOPS" at bounding box center [244, 336] width 89 height 13
click at [260, 377] on li "CPU" at bounding box center [244, 383] width 89 height 16
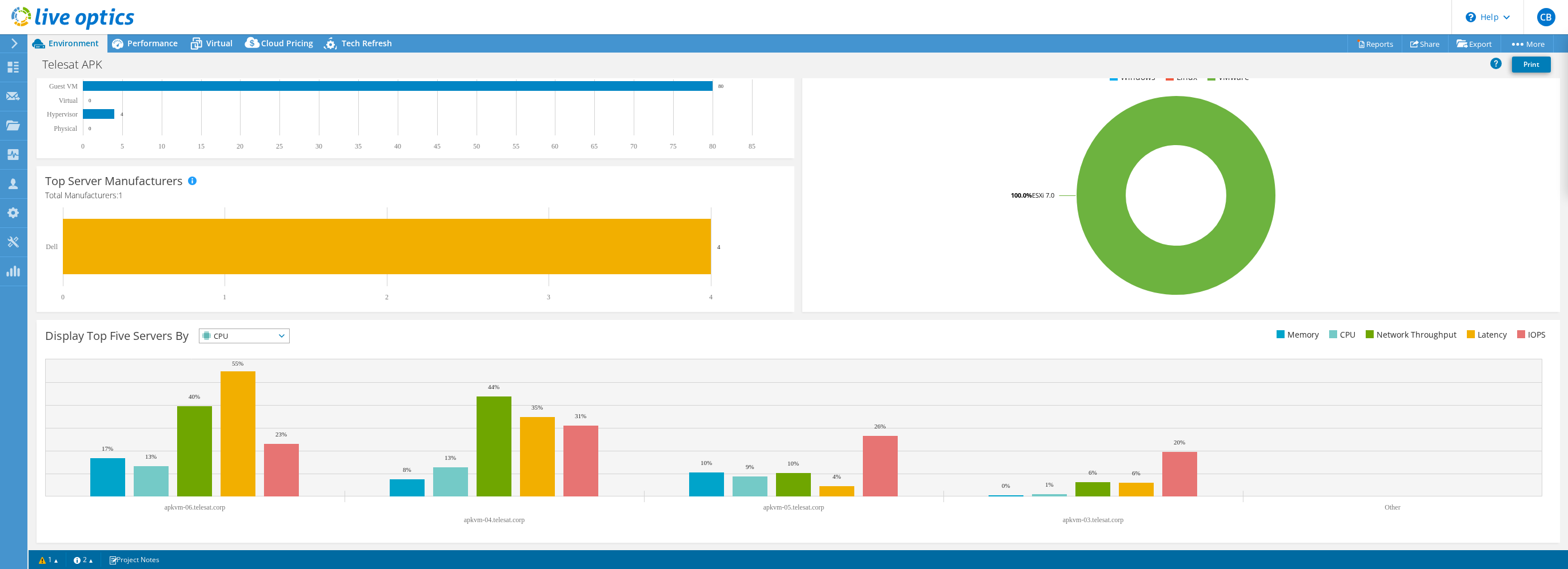
click at [267, 336] on span "CPU" at bounding box center [237, 336] width 75 height 13
click at [254, 414] on li "Latency" at bounding box center [244, 415] width 89 height 16
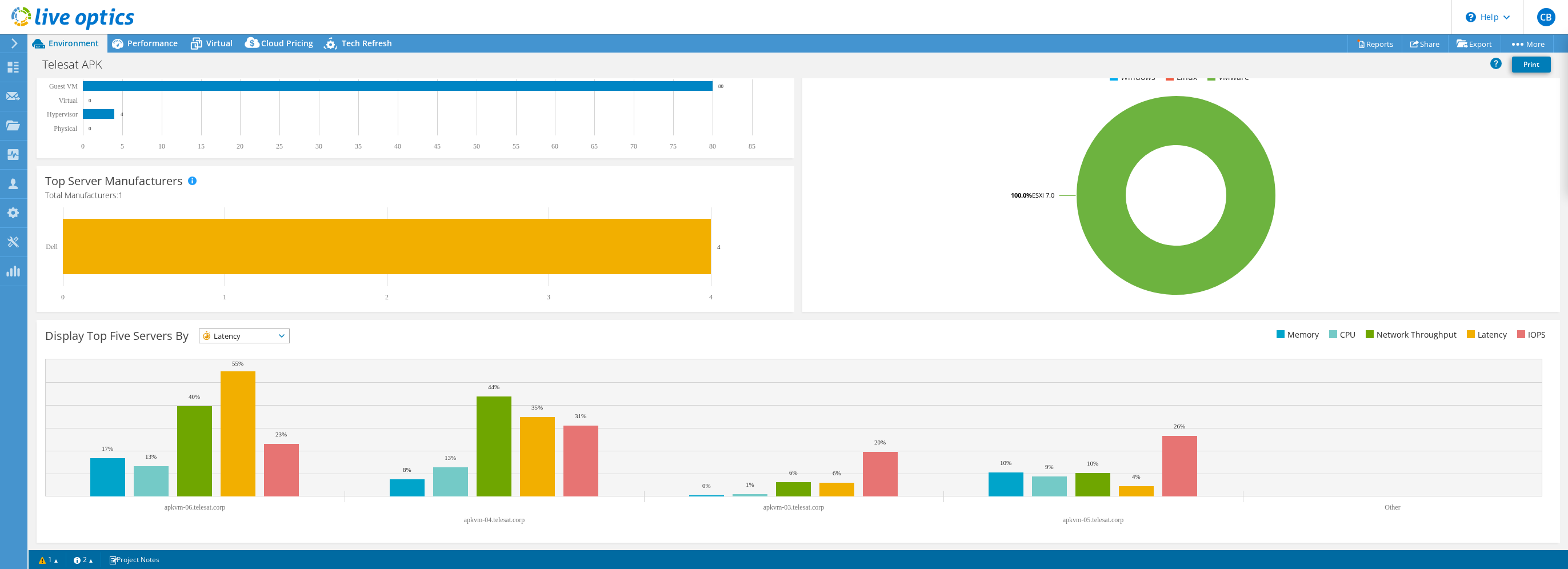
click at [266, 336] on span "Latency" at bounding box center [237, 336] width 75 height 13
click at [256, 367] on li "Memory" at bounding box center [244, 367] width 89 height 16
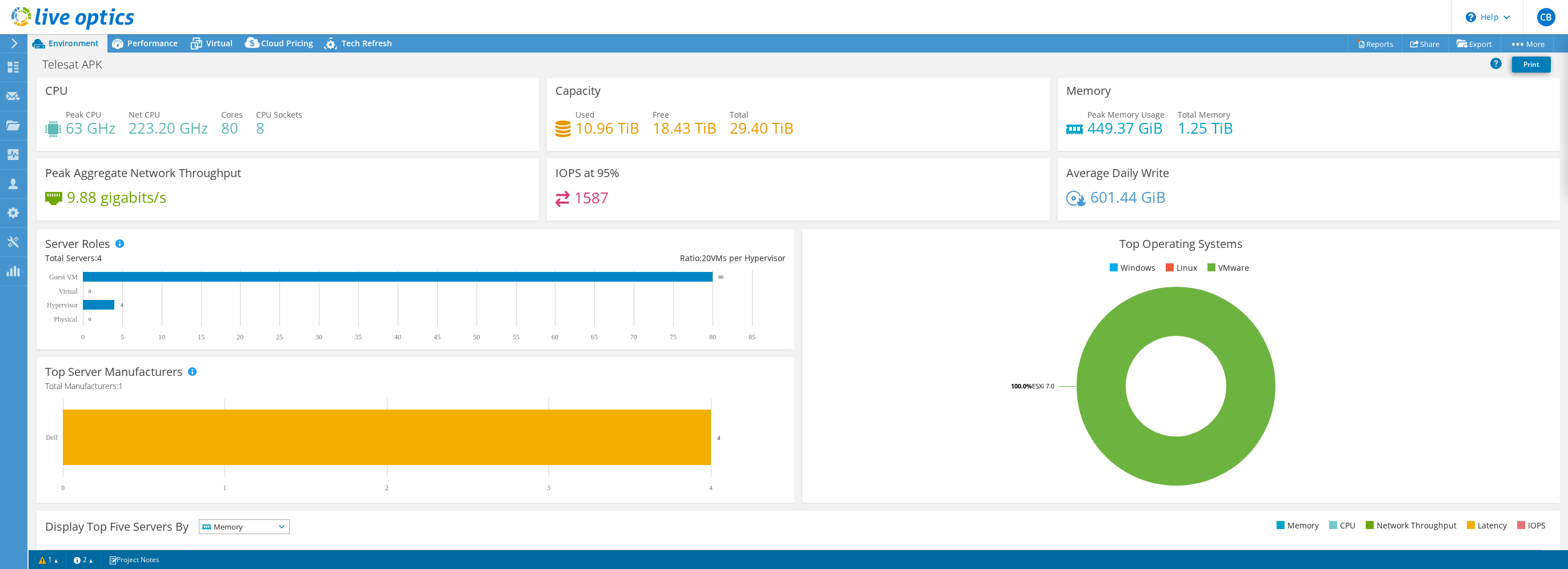
scroll to position [0, 0]
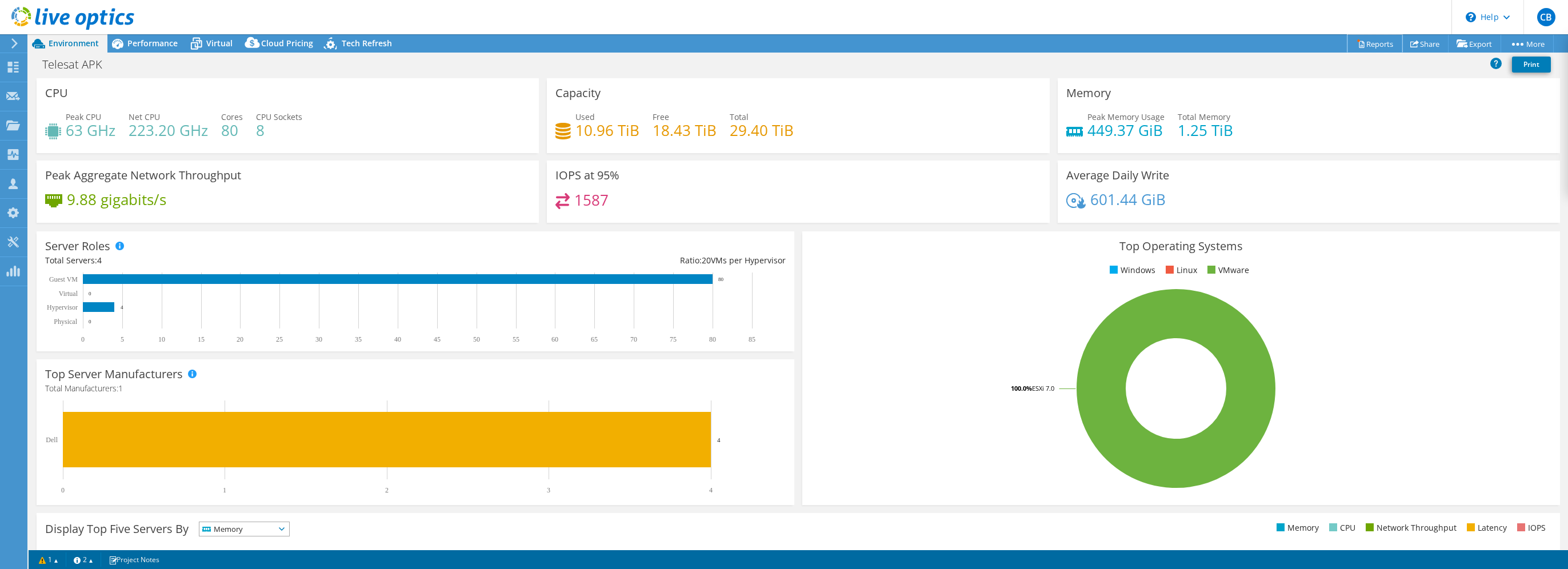
click at [1380, 46] on link "Reports" at bounding box center [1375, 44] width 55 height 17
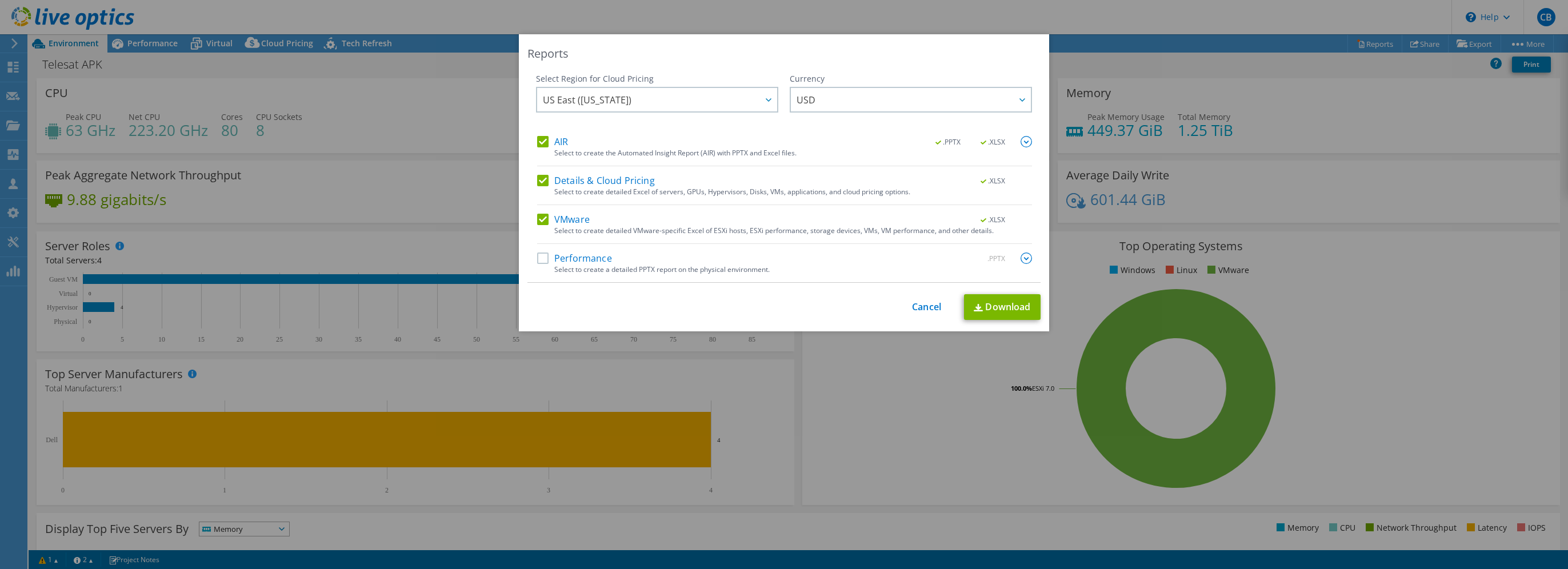
click at [574, 260] on label "Performance" at bounding box center [574, 258] width 75 height 11
click at [0, 0] on input "Performance" at bounding box center [0, 0] width 0 height 0
click at [567, 180] on label "Details & Cloud Pricing" at bounding box center [595, 180] width 118 height 11
click at [0, 0] on input "Details & Cloud Pricing" at bounding box center [0, 0] width 0 height 0
click at [994, 303] on link "Download" at bounding box center [1002, 307] width 77 height 26
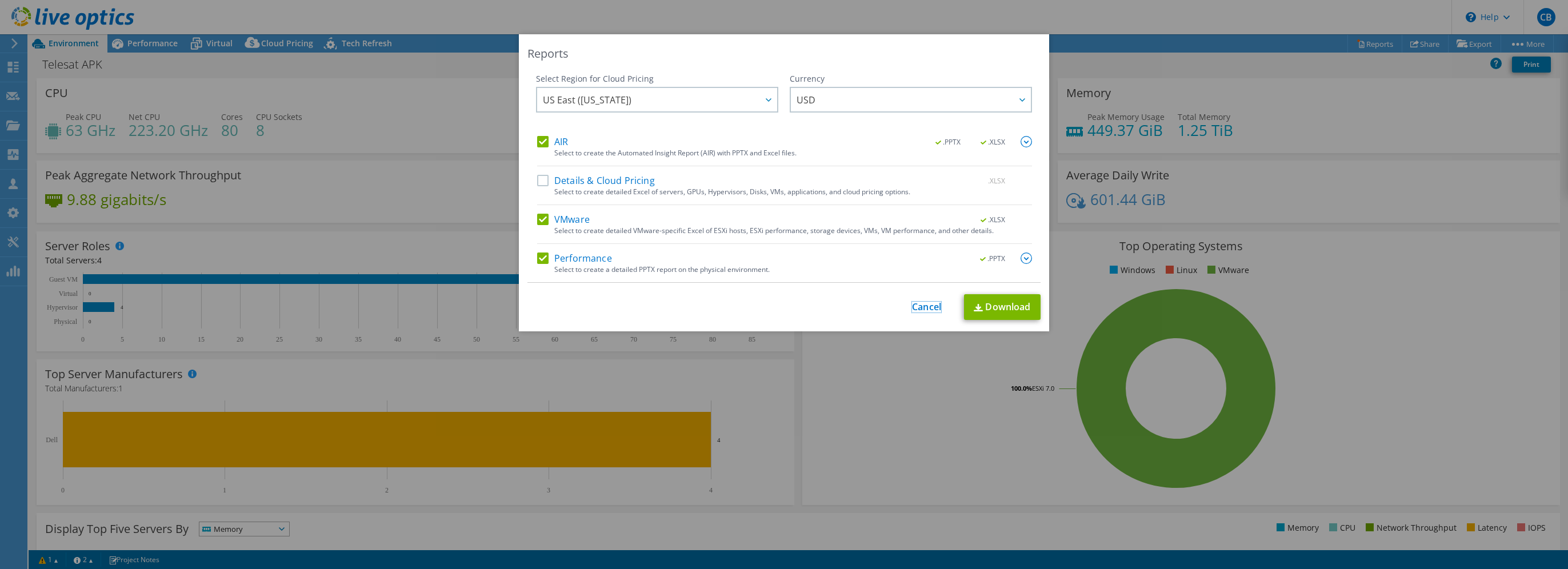
drag, startPoint x: 925, startPoint y: 307, endPoint x: 920, endPoint y: 308, distance: 5.1
click at [925, 307] on link "Cancel" at bounding box center [926, 307] width 29 height 11
